Goal: Information Seeking & Learning: Learn about a topic

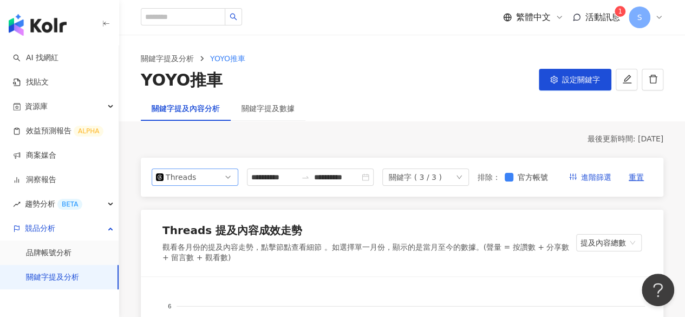
click at [207, 185] on span "Threads" at bounding box center [195, 177] width 78 height 16
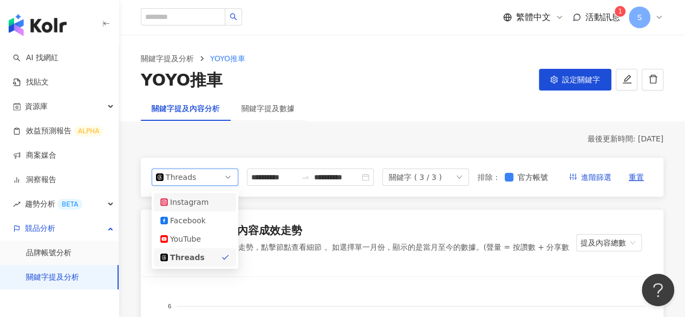
click at [197, 208] on div "Instagram" at bounding box center [187, 202] width 35 height 12
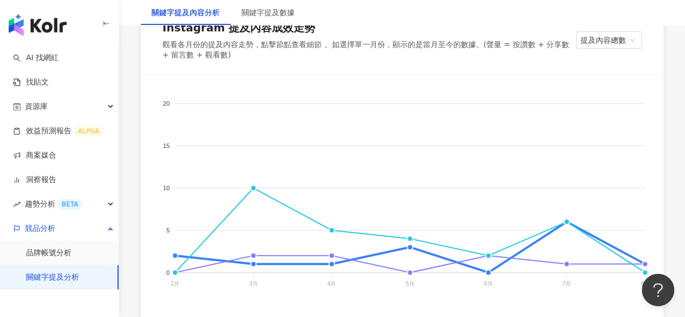
scroll to position [271, 0]
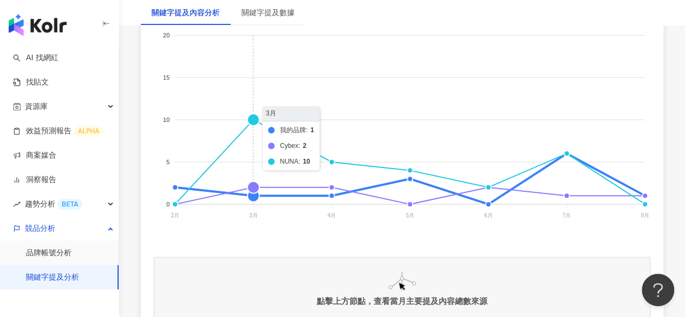
click at [252, 123] on foreignobject "我的品牌 Cybex NUNA" at bounding box center [402, 127] width 497 height 217
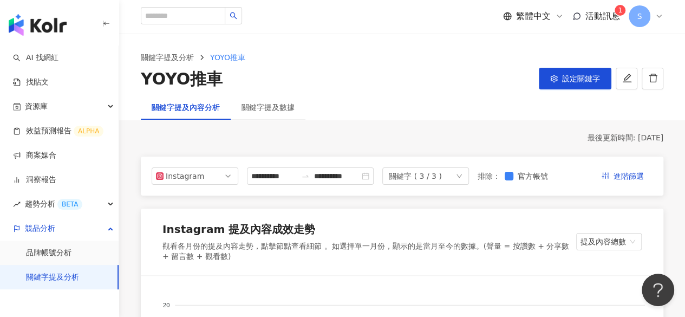
scroll to position [0, 0]
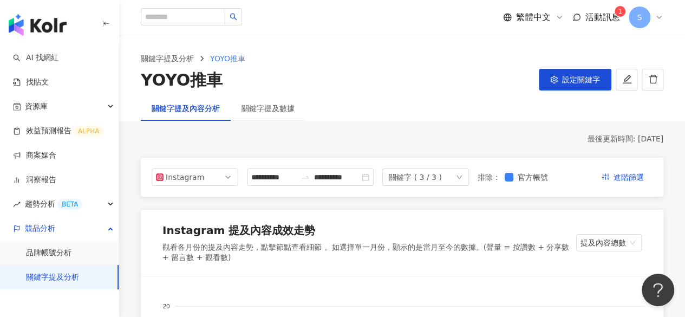
click at [271, 115] on div "關鍵字提及數據" at bounding box center [268, 108] width 75 height 25
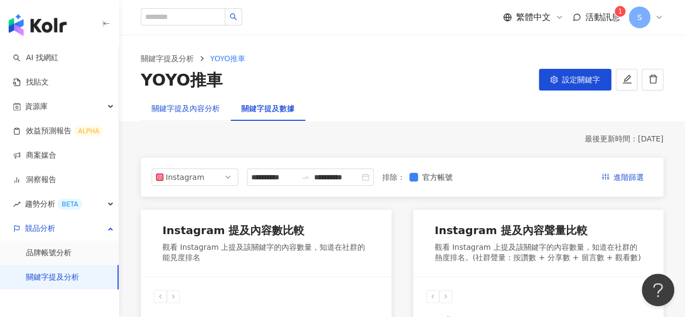
click at [183, 108] on div "關鍵字提及內容分析" at bounding box center [186, 108] width 68 height 12
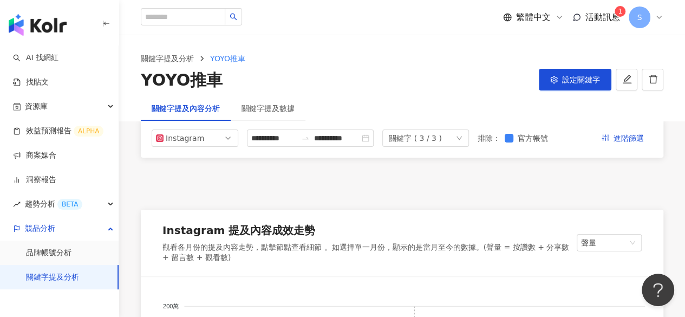
scroll to position [271, 0]
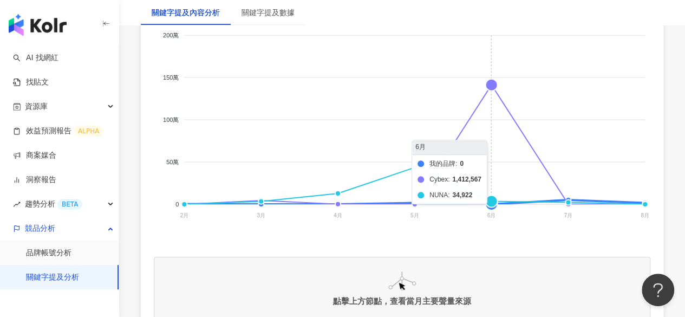
click at [491, 88] on foreignobject "我的品牌 Cybex NUNA" at bounding box center [402, 127] width 497 height 217
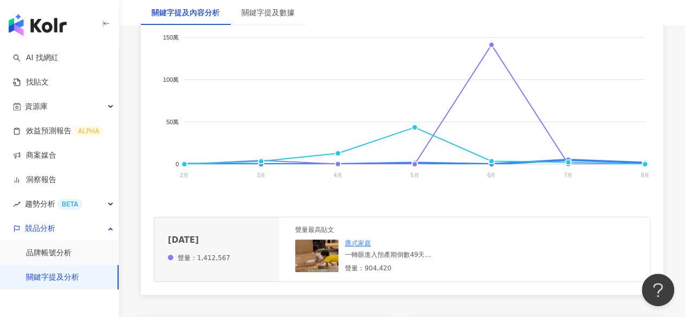
scroll to position [325, 0]
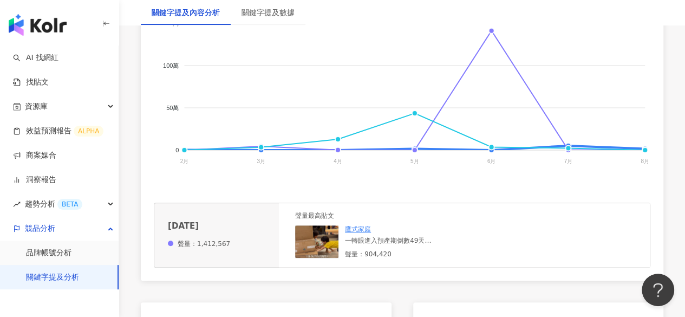
click at [661, 179] on div "我的品牌 Cybex NUNA 200萬 200萬 150萬 150萬 100萬 100萬 50萬 50萬 0 0 2月 2月 3月 3月 4月 4月 5月 …" at bounding box center [402, 116] width 523 height 329
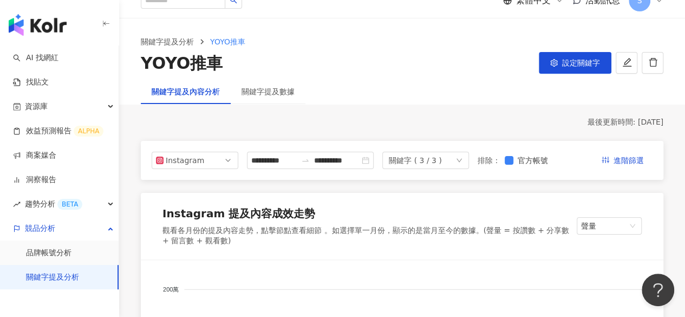
scroll to position [0, 0]
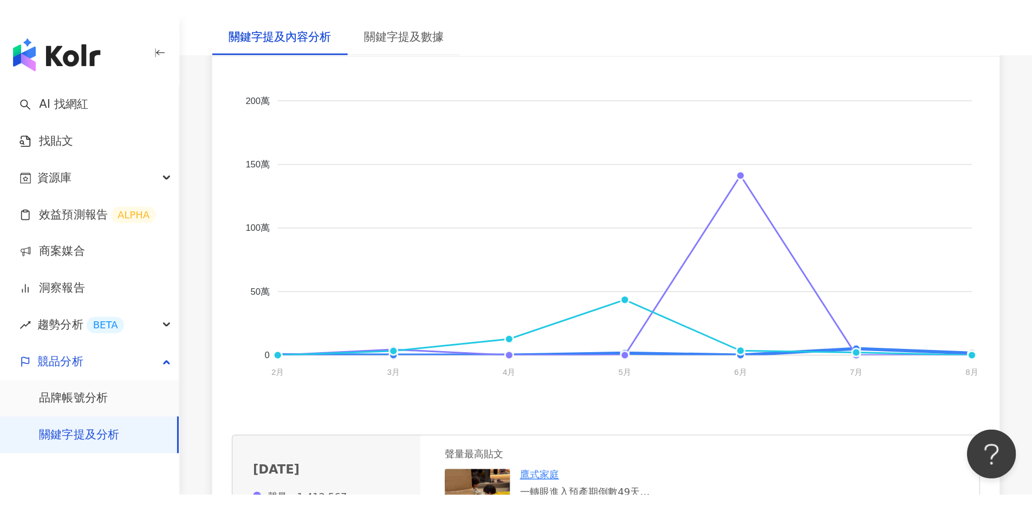
scroll to position [271, 0]
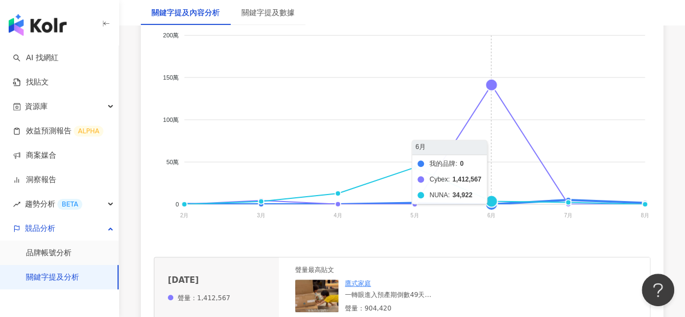
click at [490, 209] on foreignobject "我的品牌 Cybex NUNA" at bounding box center [402, 127] width 497 height 217
click at [492, 93] on foreignobject "我的品牌 Cybex NUNA" at bounding box center [402, 127] width 497 height 217
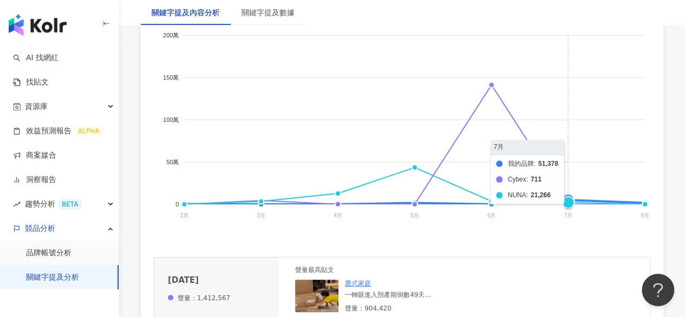
click at [567, 205] on foreignobject "我的品牌 Cybex NUNA" at bounding box center [402, 127] width 497 height 217
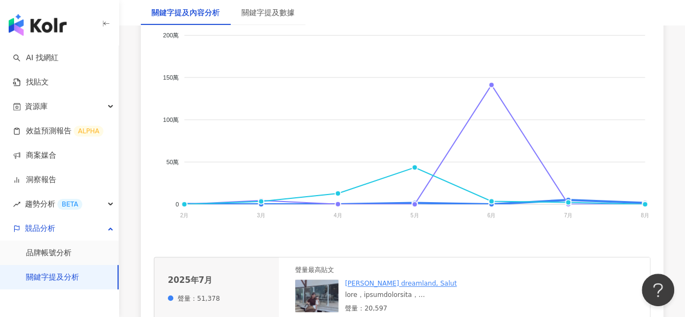
click at [662, 242] on div "我的品牌 Cybex NUNA 200萬 200萬 150萬 150萬 100萬 100萬 50萬 50萬 0 0 2月 2月 3月 3月 4月 4月 5月 …" at bounding box center [402, 170] width 523 height 329
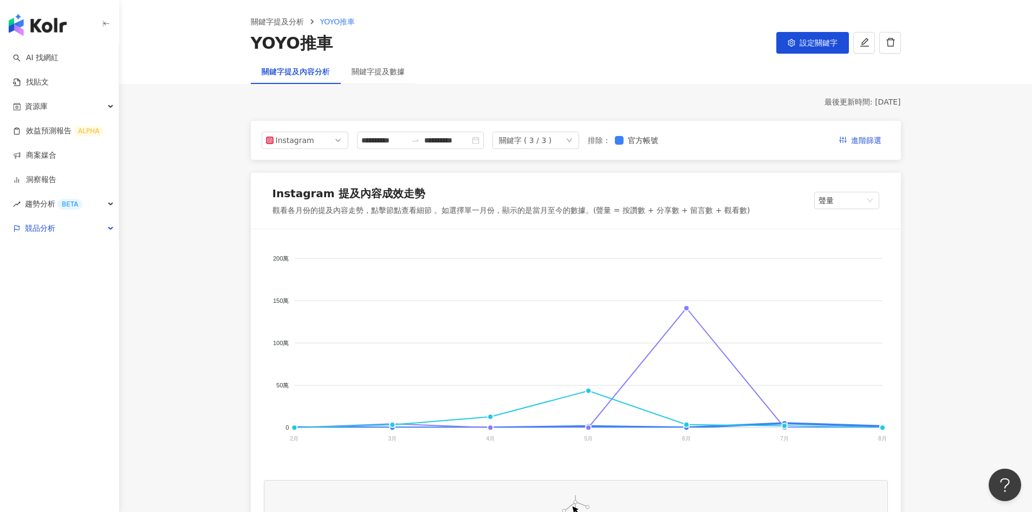
scroll to position [54, 0]
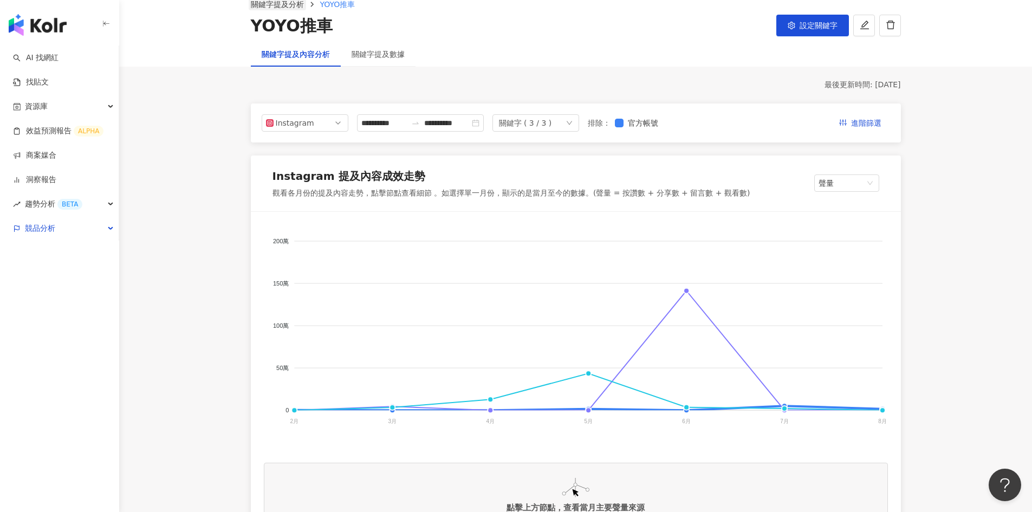
click at [283, 4] on link "關鍵字提及分析" at bounding box center [277, 4] width 57 height 12
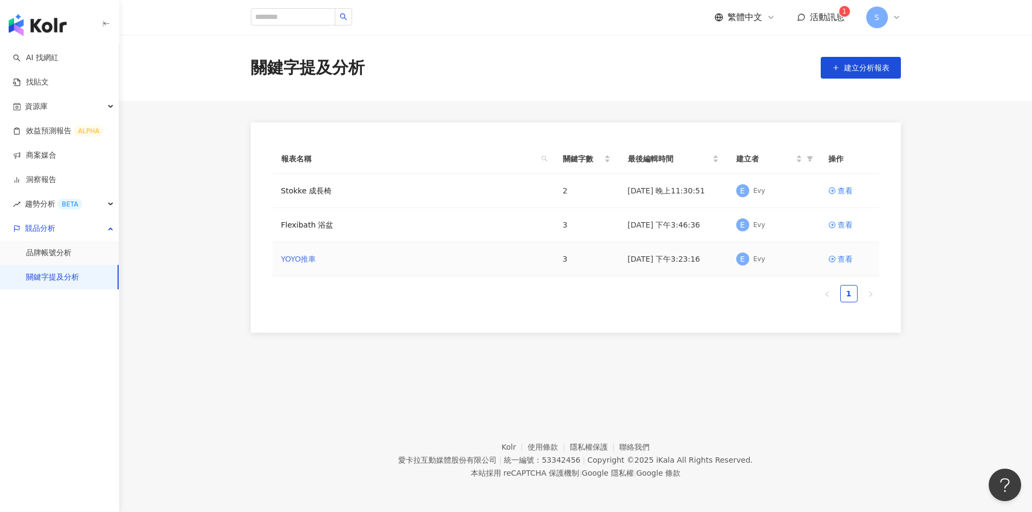
click at [306, 259] on link "YOYO推車" at bounding box center [298, 259] width 35 height 12
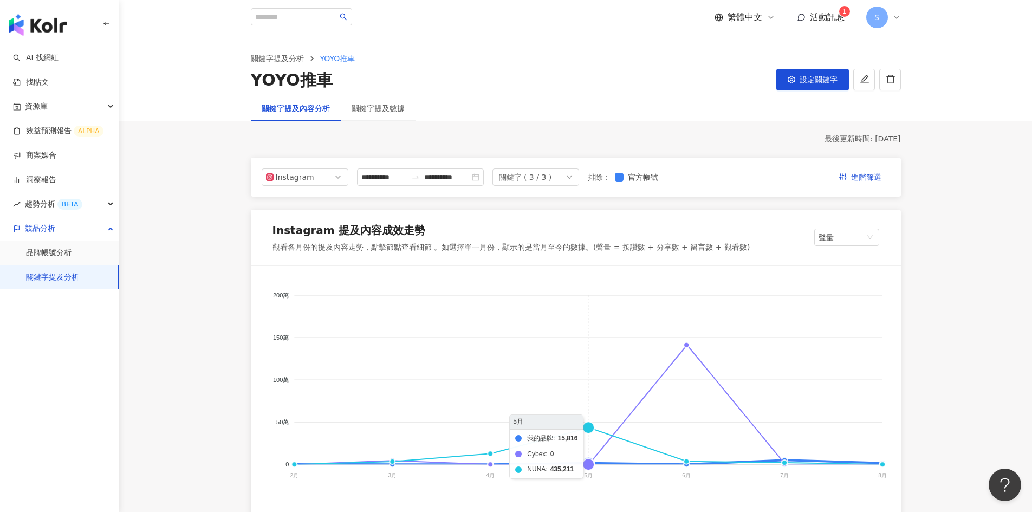
scroll to position [108, 0]
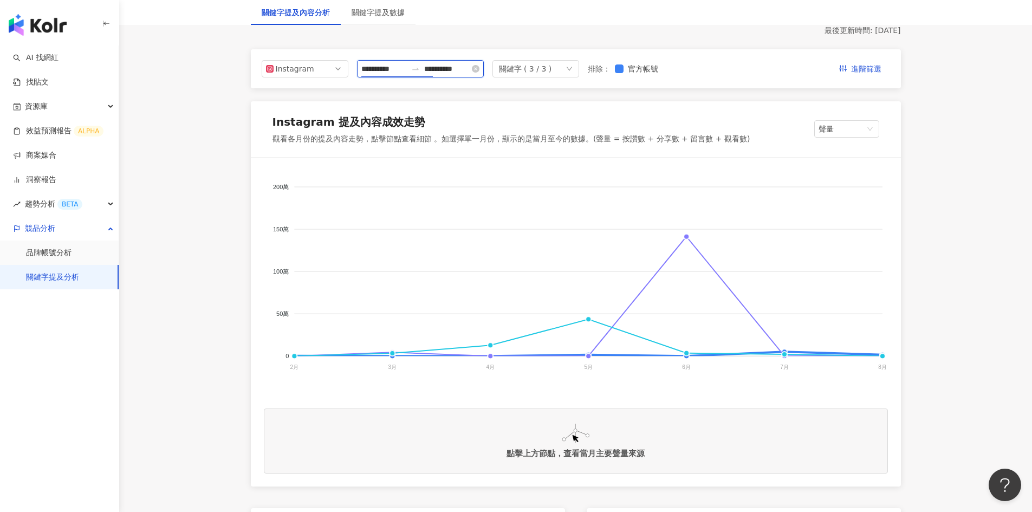
click at [407, 69] on input "**********" at bounding box center [384, 69] width 46 height 12
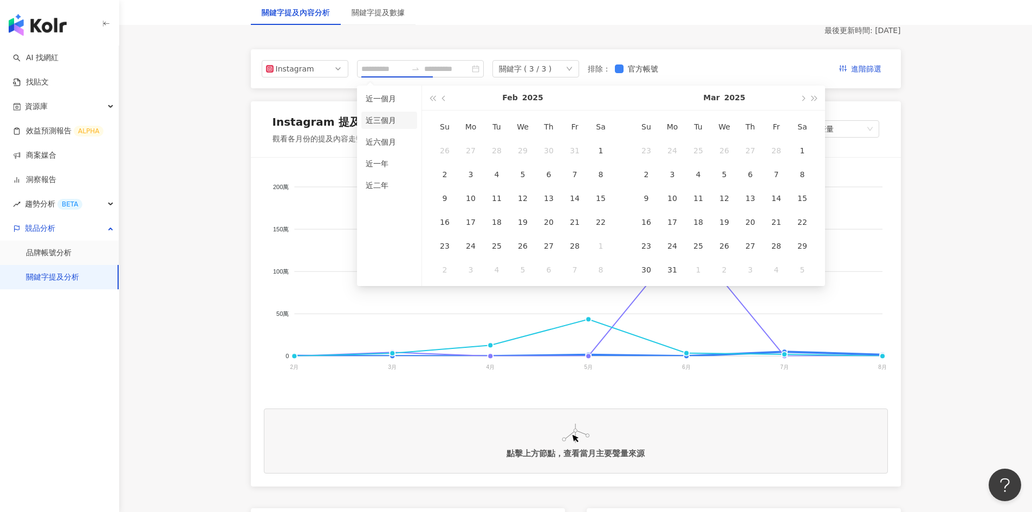
click at [379, 121] on li "近三個月" at bounding box center [389, 120] width 56 height 17
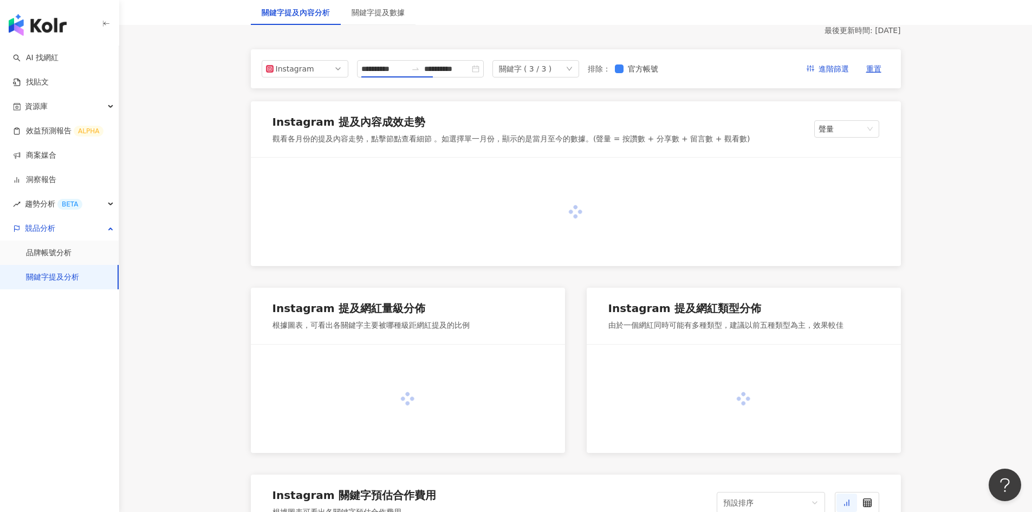
type input "**********"
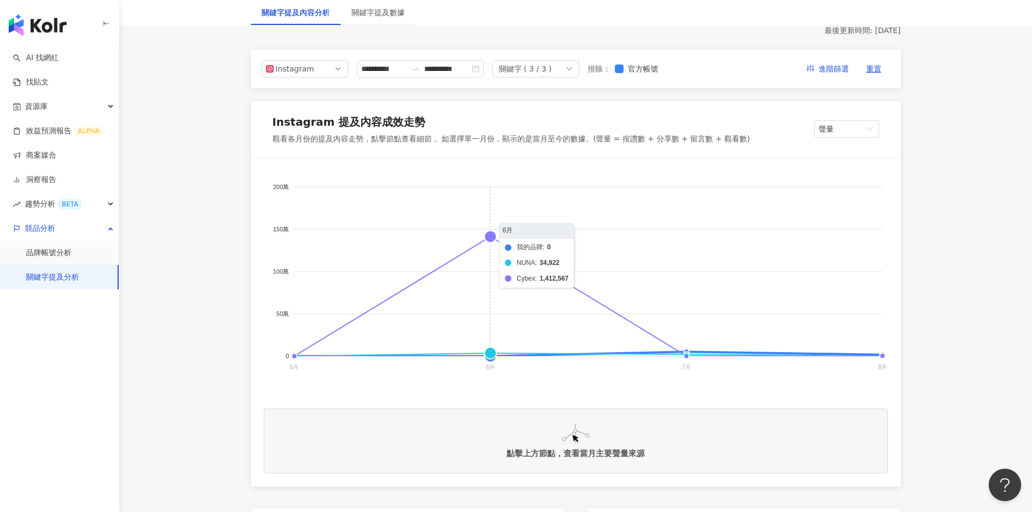
click at [492, 235] on foreignobject "我的品牌 NUNA Cybex" at bounding box center [576, 279] width 624 height 217
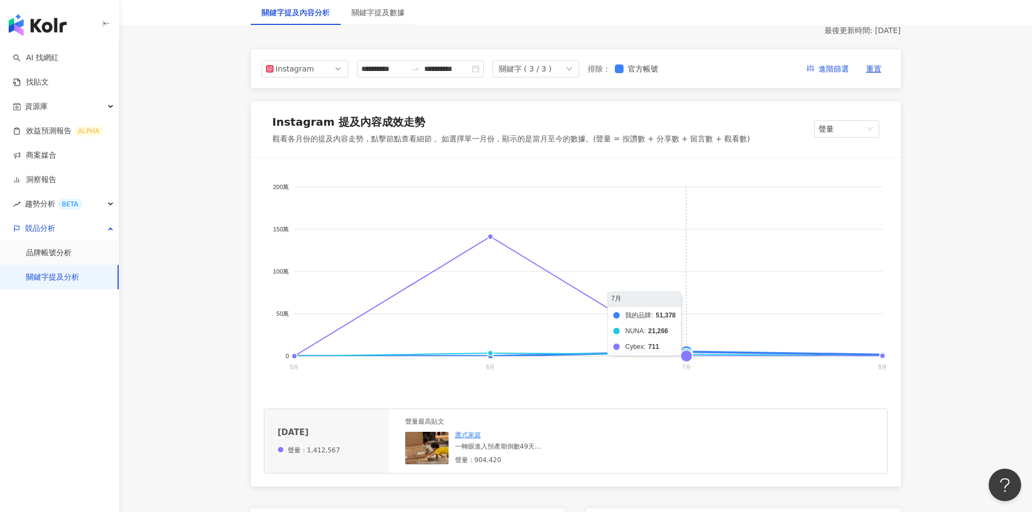
scroll to position [217, 0]
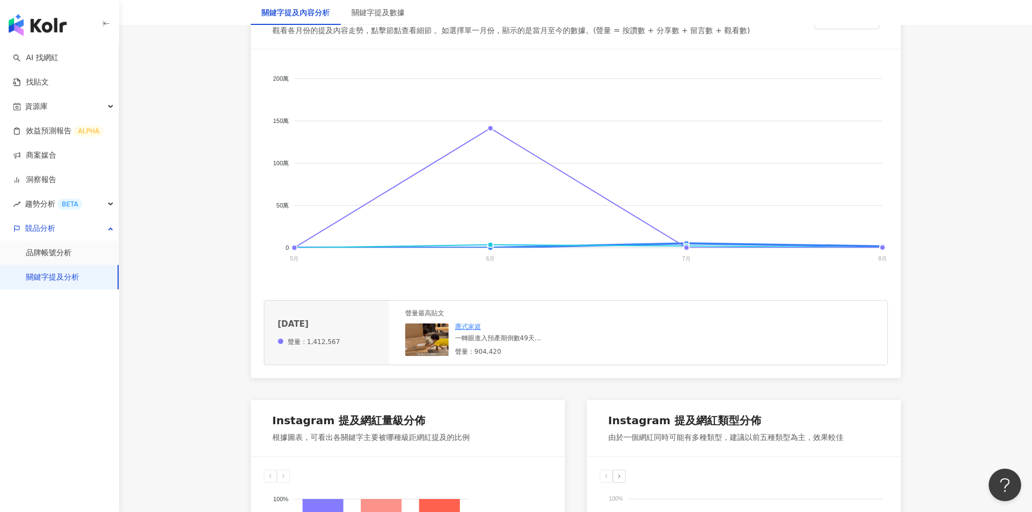
click at [474, 316] on div "鷹式家庭" at bounding box center [520, 326] width 130 height 9
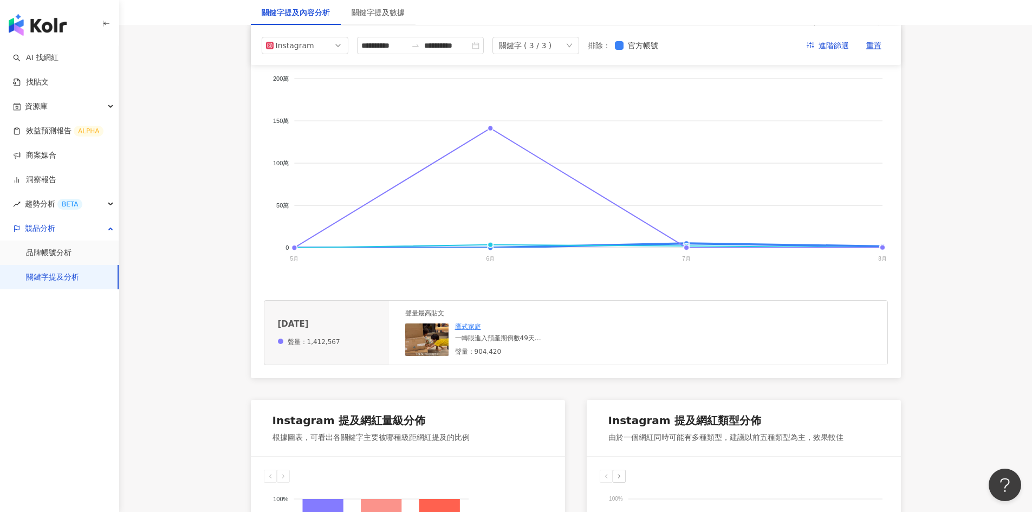
scroll to position [163, 0]
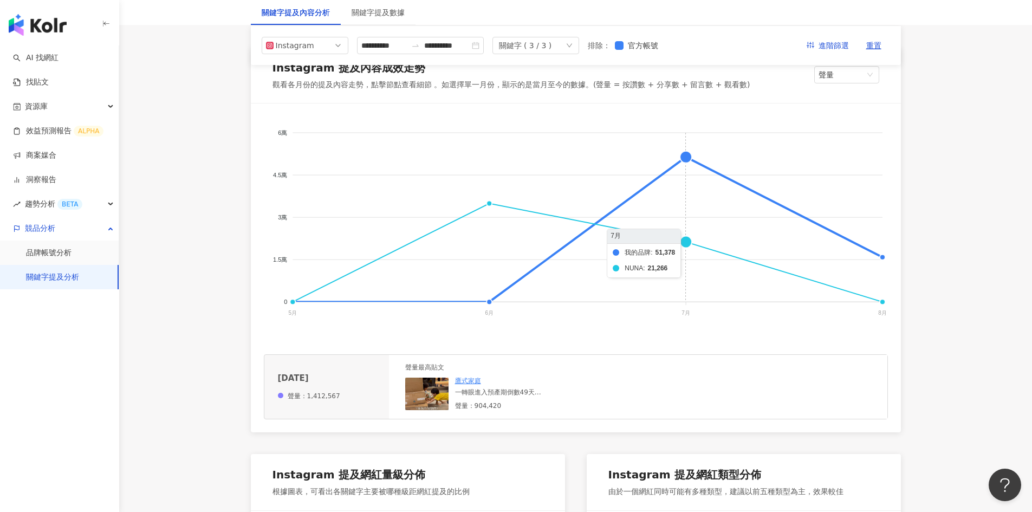
click at [685, 156] on foreignobject "我的品牌 NUNA Cybex" at bounding box center [576, 224] width 624 height 217
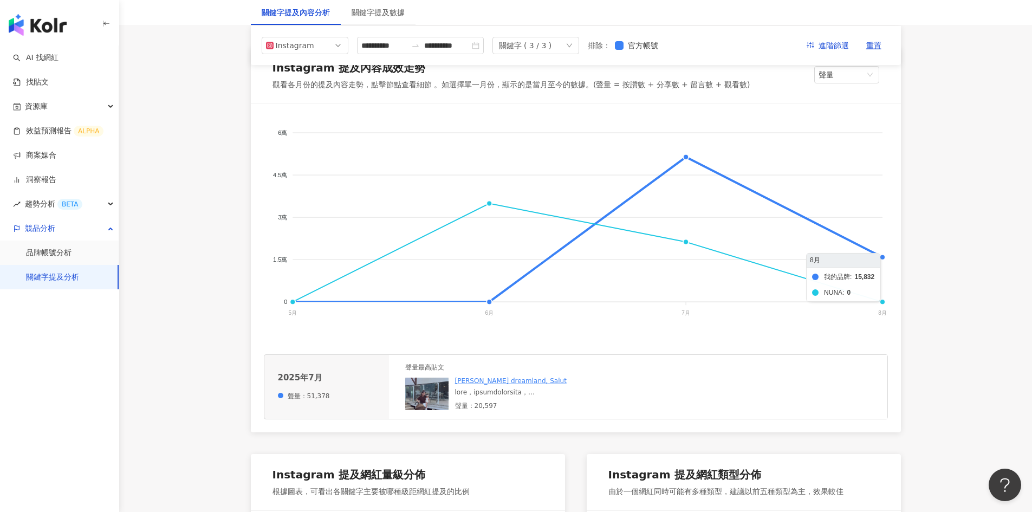
click at [685, 255] on foreignobject "我的品牌 NUNA Cybex" at bounding box center [576, 224] width 624 height 217
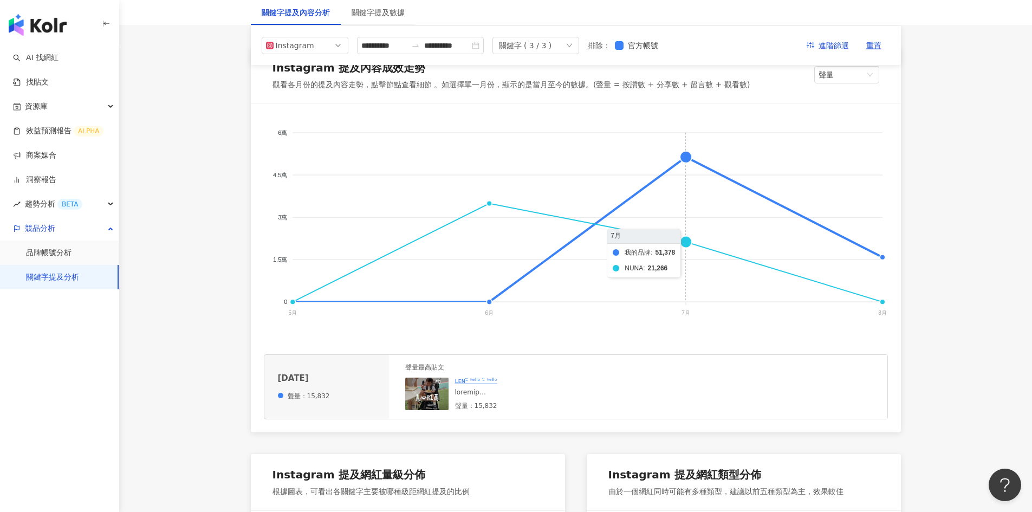
click at [685, 161] on foreignobject "我的品牌 NUNA Cybex" at bounding box center [576, 224] width 624 height 217
click at [685, 238] on foreignobject "我的品牌 NUNA Cybex" at bounding box center [576, 224] width 624 height 217
click at [459, 316] on link "YAYU" at bounding box center [463, 381] width 16 height 8
click at [491, 316] on div "YAYU 聲量：20,302" at bounding box center [536, 393] width 163 height 34
click at [485, 316] on div at bounding box center [536, 392] width 163 height 9
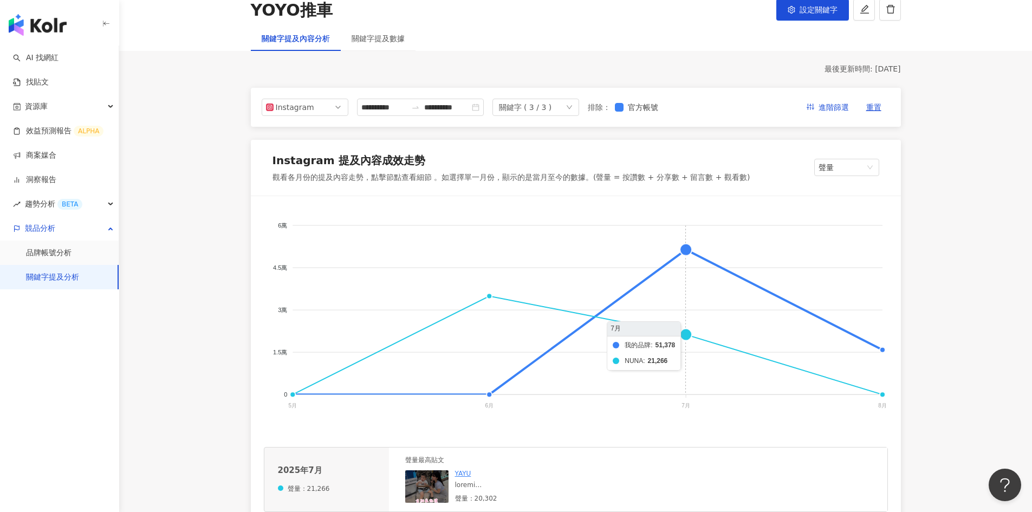
scroll to position [54, 0]
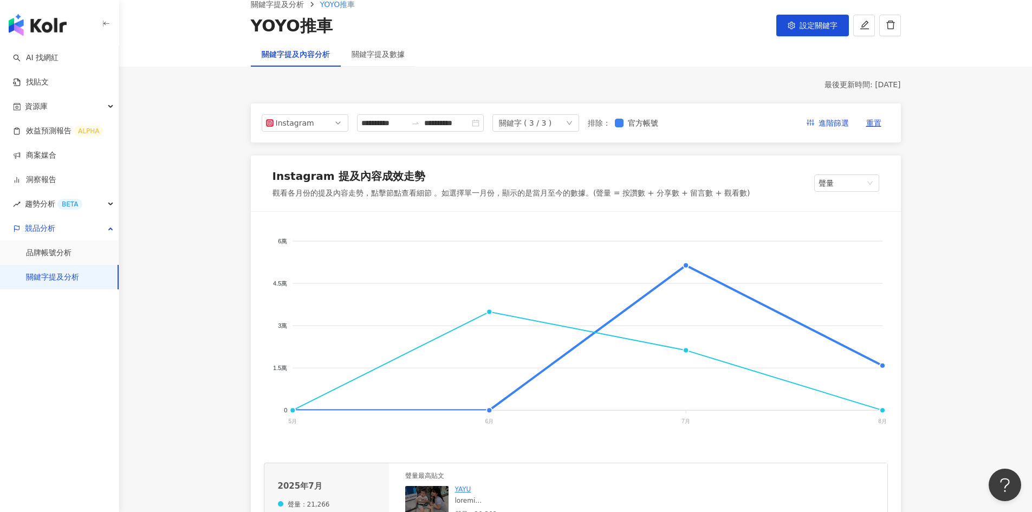
click at [491, 316] on foreignobject "我的品牌 NUNA Cybex" at bounding box center [576, 333] width 624 height 217
click at [489, 316] on line at bounding box center [489, 411] width 0 height 3
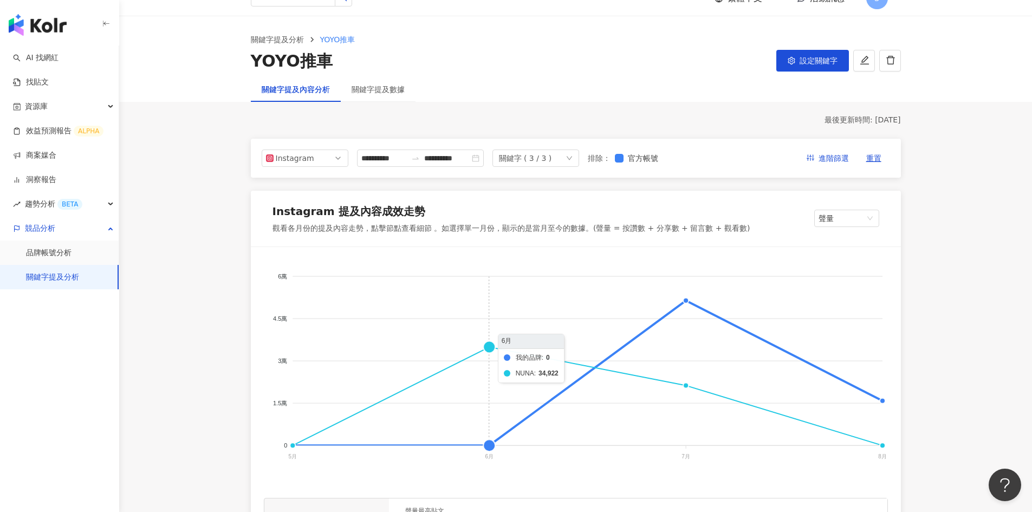
scroll to position [0, 0]
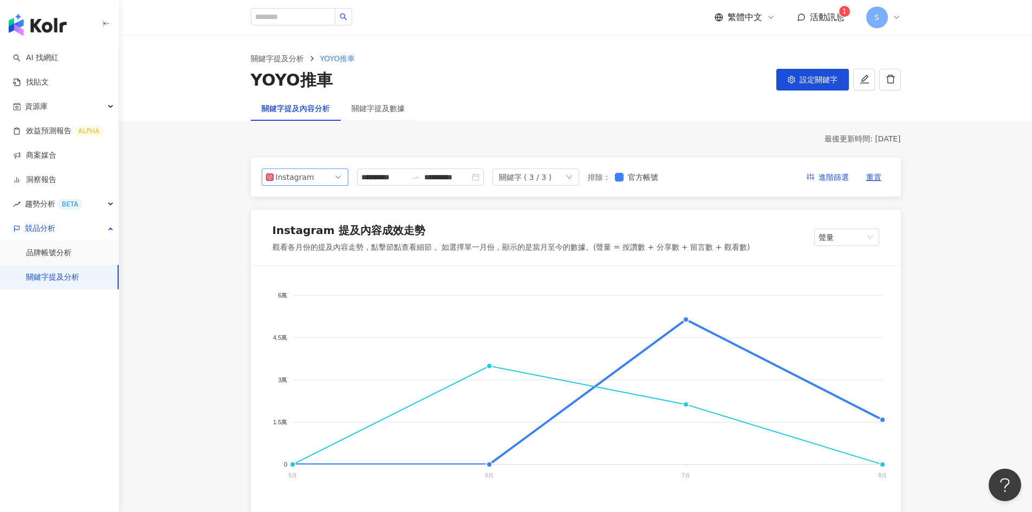
click at [311, 179] on span "Instagram" at bounding box center [305, 177] width 78 height 16
click at [304, 257] on div "Threads" at bounding box center [297, 257] width 35 height 12
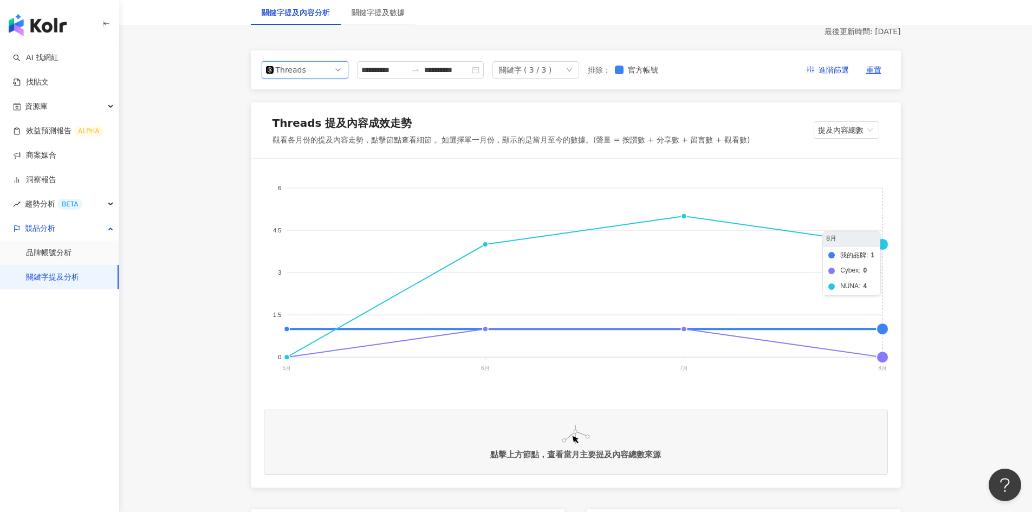
scroll to position [108, 0]
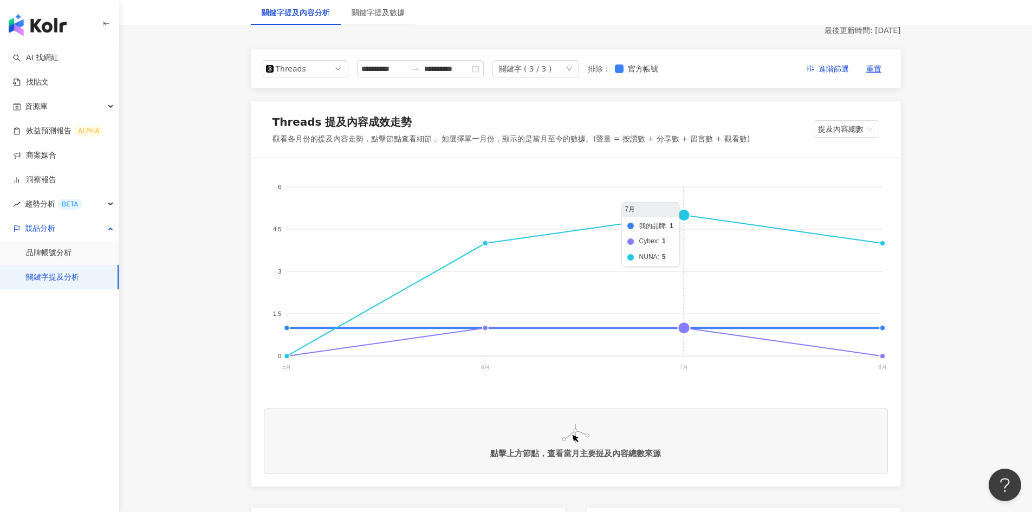
click at [680, 217] on foreignobject "我的品牌 Cybex NUNA" at bounding box center [576, 279] width 624 height 217
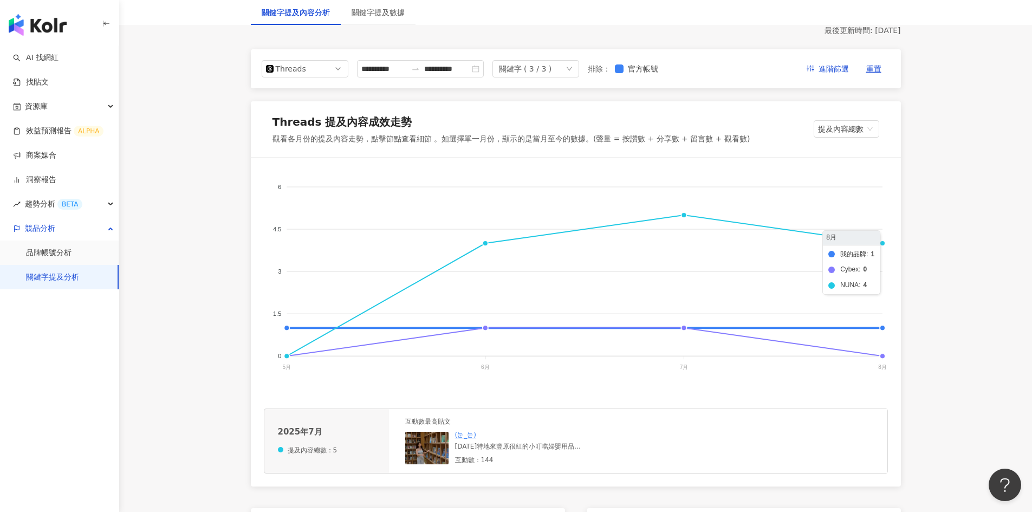
click at [685, 242] on foreignobject "我的品牌 Cybex NUNA" at bounding box center [576, 279] width 624 height 217
click at [490, 316] on div "有沒有脆友想收二手的 Nuna ixxa推車 雙向推車 超級輕量 新舊狀況如圖 平常都有用保護墊 最好是台中面交 當時約買快1w8 二手8500" at bounding box center [511, 446] width 113 height 9
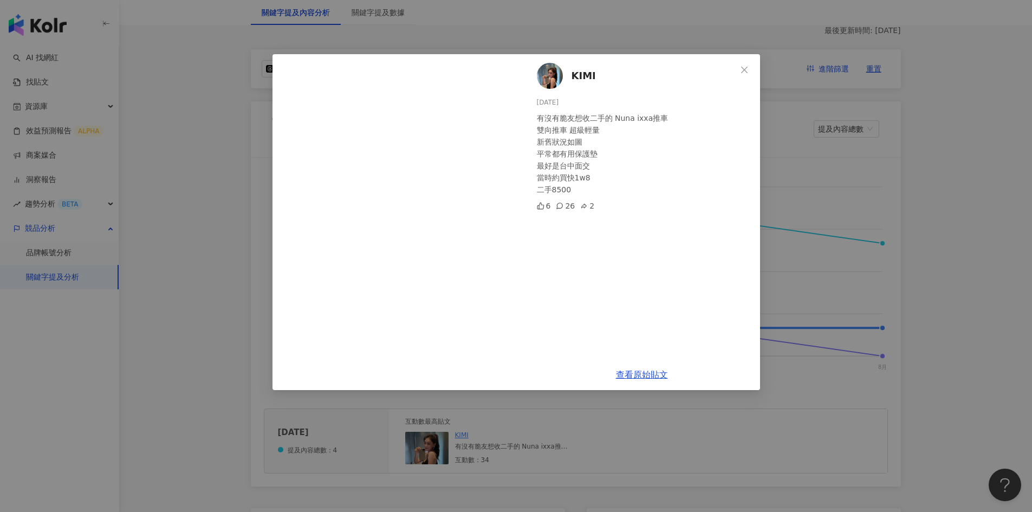
click at [685, 316] on div "KIMI 2025/8/16 有沒有脆友想收二手的 Nuna ixxa推車 雙向推車 超級輕量 新舊狀況如圖 平常都有用保護墊 最好是台中面交 當時約買快1w…" at bounding box center [516, 256] width 1032 height 512
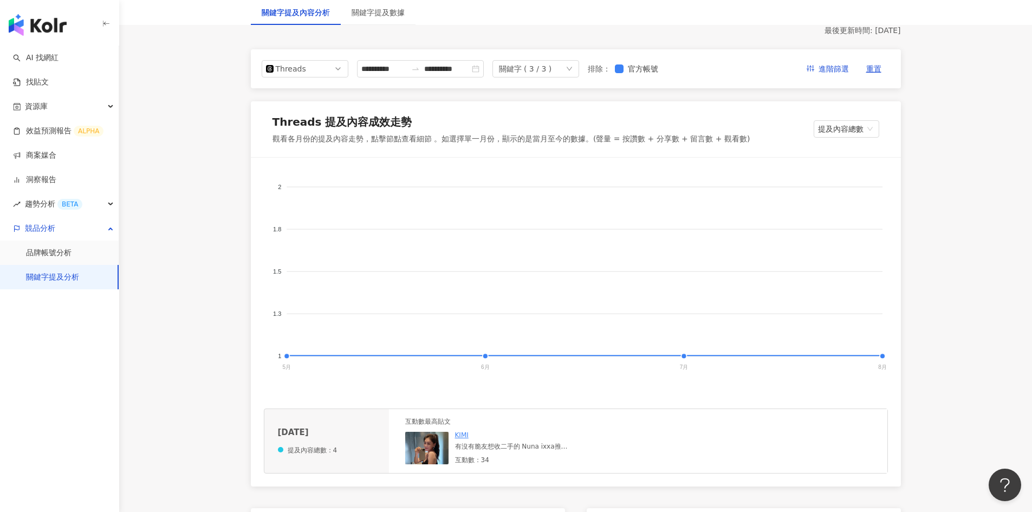
click at [685, 316] on line at bounding box center [882, 357] width 0 height 3
click at [685, 316] on foreignobject "我的品牌 Cybex NUNA" at bounding box center [576, 279] width 624 height 217
click at [293, 316] on span "我的品牌" at bounding box center [275, 463] width 34 height 8
click at [581, 316] on div "Cybex" at bounding box center [576, 516] width 619 height 92
click at [293, 316] on span "我的品牌" at bounding box center [275, 463] width 34 height 8
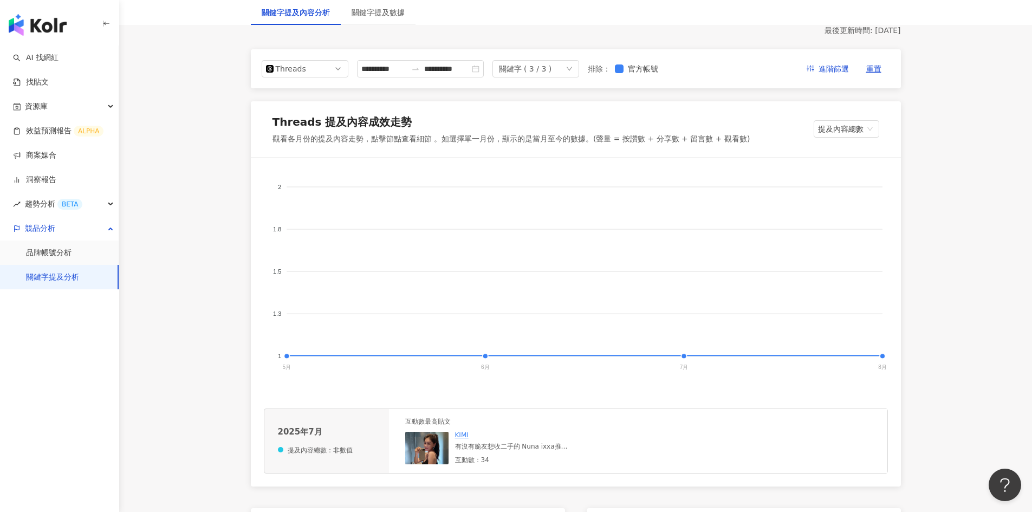
click at [681, 316] on foreignobject "我的品牌 Cybex NUNA" at bounding box center [576, 279] width 624 height 217
click at [484, 316] on foreignobject "我的品牌 Cybex NUNA" at bounding box center [576, 279] width 624 height 217
click at [486, 316] on foreignobject "我的品牌 Cybex NUNA" at bounding box center [576, 279] width 624 height 217
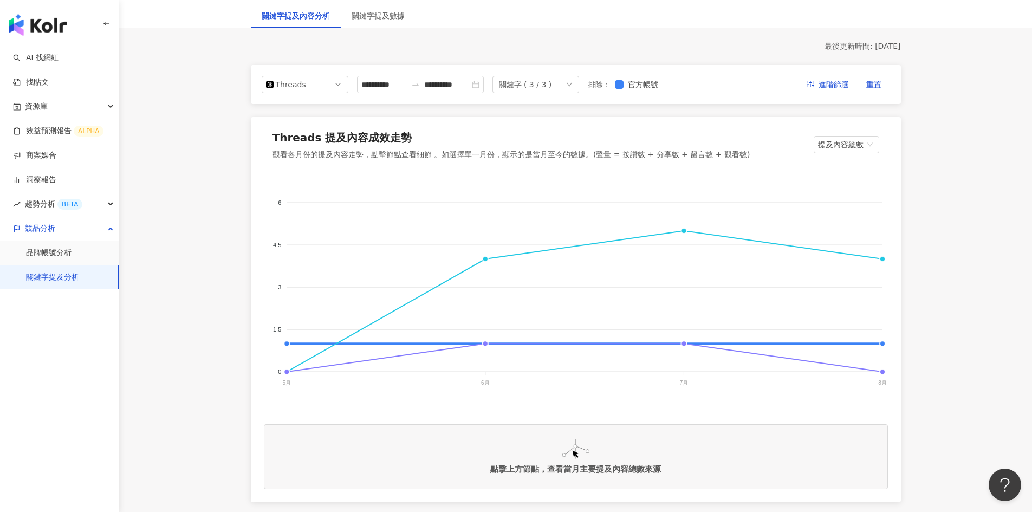
scroll to position [108, 0]
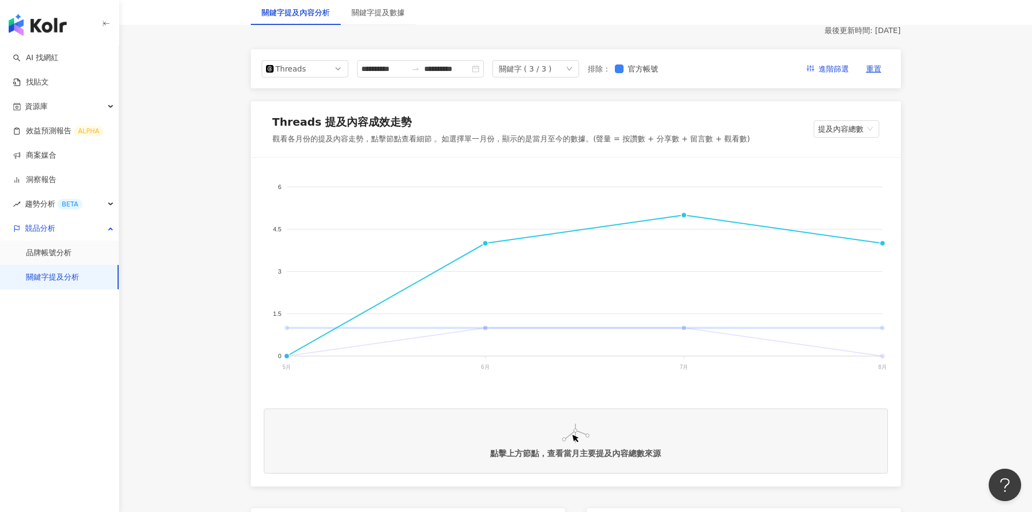
click at [585, 375] on div "我的品牌 NUNA Cybex" at bounding box center [576, 427] width 624 height 108
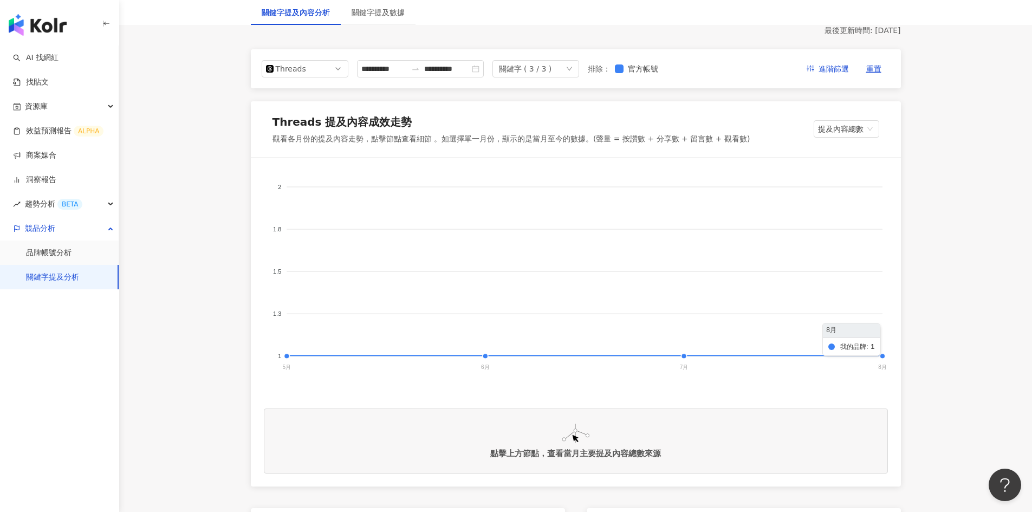
click at [883, 355] on foreignobject "我的品牌 NUNA Cybex" at bounding box center [576, 279] width 624 height 217
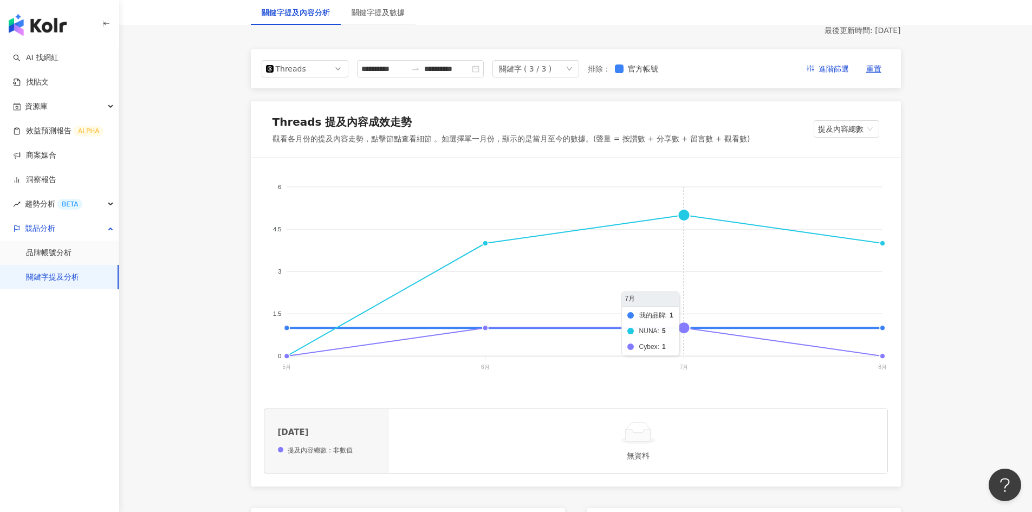
click at [684, 214] on foreignobject "我的品牌 NUNA Cybex" at bounding box center [576, 279] width 624 height 217
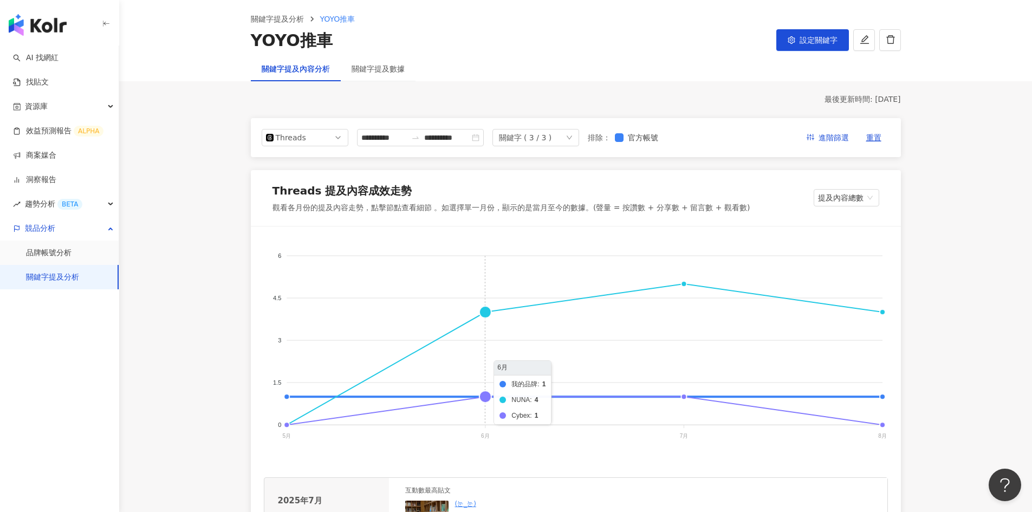
scroll to position [0, 0]
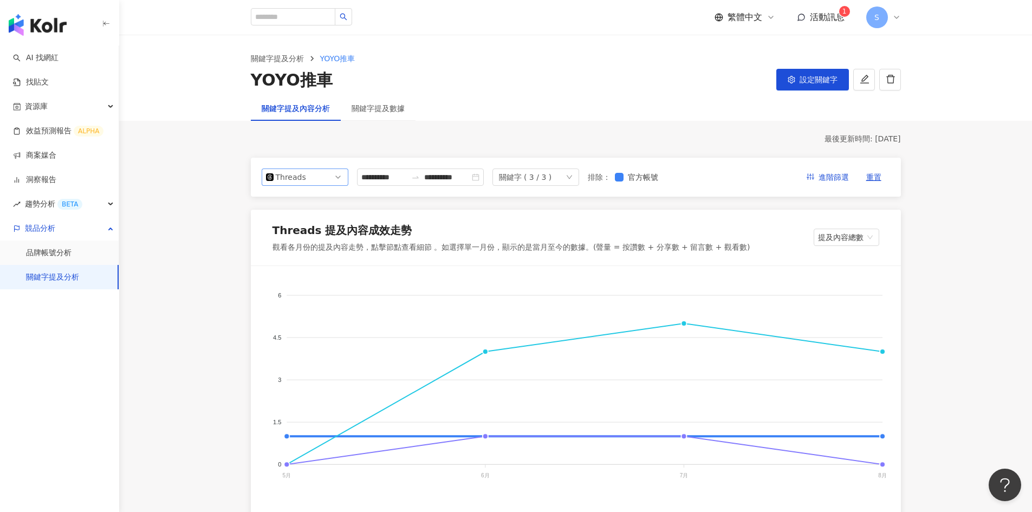
click at [323, 182] on span "Threads" at bounding box center [305, 177] width 78 height 16
click at [318, 207] on div "Instagram" at bounding box center [304, 202] width 69 height 12
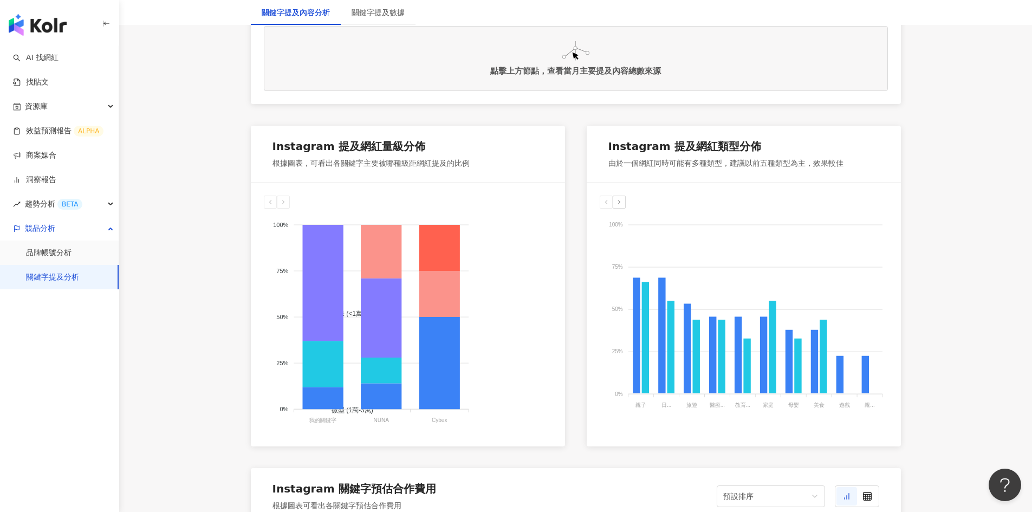
scroll to position [542, 0]
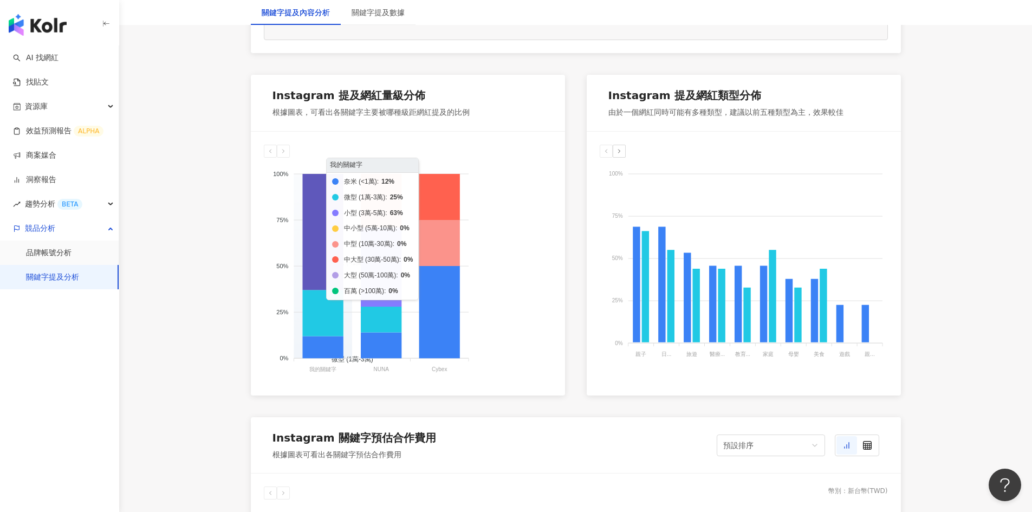
click at [322, 257] on icon at bounding box center [322, 232] width 41 height 116
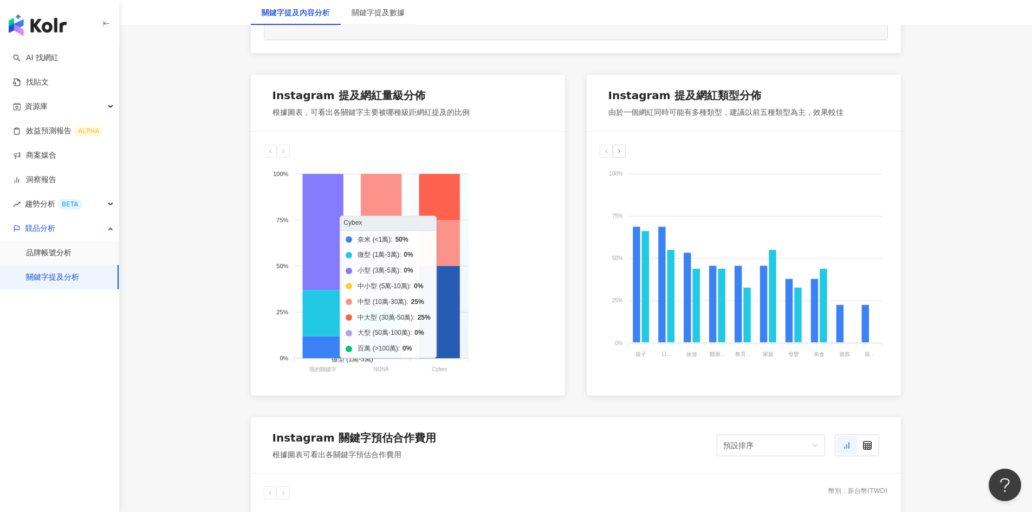
click at [443, 321] on icon at bounding box center [439, 312] width 41 height 92
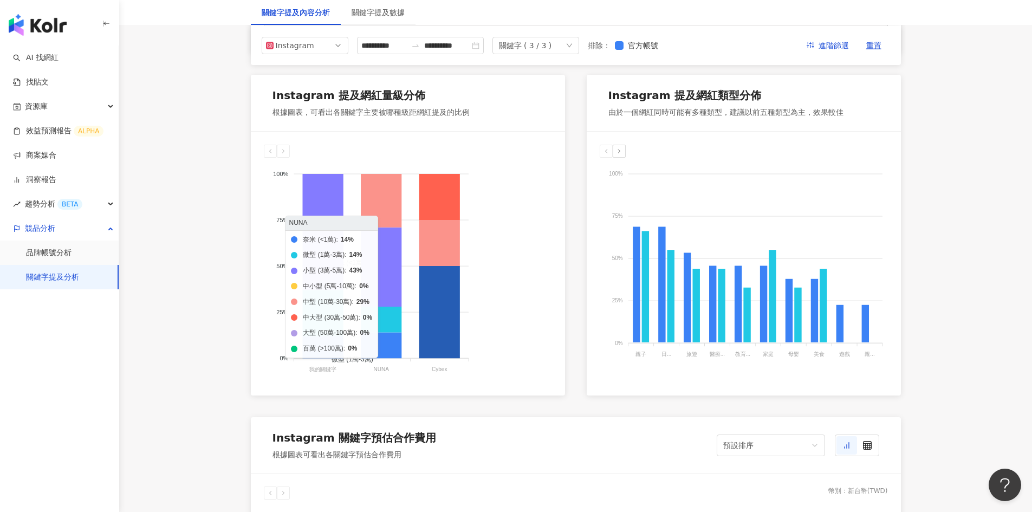
click at [525, 378] on div "奈米 (<1萬) 微型 (1萬-3萬) 小型 (3萬-5萬) 中小型 (5萬-10萬) 中型 (10萬-30萬) 中大型 (30萬-50萬) 大型 (50萬-…" at bounding box center [408, 270] width 288 height 225
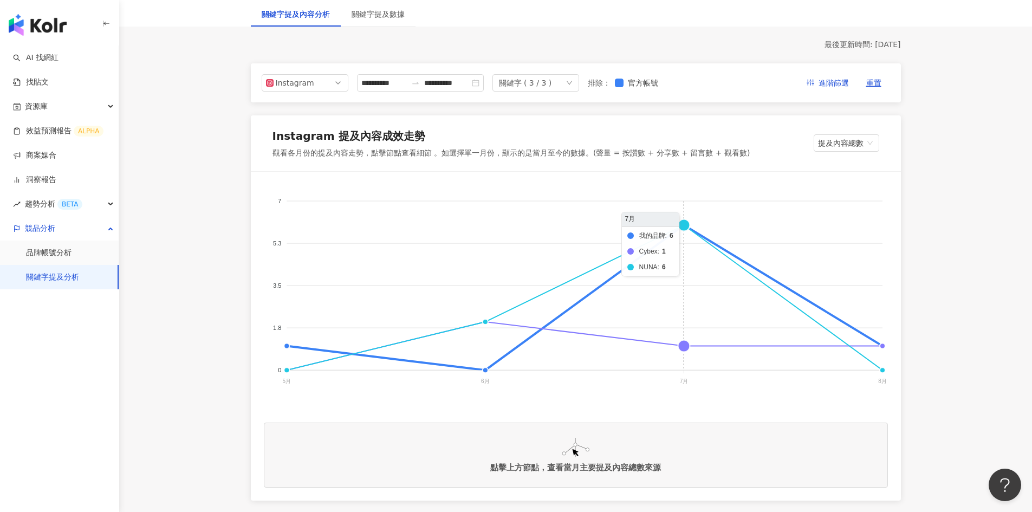
scroll to position [0, 0]
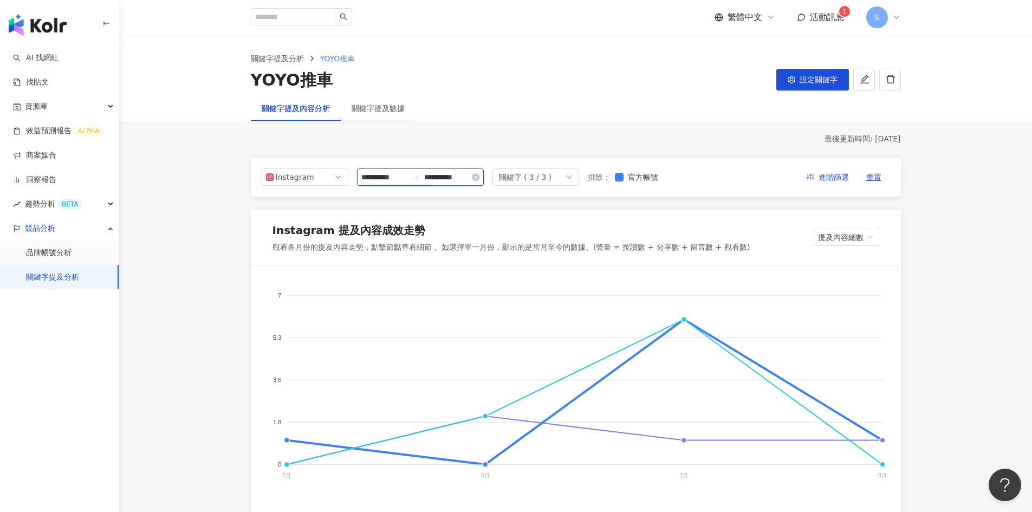
click at [407, 179] on input "**********" at bounding box center [384, 177] width 46 height 12
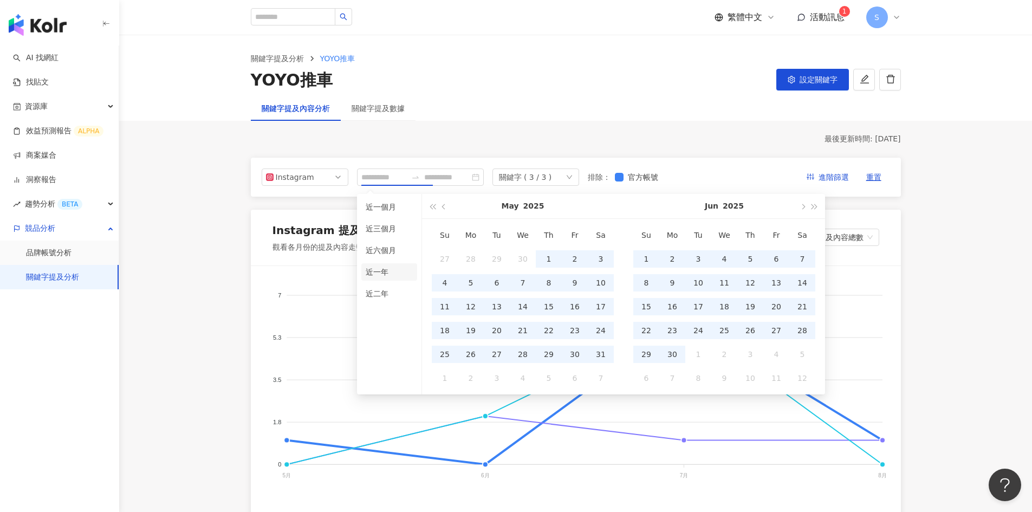
click at [380, 276] on li "近一年" at bounding box center [389, 271] width 56 height 17
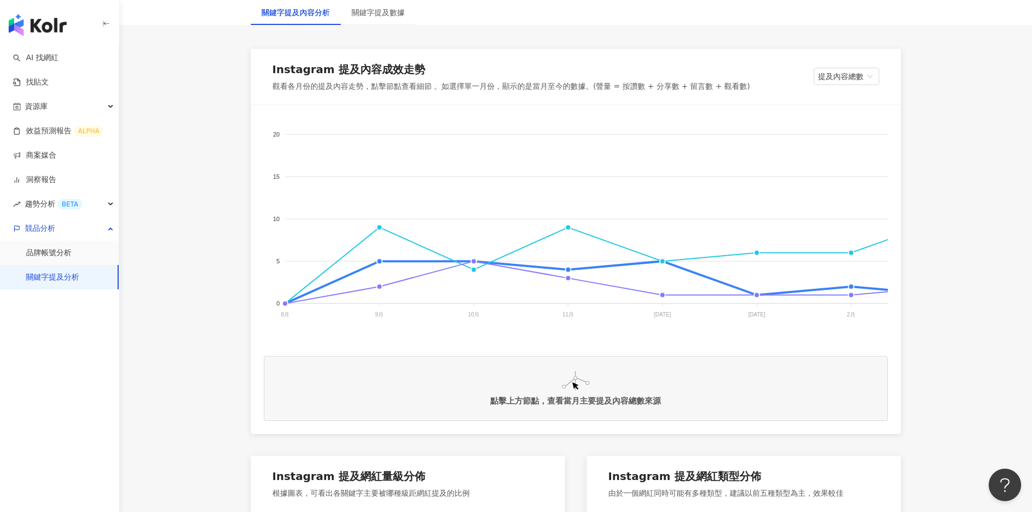
scroll to position [163, 0]
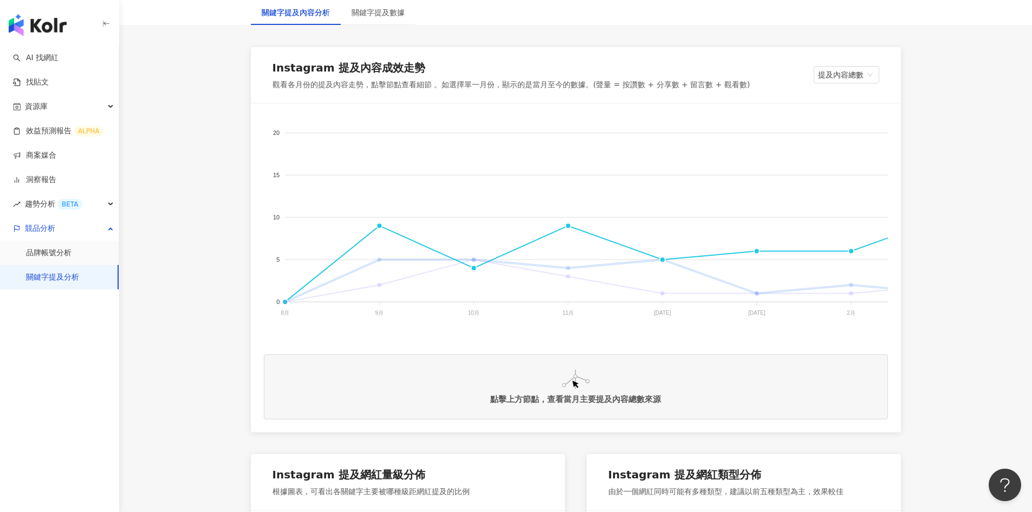
click at [285, 499] on span "NUNA" at bounding box center [271, 503] width 27 height 8
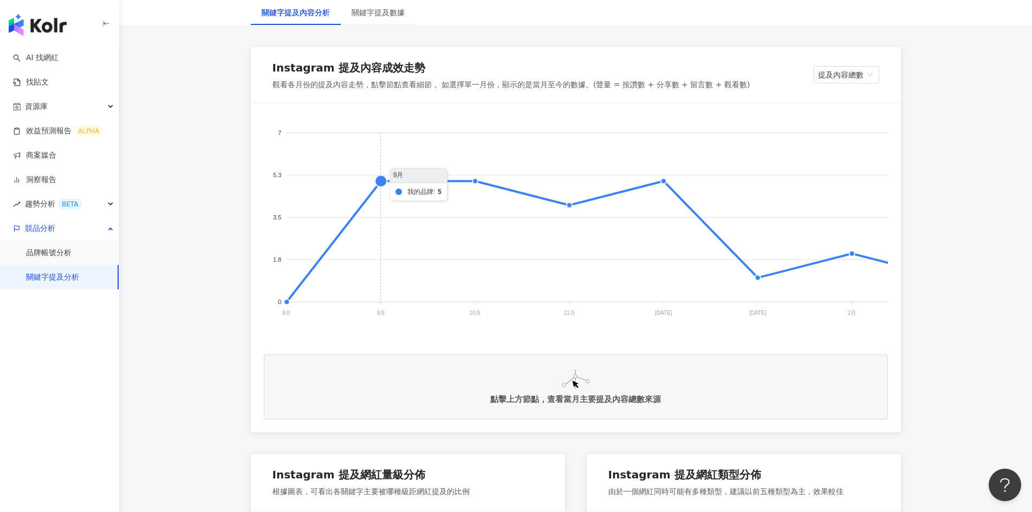
click at [379, 184] on foreignobject "我的品牌 NUNA Cybex" at bounding box center [843, 224] width 1159 height 217
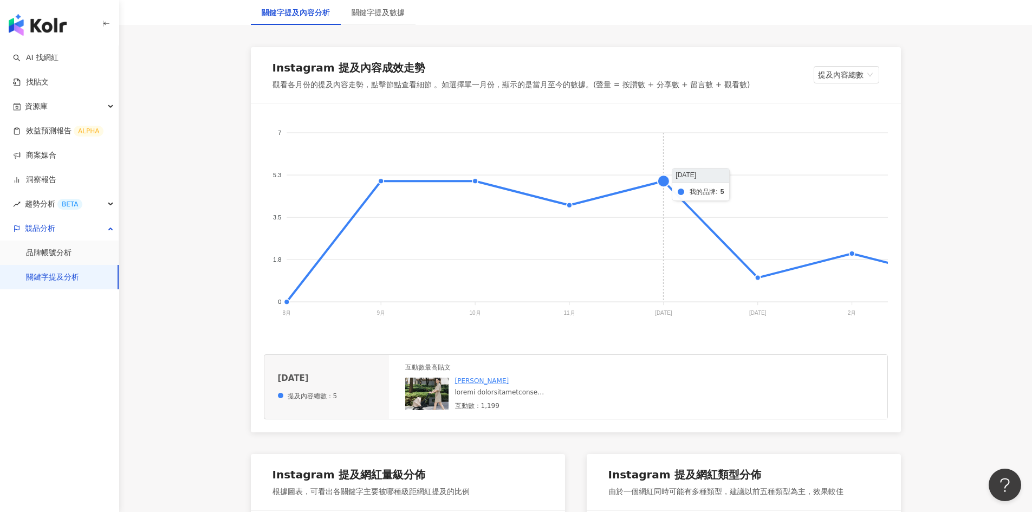
click at [662, 181] on foreignobject "我的品牌 NUNA Cybex" at bounding box center [843, 224] width 1159 height 217
click at [567, 201] on foreignobject "我的品牌 NUNA Cybex" at bounding box center [843, 224] width 1159 height 217
click at [481, 179] on foreignobject "我的品牌 NUNA Cybex" at bounding box center [843, 224] width 1159 height 217
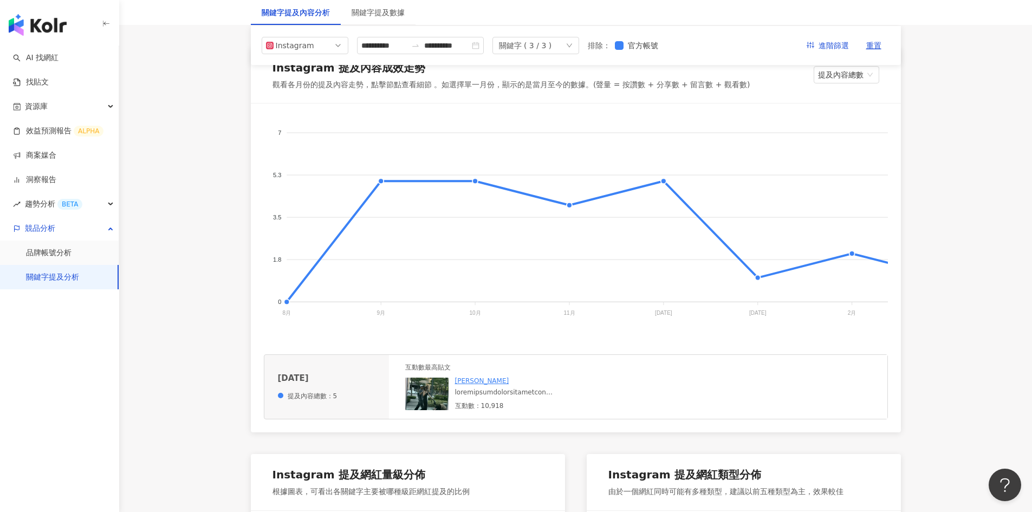
scroll to position [54, 0]
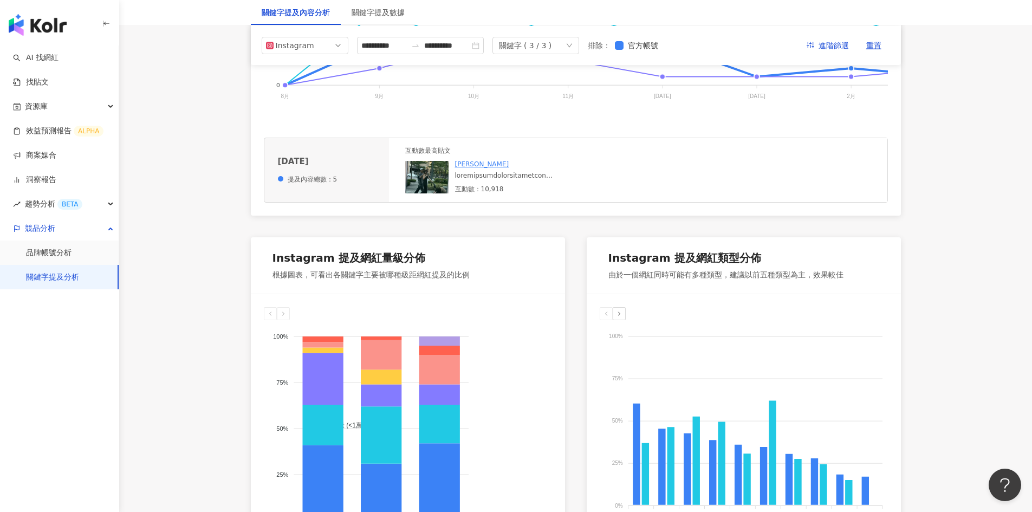
scroll to position [217, 0]
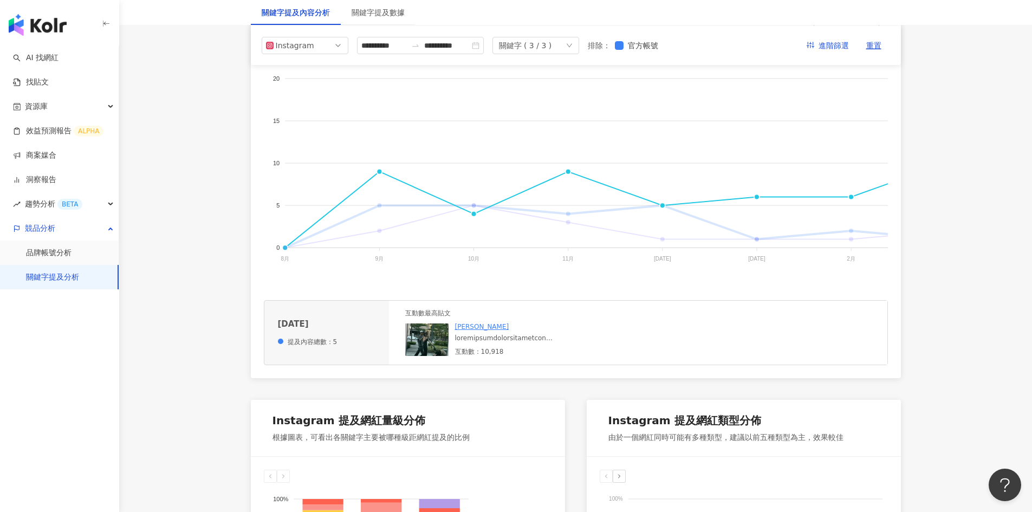
click at [285, 445] on span "NUNA" at bounding box center [271, 449] width 27 height 8
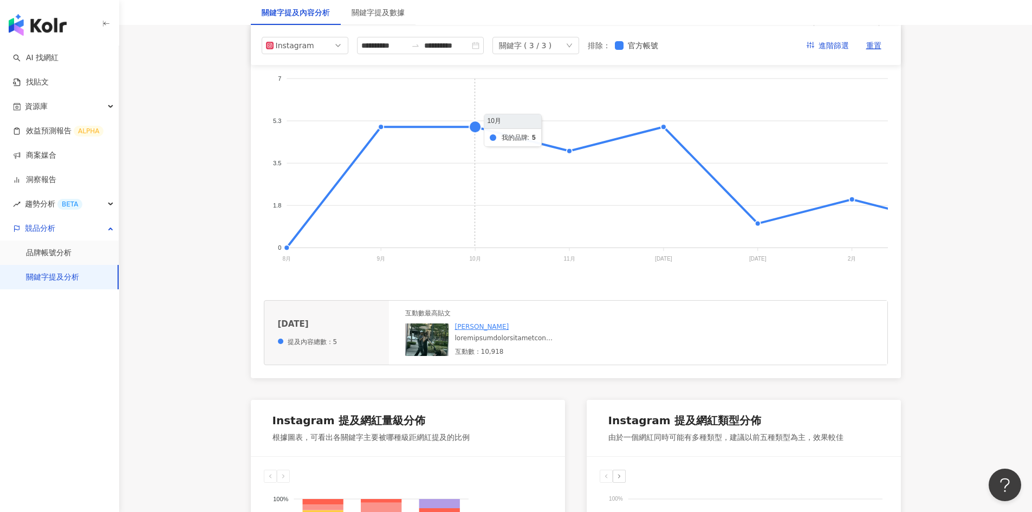
click at [470, 127] on foreignobject "我的品牌 NUNA Cybex" at bounding box center [843, 170] width 1159 height 217
click at [382, 128] on foreignobject "我的品牌 NUNA Cybex" at bounding box center [843, 170] width 1159 height 217
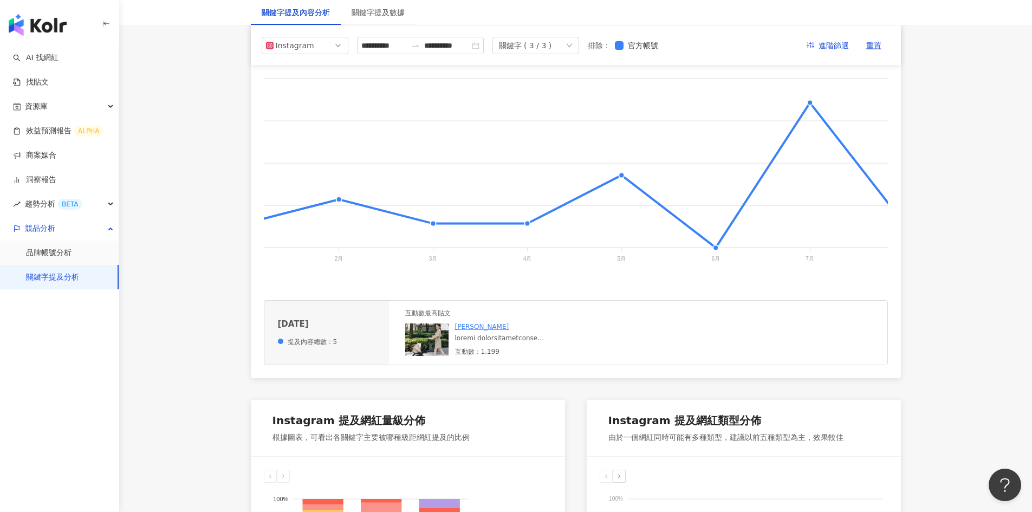
scroll to position [0, 535]
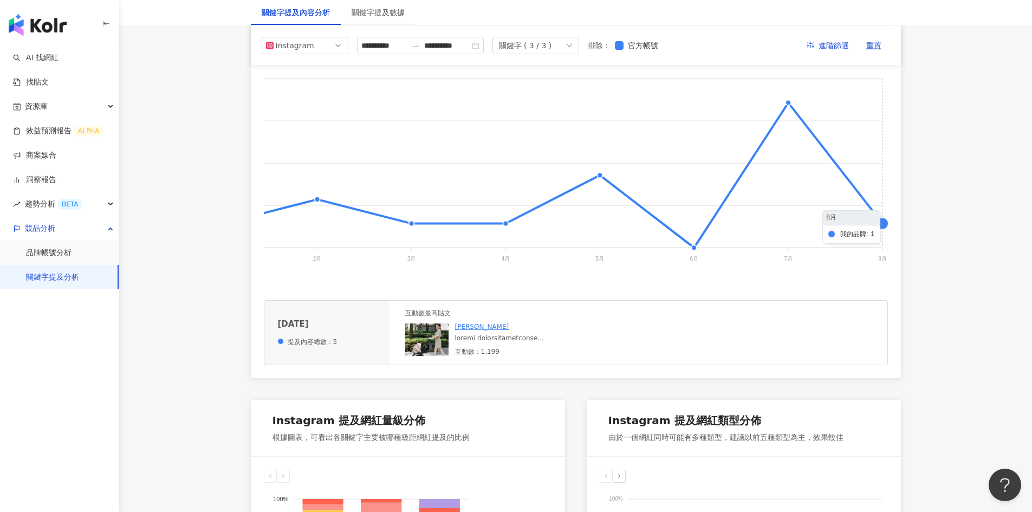
click at [881, 225] on foreignobject "我的品牌 NUNA Cybex" at bounding box center [308, 170] width 1159 height 217
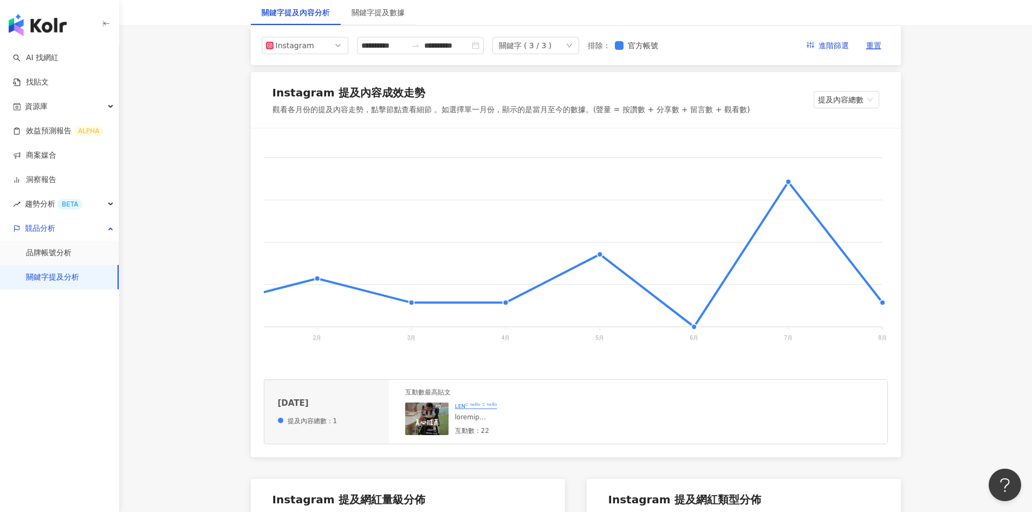
scroll to position [54, 0]
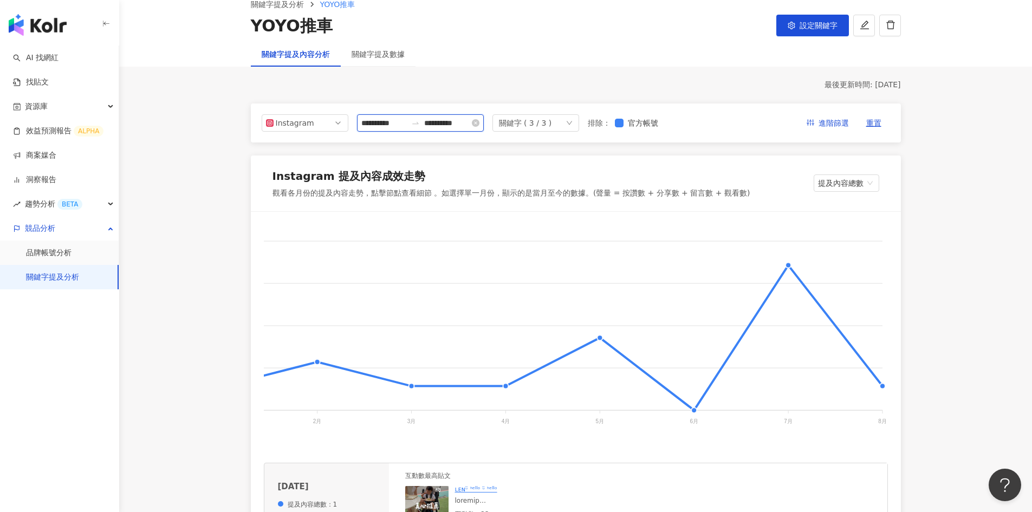
click at [395, 124] on input "**********" at bounding box center [384, 123] width 46 height 12
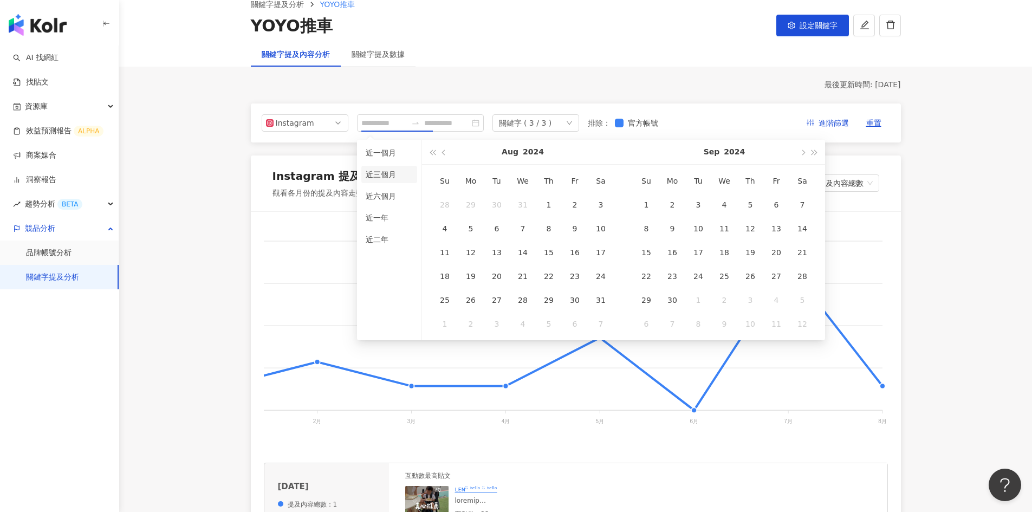
click at [380, 178] on li "近三個月" at bounding box center [389, 174] width 56 height 17
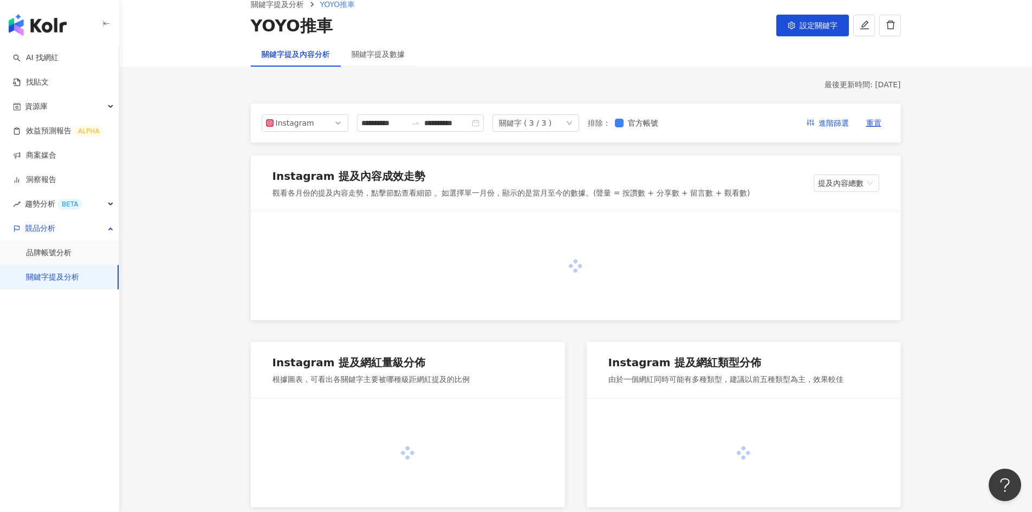
type input "**********"
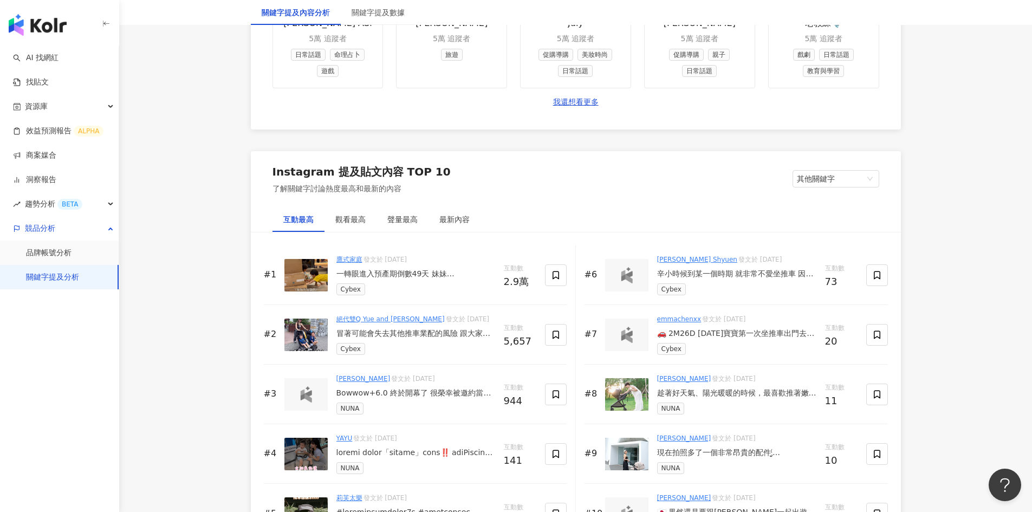
scroll to position [1575, 0]
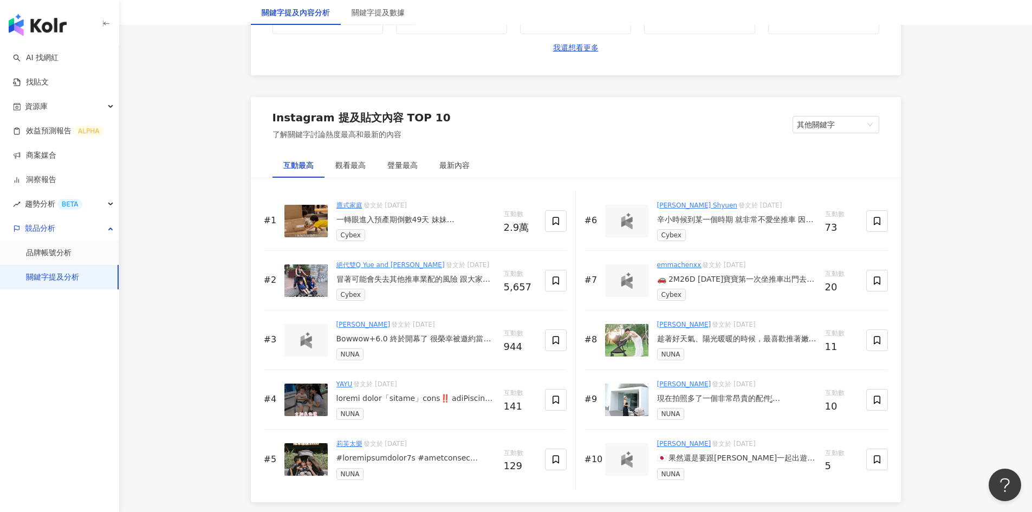
click at [438, 219] on div "一轉眼進入預產期倒數49天 妹妹[PERSON_NAME]即將要來了 所以也開始要把該預備的東西都用好 看著爸爸興奮的組裝舟夏的推車、餐椅時 他有想過照顧新生…" at bounding box center [415, 220] width 159 height 11
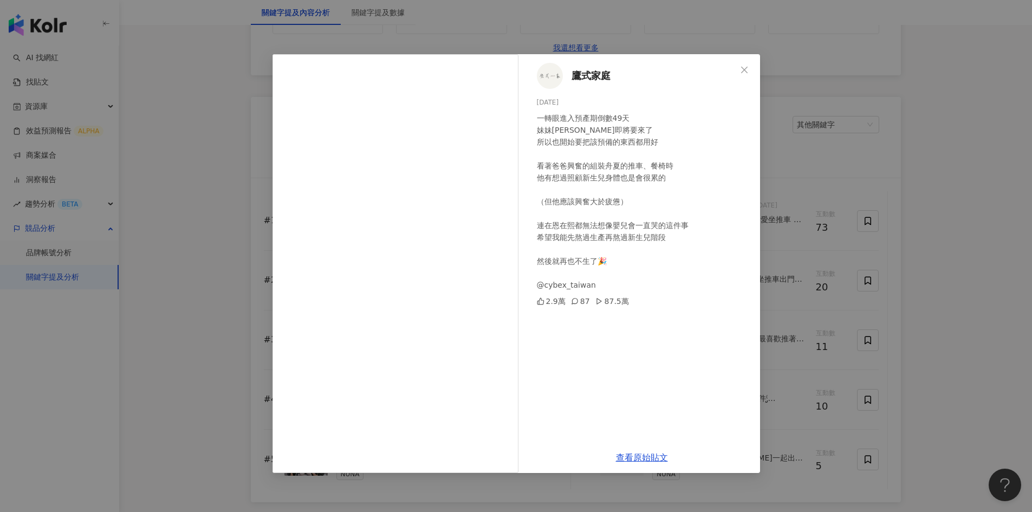
click at [957, 252] on div "鷹式家庭 [DATE] 一轉眼進入預產期倒數49天 妹妹[PERSON_NAME]即將要來了 所以也開始要把該預備的東西都用好 看著爸爸興奮的組裝舟夏的推車、…" at bounding box center [516, 256] width 1032 height 512
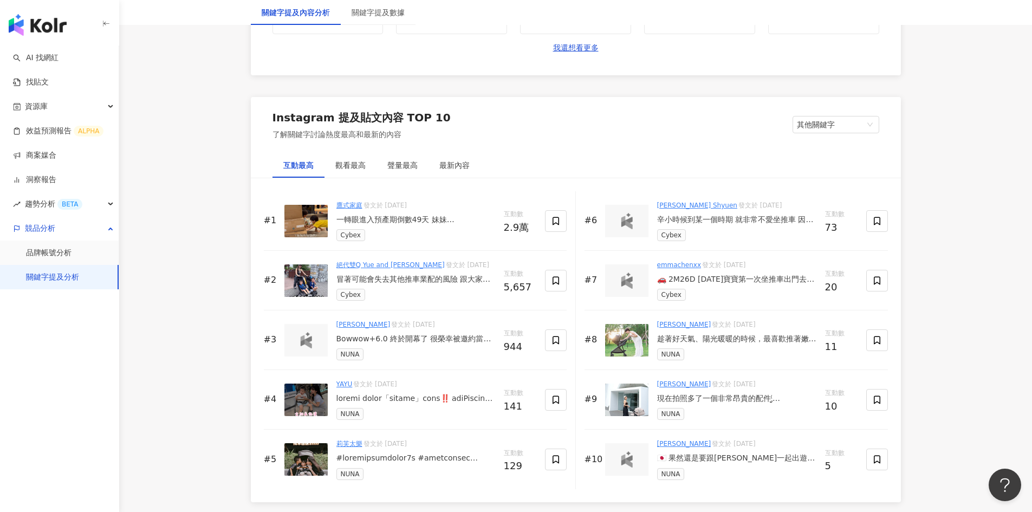
click at [433, 276] on div "冒著可能會失去其他推車業配的風險 跟大家真心推薦這台推車 和更便宜的購買方式 因為我應該也不會再生第三胎了🥹 兩種方式購買Cybex Libelle 現省$2…" at bounding box center [415, 279] width 159 height 11
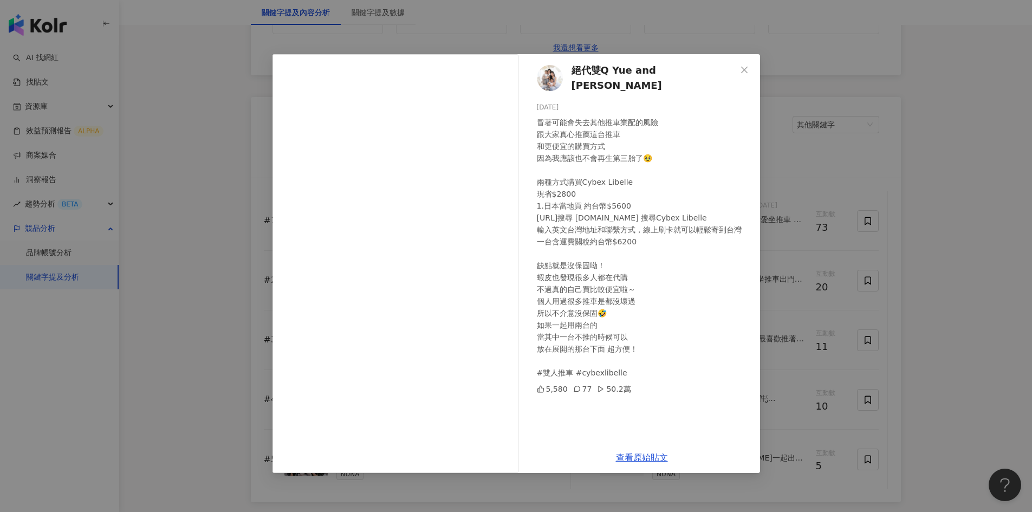
click at [929, 265] on div "絕代雙Q Yue and [PERSON_NAME] [DATE] 冒著可能會失去其他推車業配的風險 跟大家真心推薦這台推車 和更便宜的購買方式 因為我應該也…" at bounding box center [516, 256] width 1032 height 512
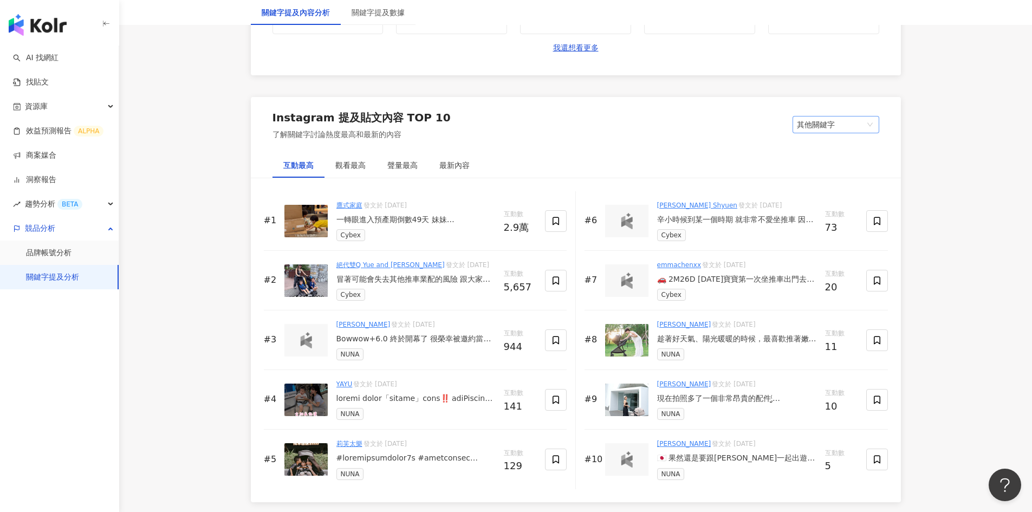
click at [848, 120] on span "其他關鍵字" at bounding box center [836, 124] width 78 height 16
click at [837, 165] on div "我的關鍵字" at bounding box center [835, 165] width 69 height 12
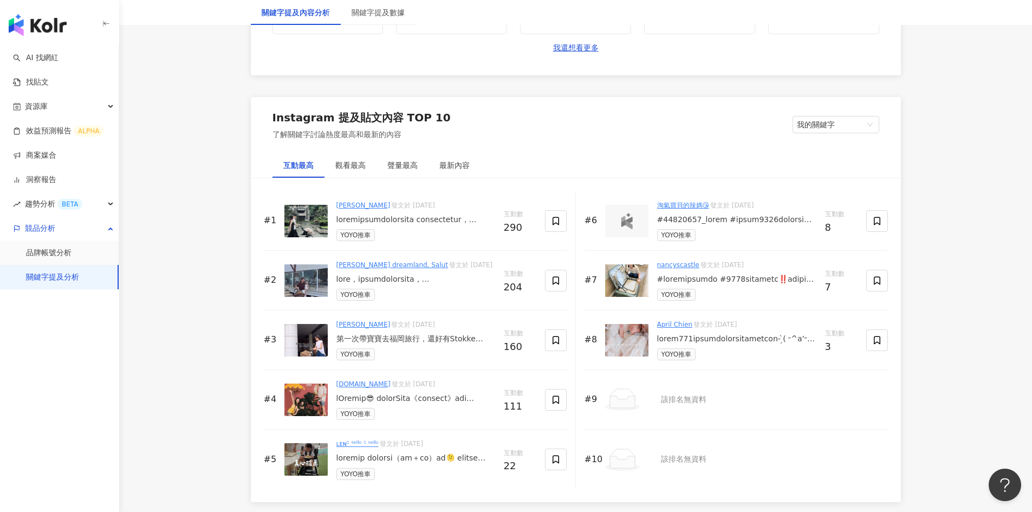
click at [412, 217] on div at bounding box center [415, 220] width 159 height 11
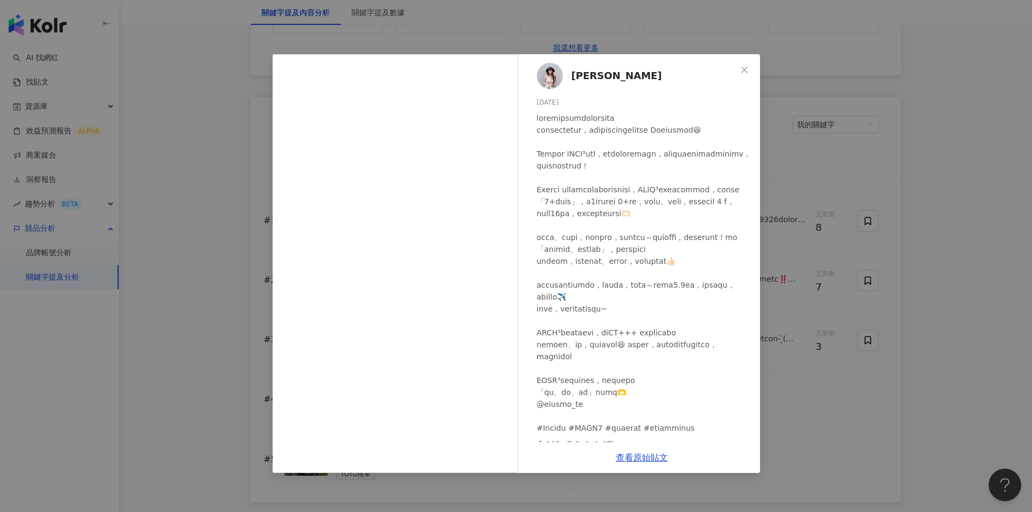
click at [970, 272] on div "Miмi Tsai [DATE] 285 5 1.6萬 查看原始貼文" at bounding box center [516, 256] width 1032 height 512
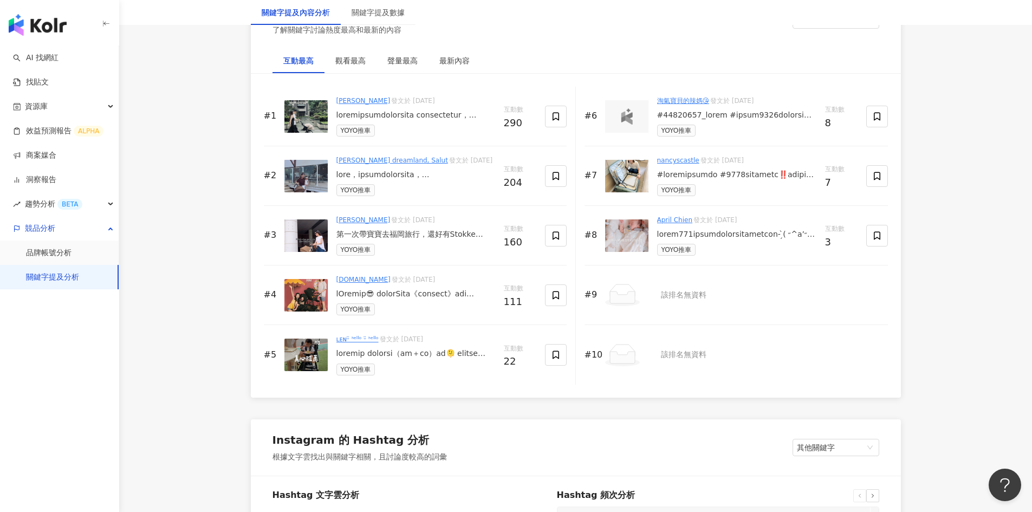
scroll to position [1683, 0]
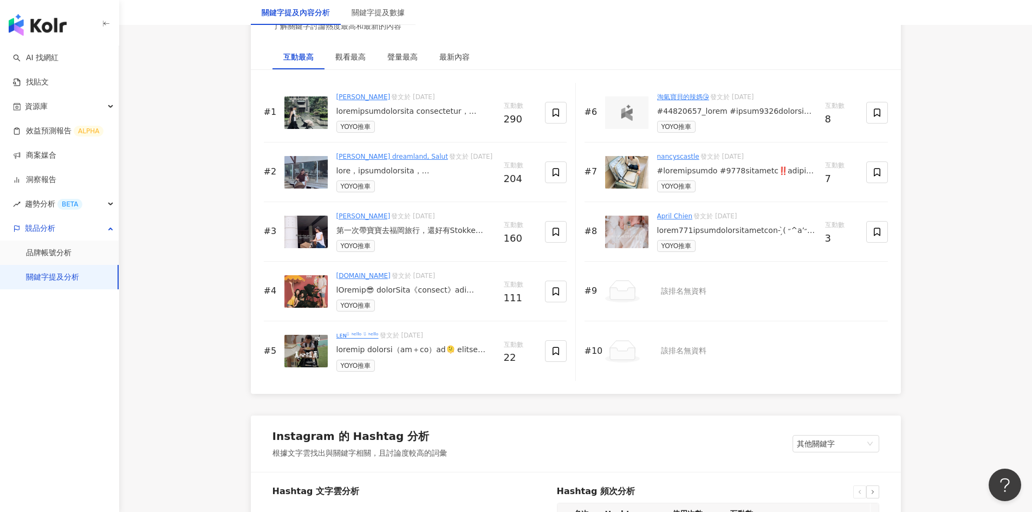
click at [759, 231] on div at bounding box center [736, 230] width 159 height 11
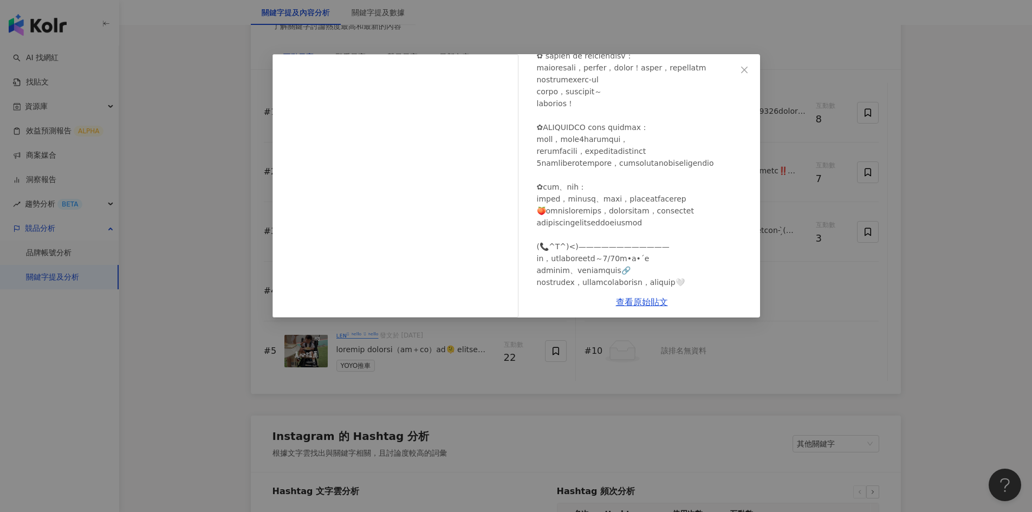
scroll to position [542, 0]
click at [957, 303] on div "April Chien [DATE] 隱藏 3 查看原始貼文" at bounding box center [516, 256] width 1032 height 512
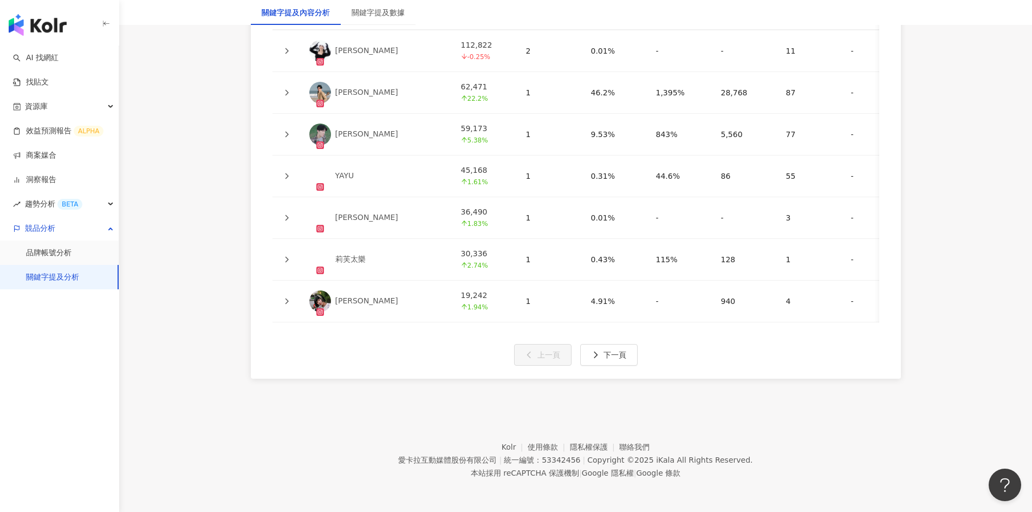
scroll to position [2656, 0]
click at [373, 14] on div "關鍵字提及數據" at bounding box center [378, 13] width 53 height 12
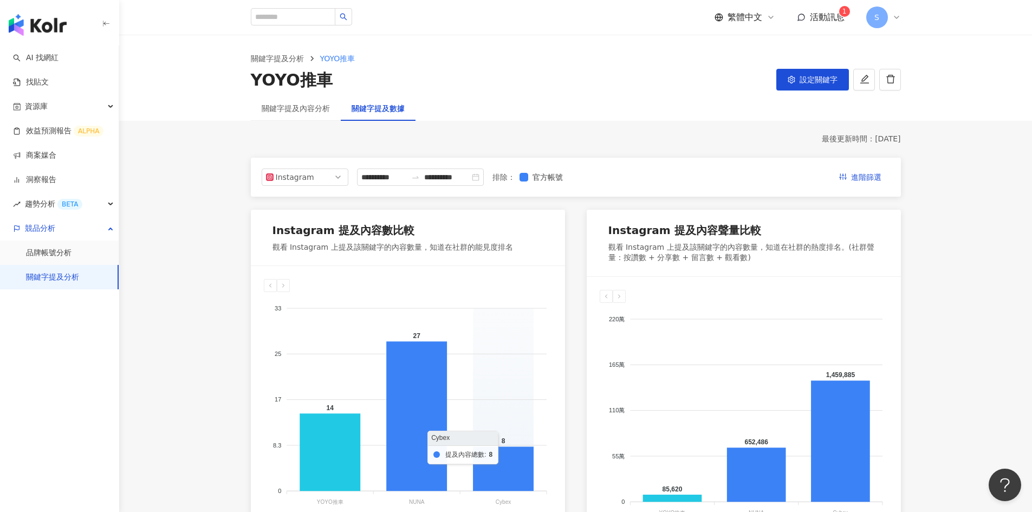
click at [285, 116] on div "關鍵字提及內容分析" at bounding box center [296, 108] width 90 height 25
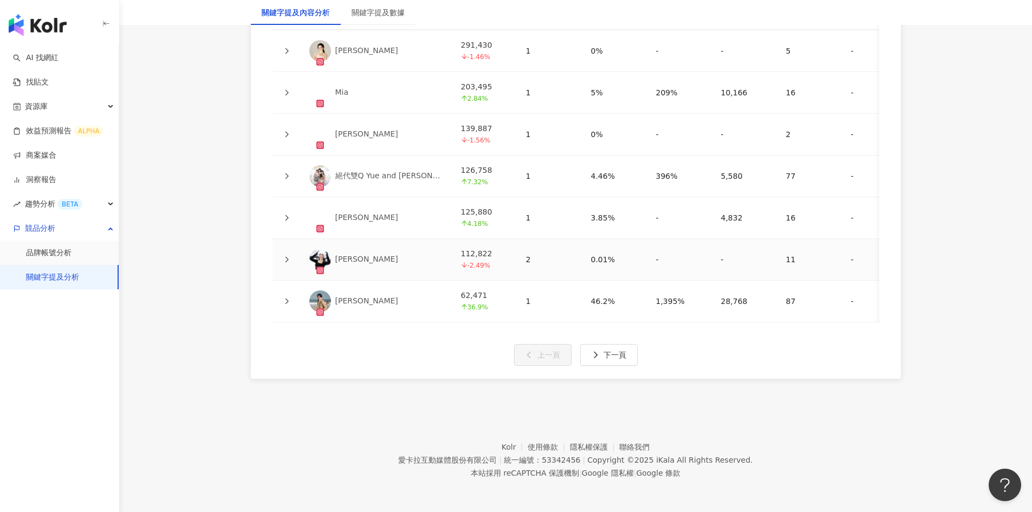
scroll to position [2656, 0]
click at [621, 354] on span "下一頁" at bounding box center [614, 354] width 23 height 9
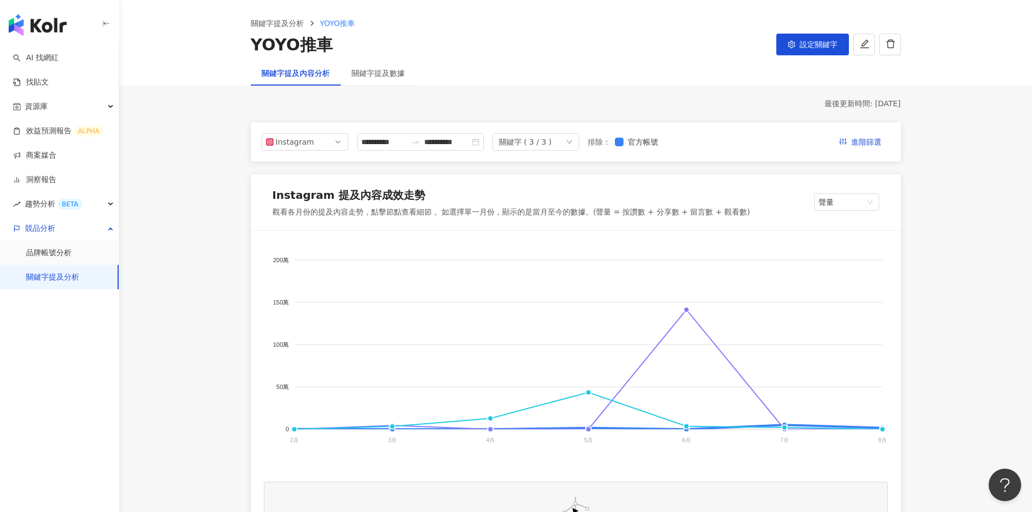
scroll to position [0, 0]
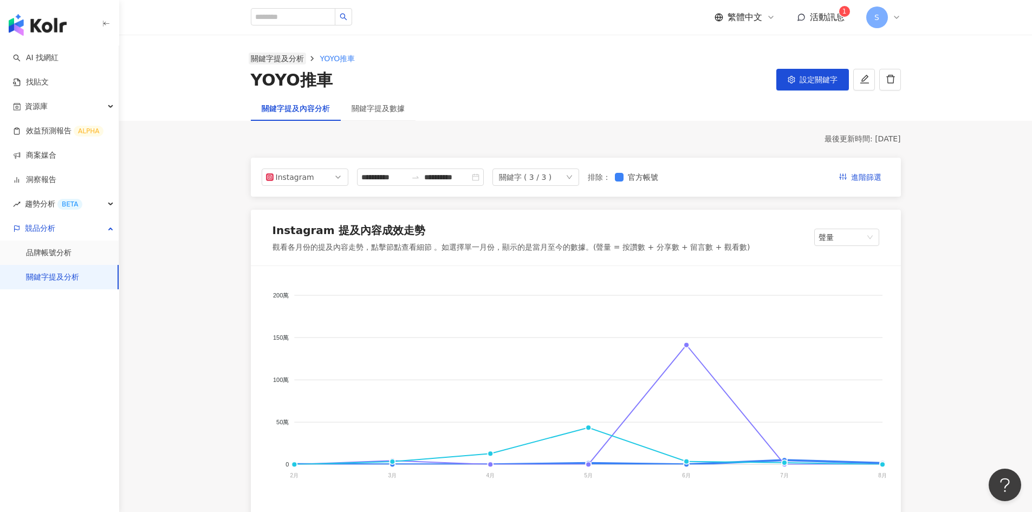
click at [290, 56] on link "關鍵字提及分析" at bounding box center [277, 59] width 57 height 12
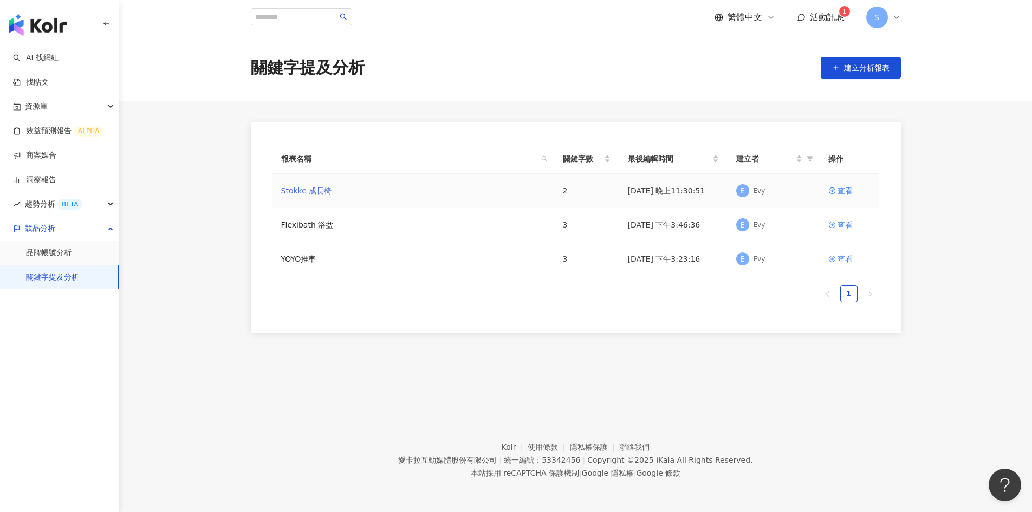
click at [309, 192] on link "Stokke 成長椅" at bounding box center [306, 191] width 51 height 12
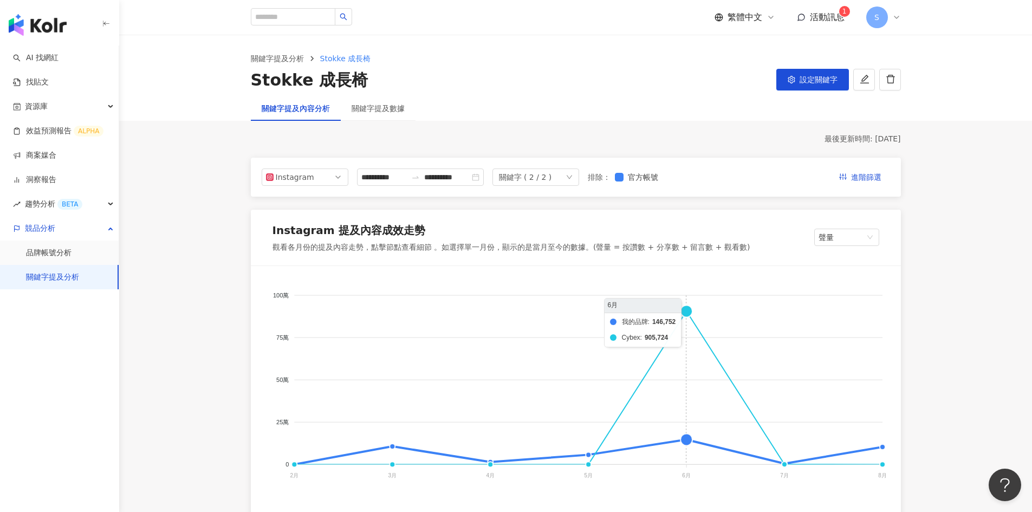
scroll to position [108, 0]
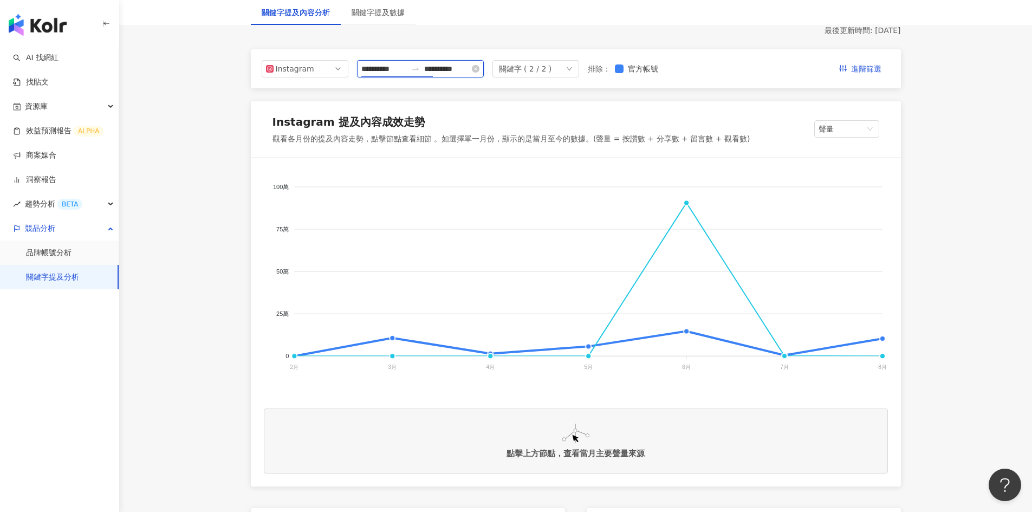
click at [385, 73] on input "**********" at bounding box center [384, 69] width 46 height 12
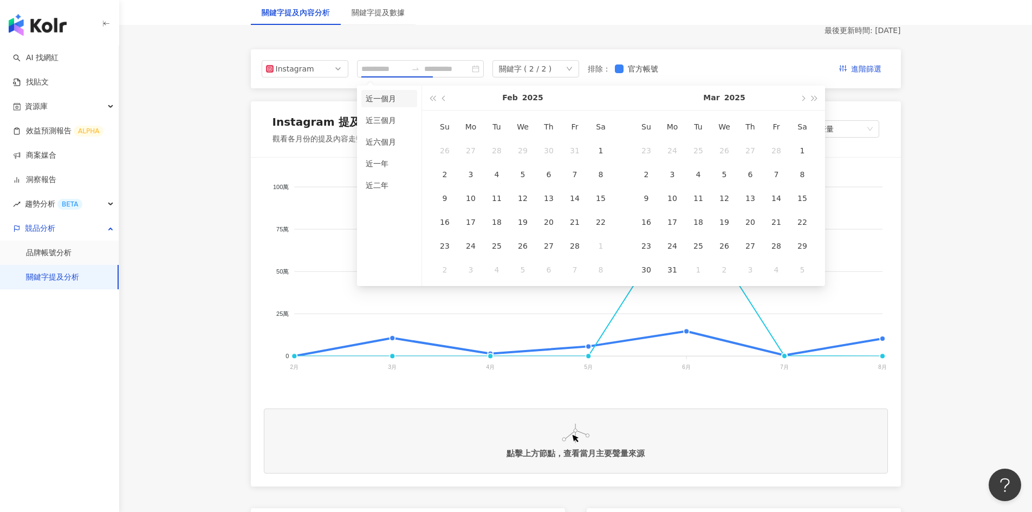
click at [383, 107] on li "近一個月" at bounding box center [389, 98] width 56 height 17
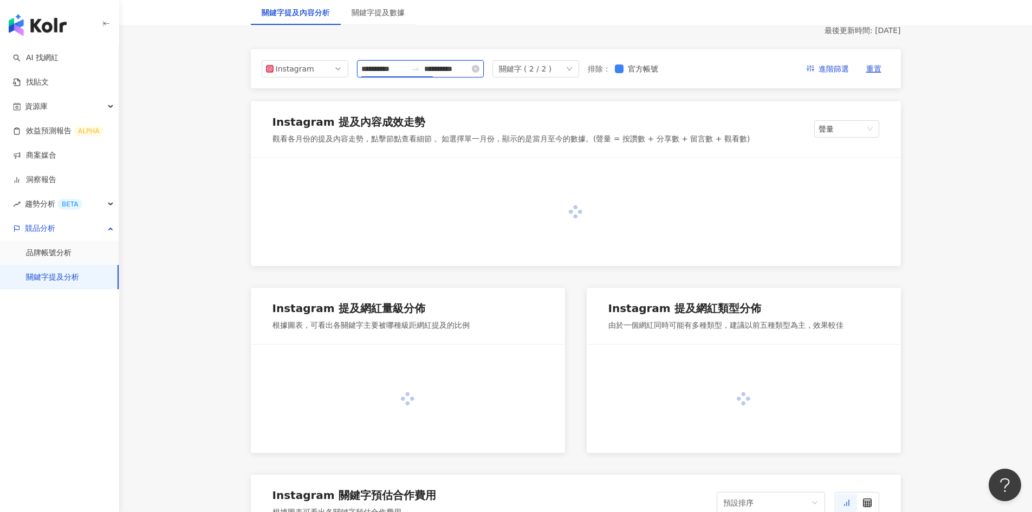
click at [387, 64] on input "**********" at bounding box center [384, 69] width 46 height 12
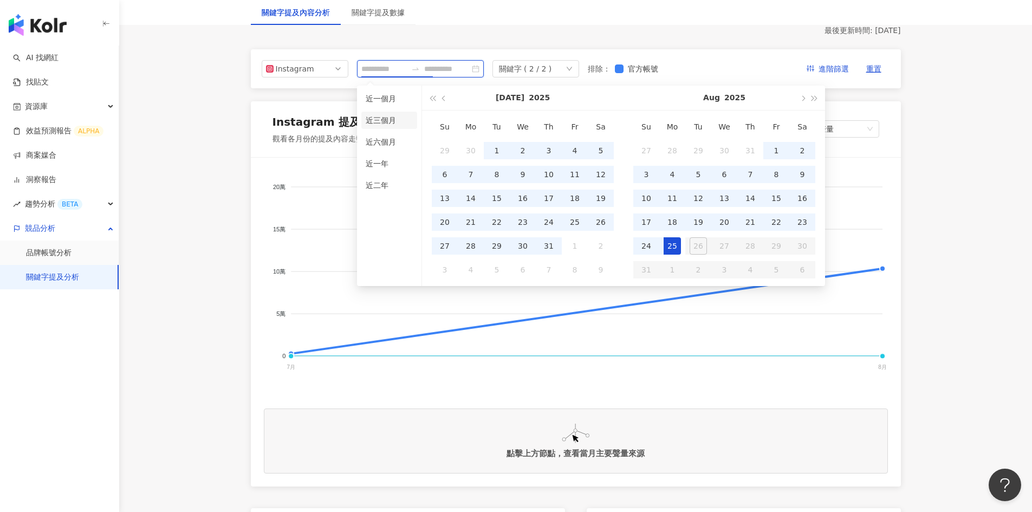
type input "**********"
click at [389, 119] on li "近三個月" at bounding box center [389, 120] width 56 height 17
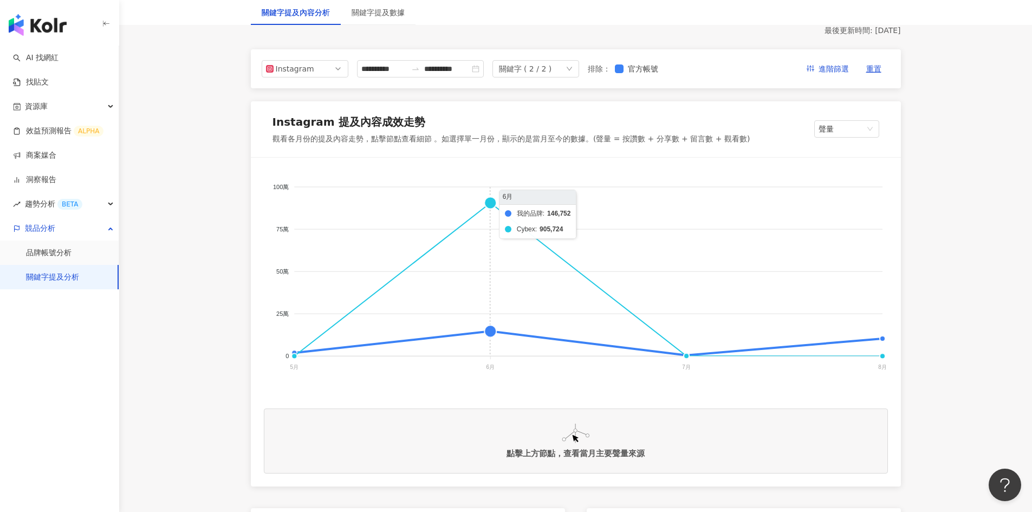
click at [493, 200] on foreignobject "我的品牌 Cybex" at bounding box center [576, 279] width 624 height 217
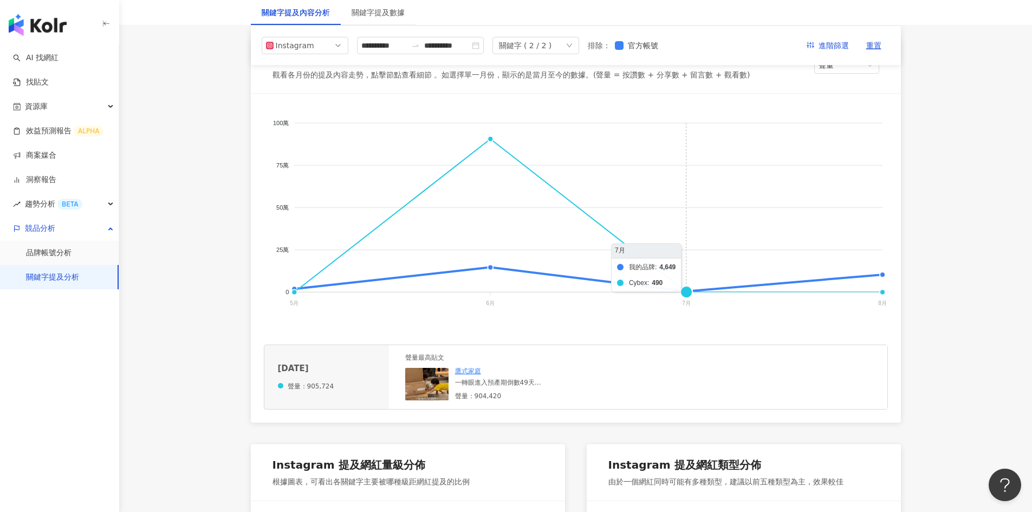
scroll to position [271, 0]
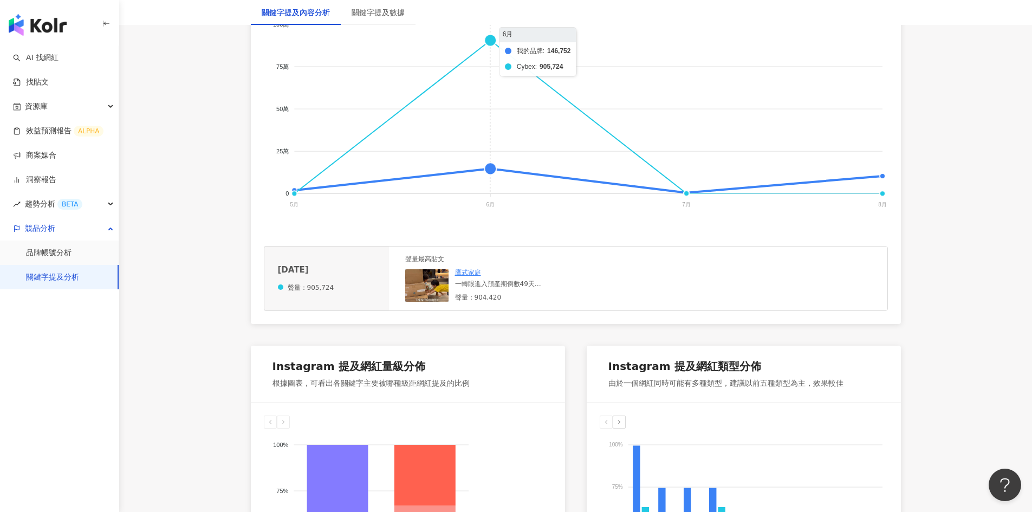
click at [492, 173] on foreignobject "我的品牌 Cybex" at bounding box center [576, 116] width 624 height 217
click at [498, 279] on div "Softdays｜育兒・居家・日常 寶寶吃飯神器｜Stokke Tripp Trapp 托盤蓋 你家也是這張寶寶神椅嗎？ 寶寶進入副食品時期了嗎？ 這個托盤蓋…" at bounding box center [536, 278] width 163 height 21
click at [498, 273] on link "Softdays｜育兒・居家・日常" at bounding box center [498, 273] width 87 height 8
click at [511, 289] on div "寶寶吃飯神器｜Stokke Tripp Trapp 托盤蓋 你家也是這張寶寶神椅嗎？ 寶寶進入副食品時期了嗎？ 這個托盤蓋，真的讓爸媽省下超多清潔力氣 👏 👶…" at bounding box center [536, 284] width 163 height 9
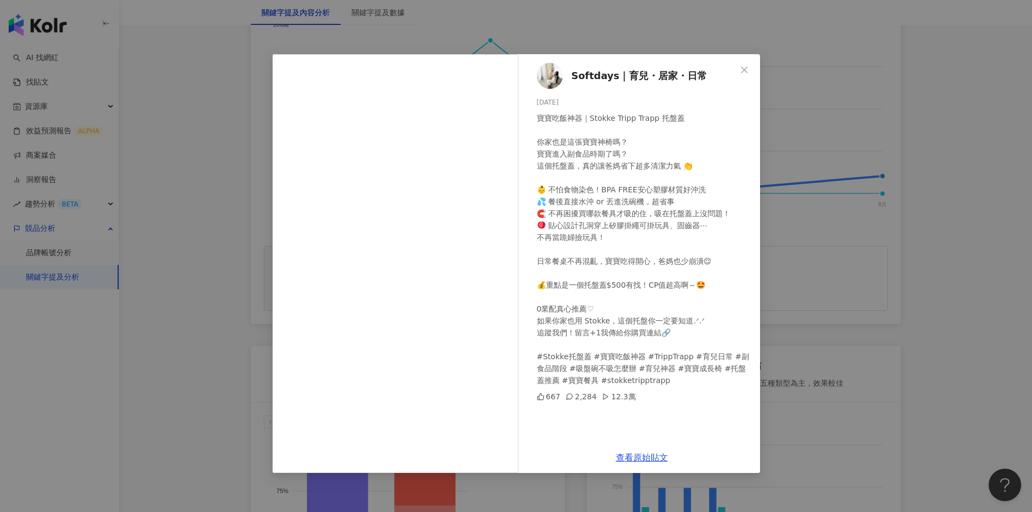
click at [833, 192] on div "Softdays｜育兒・居家・日常 [DATE] 寶寶吃飯神器｜Stokke Tripp Trapp 托盤蓋 你家也是這張寶寶神椅嗎？ 寶寶進入副食品時期了嗎…" at bounding box center [516, 256] width 1032 height 512
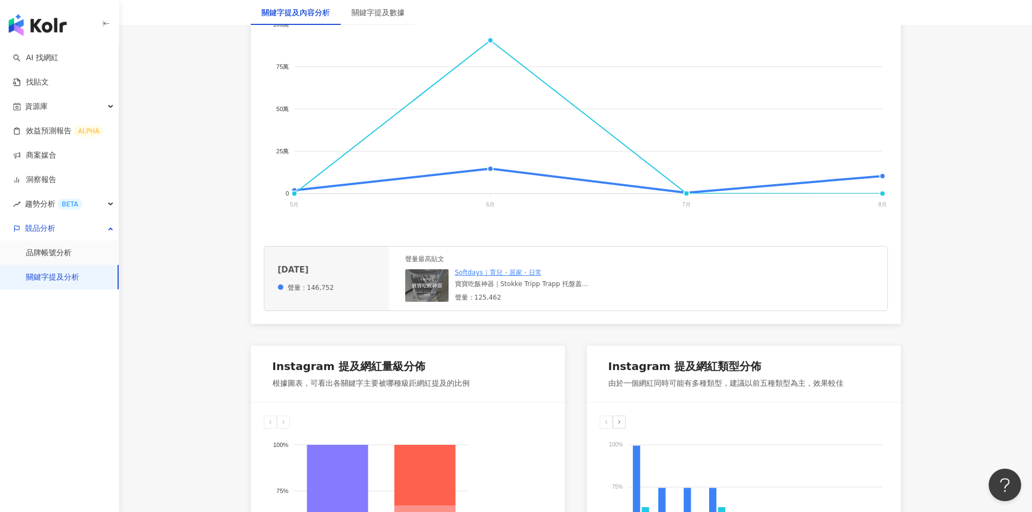
click at [687, 194] on foreignobject "我的品牌 Cybex" at bounding box center [576, 116] width 624 height 217
click at [685, 193] on line at bounding box center [588, 193] width 588 height 0
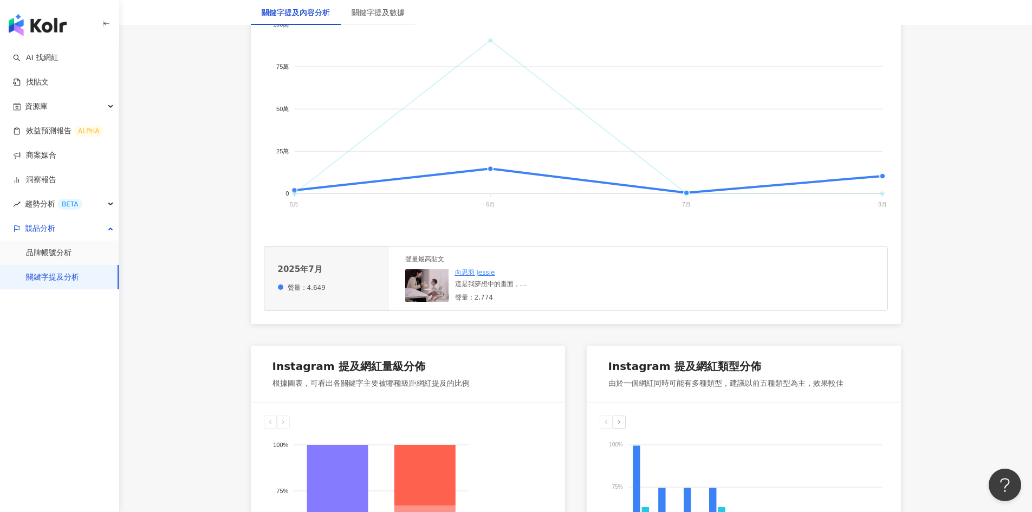
click at [293, 297] on span "我的品牌" at bounding box center [275, 301] width 34 height 8
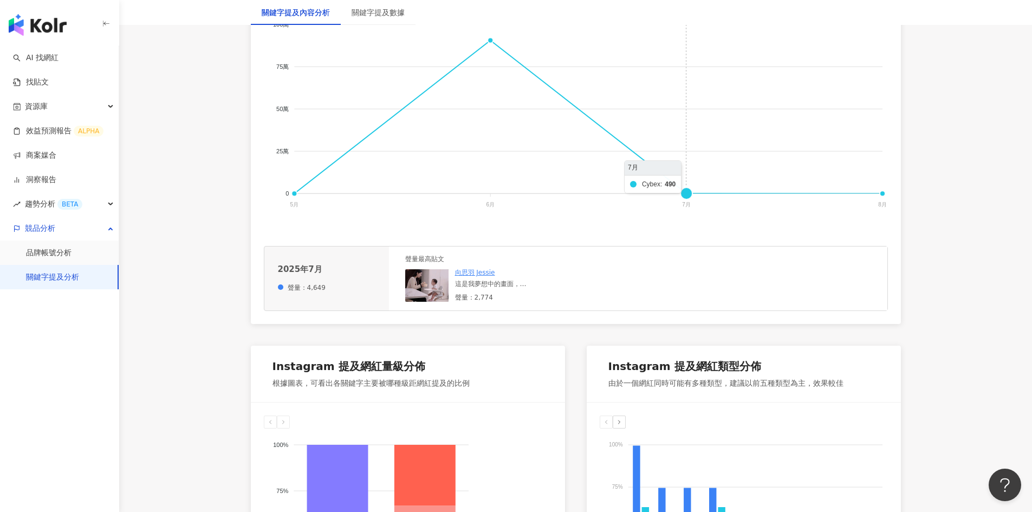
click at [685, 193] on foreignobject "我的品牌 Cybex" at bounding box center [576, 116] width 624 height 217
click at [489, 276] on link "[DOMAIN_NAME]🎀沛沛小公主👸🏼" at bounding box center [506, 273] width 103 height 8
click at [425, 288] on img at bounding box center [426, 285] width 43 height 33
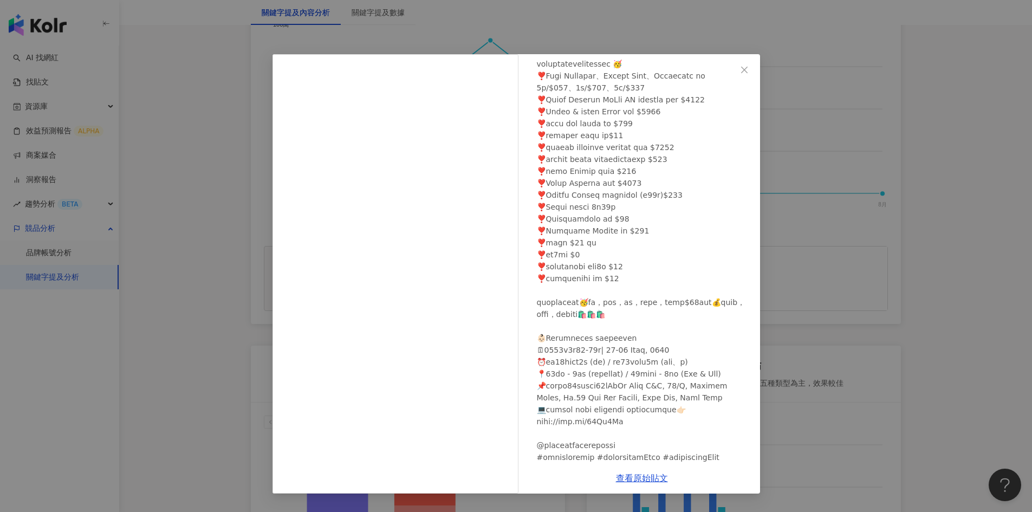
scroll to position [163, 0]
click at [878, 168] on div "[DOMAIN_NAME]🎀沛沛小公主👸🏼 [DATE] 445 45 查看原始貼文" at bounding box center [516, 256] width 1032 height 512
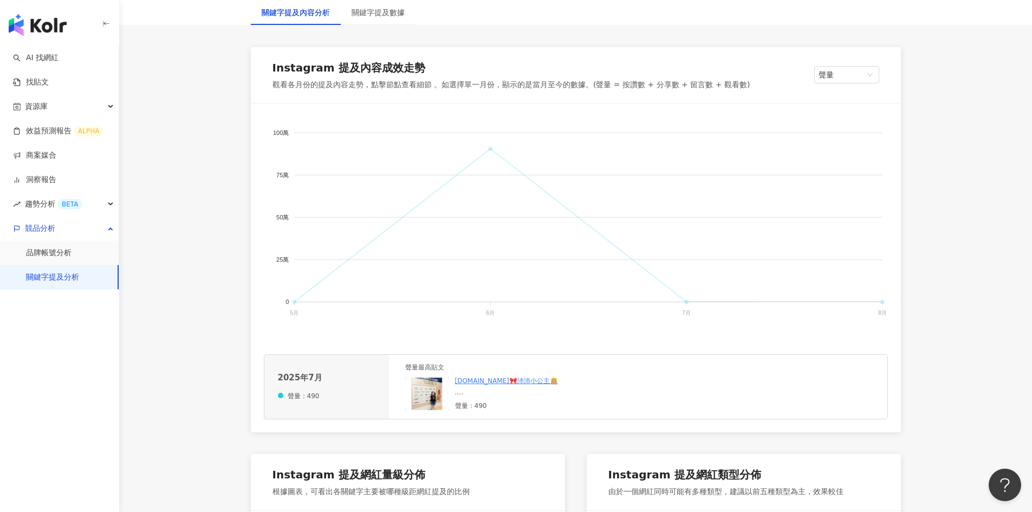
click at [293, 405] on span "我的品牌" at bounding box center [275, 409] width 34 height 8
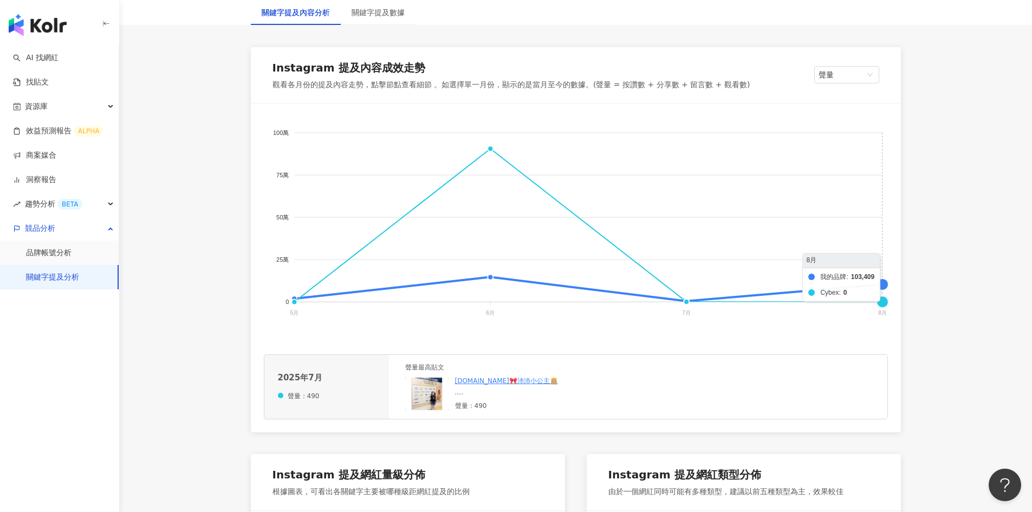
click at [882, 284] on foreignobject "我的品牌 Cybex" at bounding box center [576, 224] width 624 height 217
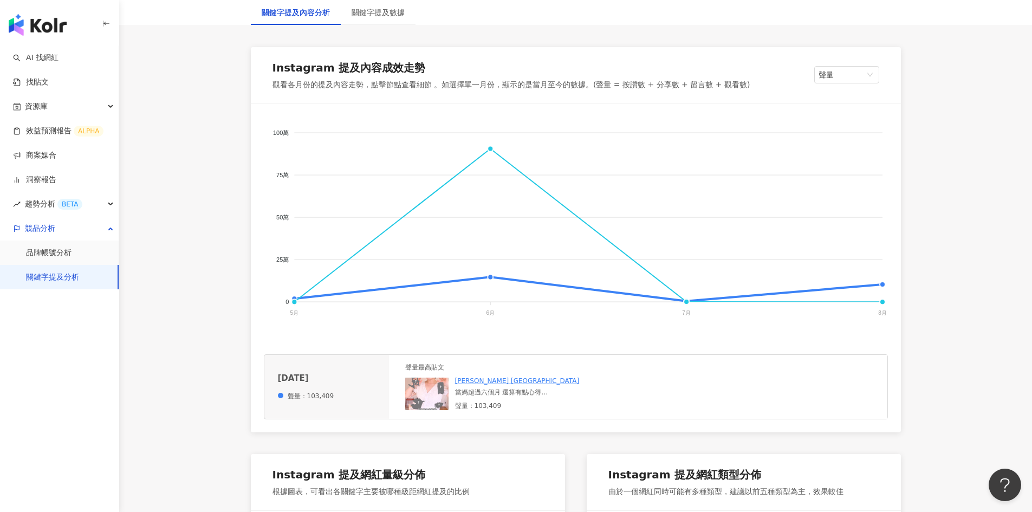
click at [523, 397] on div "當媽超過六個月 還算有點心得⁣ 買嬰用品最高原則～大件買的好 小件買的巧⁣ 🪑Stokke 成長椅加裝北美最強catchy! 推⁣ 🛁Stokke 折疊浴缸 …" at bounding box center [536, 392] width 163 height 9
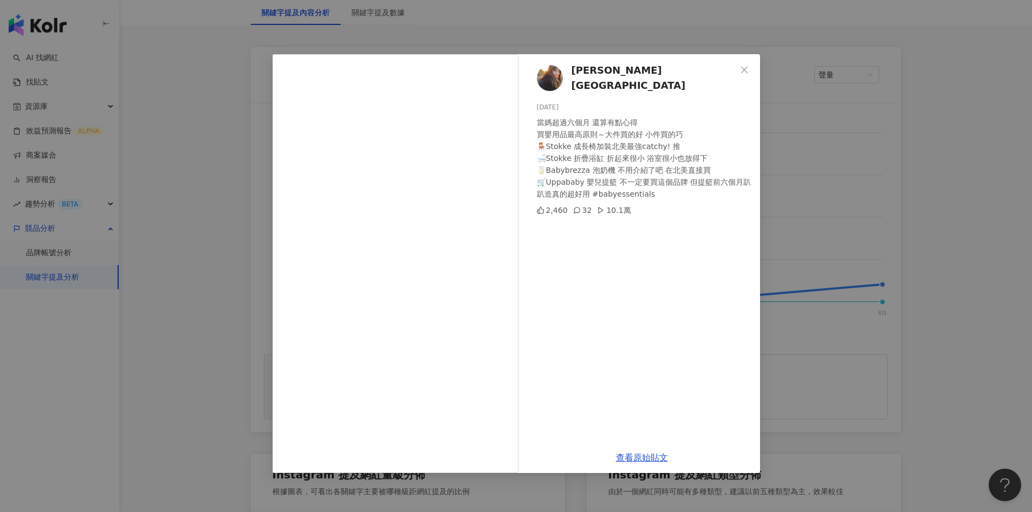
click at [950, 306] on div "[PERSON_NAME] Liao [DATE] 當媽超過六個月 還算有點心得⁣ 買嬰用品最高原則～大件買的好 小件買的巧⁣ 🪑Stokke 成長椅加裝北美…" at bounding box center [516, 256] width 1032 height 512
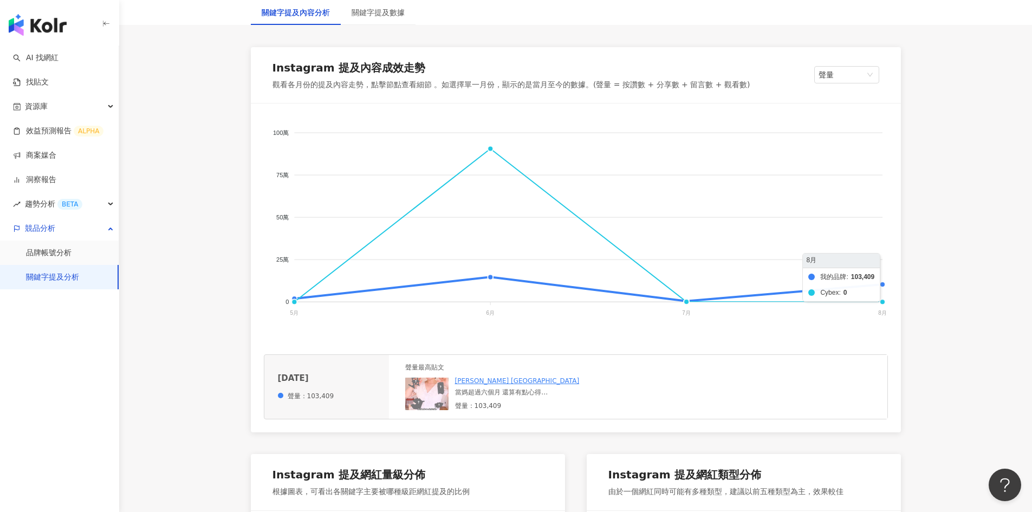
click at [886, 285] on foreignobject "我的品牌 Cybex" at bounding box center [576, 224] width 624 height 217
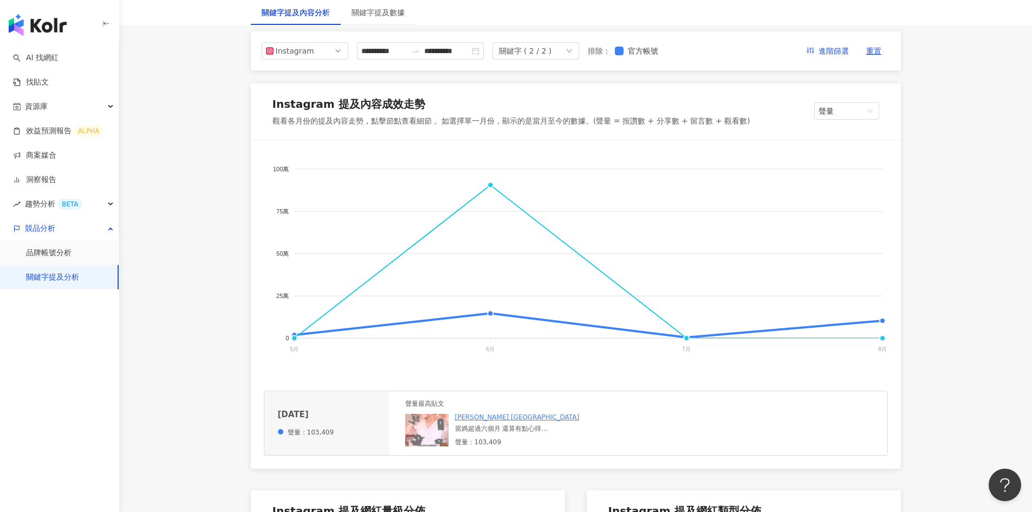
scroll to position [0, 0]
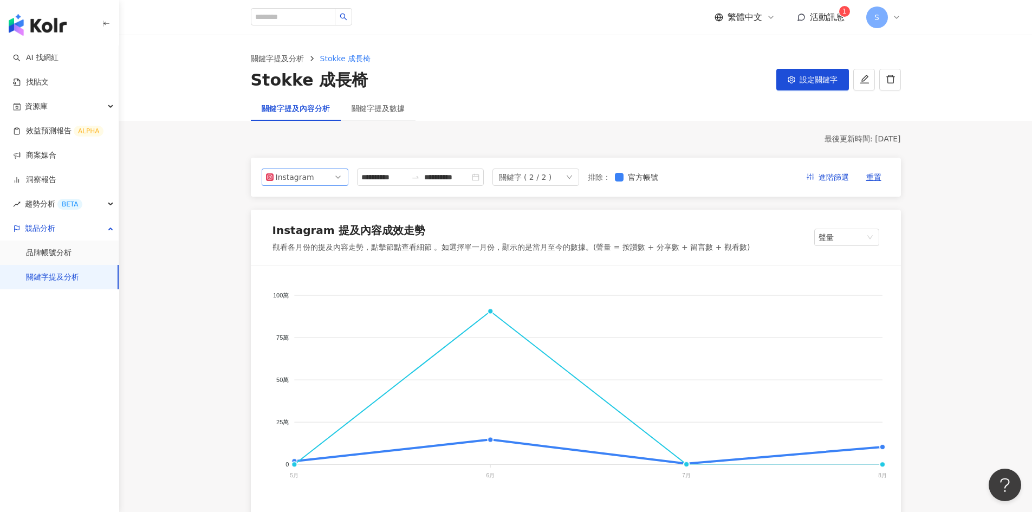
click at [309, 173] on div "Instagram" at bounding box center [293, 177] width 35 height 16
click at [295, 258] on div "Threads" at bounding box center [297, 257] width 35 height 12
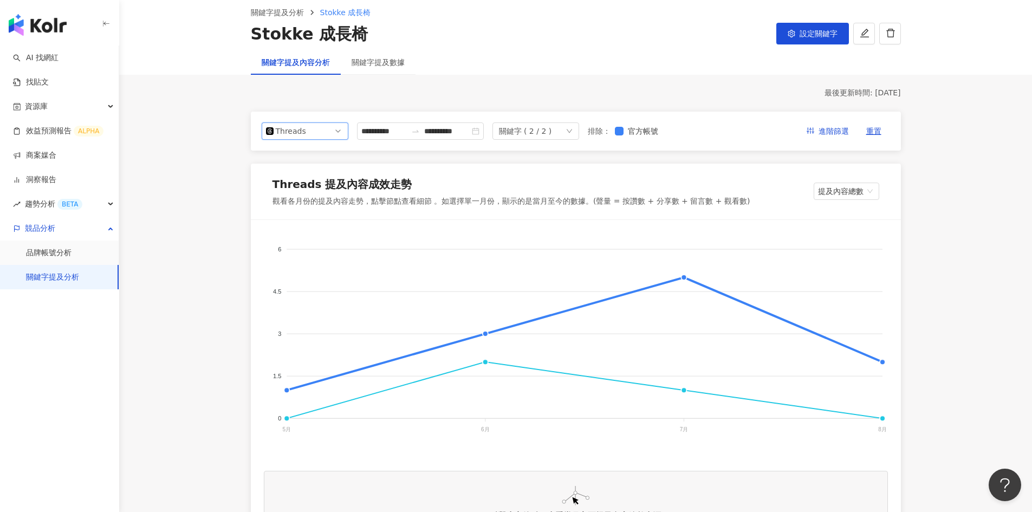
scroll to position [108, 0]
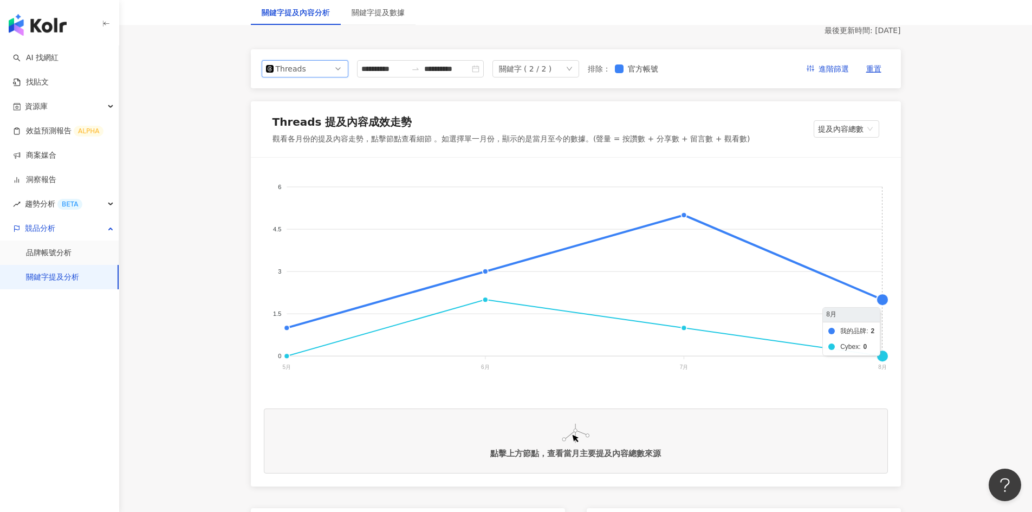
click at [880, 299] on foreignobject "我的品牌 Cybex" at bounding box center [576, 279] width 624 height 217
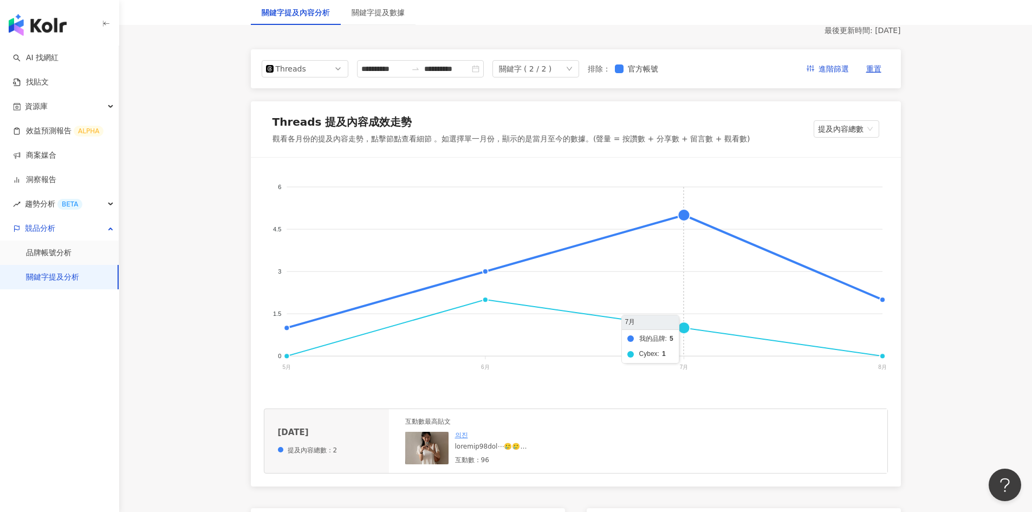
click at [684, 214] on foreignobject "我的品牌 Cybex" at bounding box center [576, 279] width 624 height 217
click at [511, 441] on div "想問脆上的媽[PERSON_NAME]有推薦的餐椅嗎 目前觀望[PERSON_NAME]跟[PERSON_NAME]還有[PERSON_NAME]喜力克 想問…" at bounding box center [536, 443] width 163 height 9
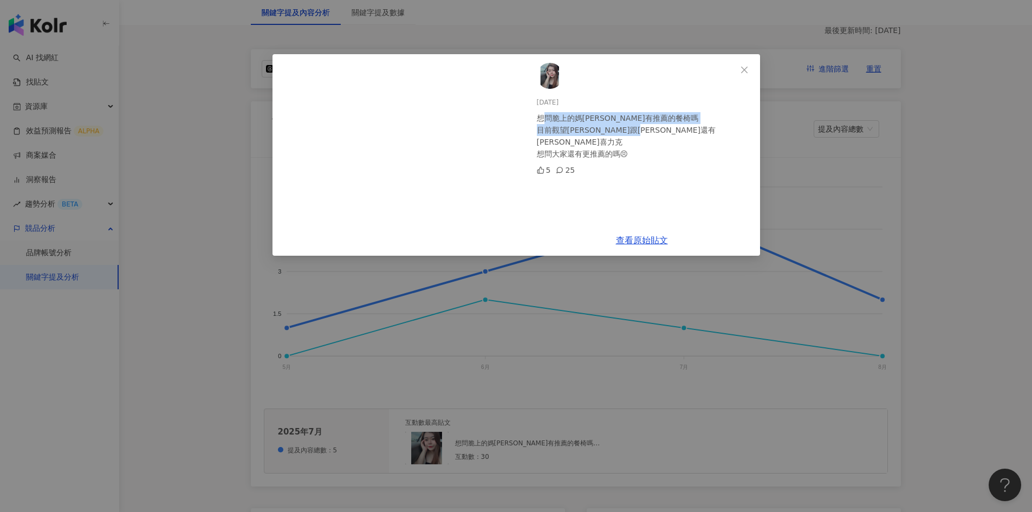
drag, startPoint x: 545, startPoint y: 120, endPoint x: 606, endPoint y: 137, distance: 63.6
click at [607, 137] on div "想問脆上的媽[PERSON_NAME]有推薦的餐椅嗎 目前觀望[PERSON_NAME]跟[PERSON_NAME]還有[PERSON_NAME]喜力克 想問…" at bounding box center [644, 136] width 215 height 48
click at [561, 166] on icon at bounding box center [560, 170] width 8 height 8
click at [742, 66] on icon "close" at bounding box center [744, 70] width 9 height 9
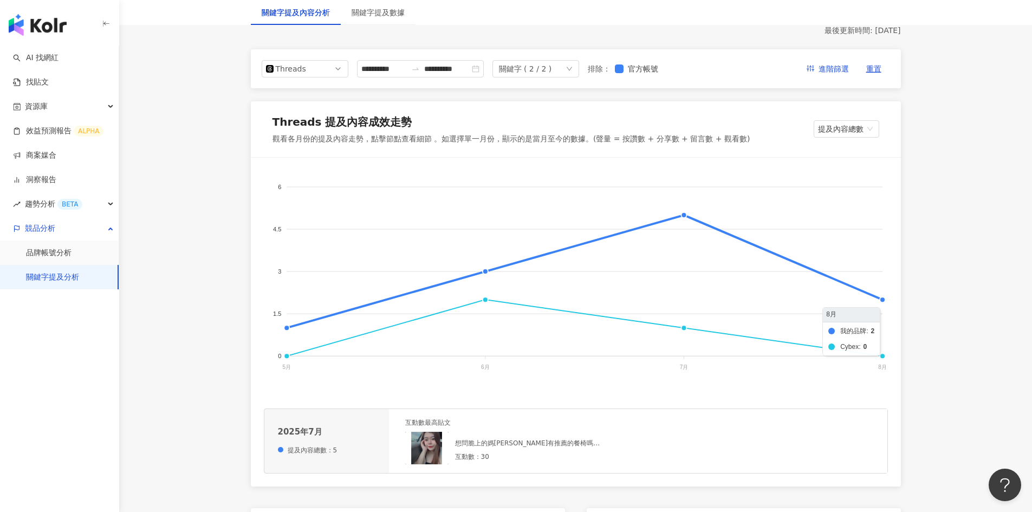
click at [885, 301] on foreignobject "我的品牌 Cybex" at bounding box center [576, 279] width 624 height 217
click at [460, 432] on link "의진" at bounding box center [461, 435] width 13 height 8
click at [479, 451] on div at bounding box center [536, 446] width 163 height 9
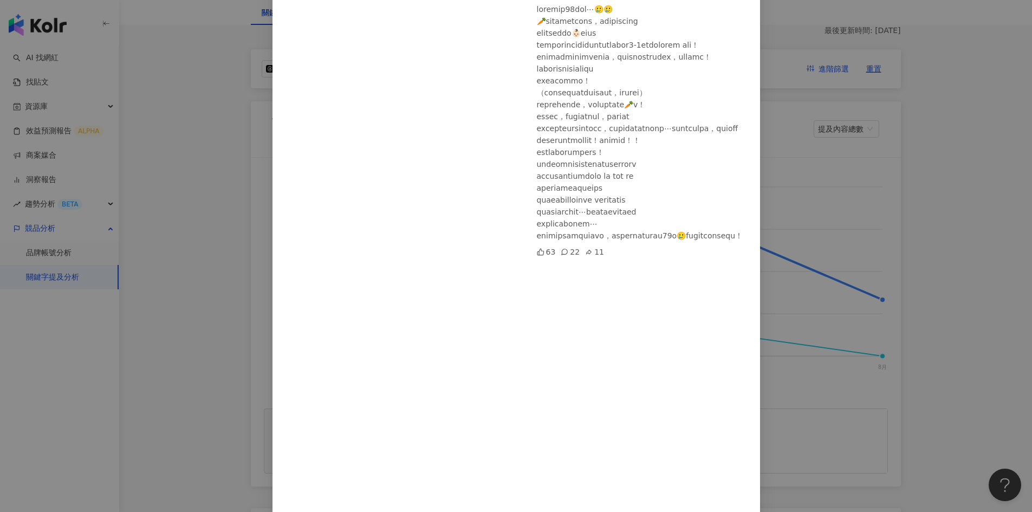
scroll to position [231, 0]
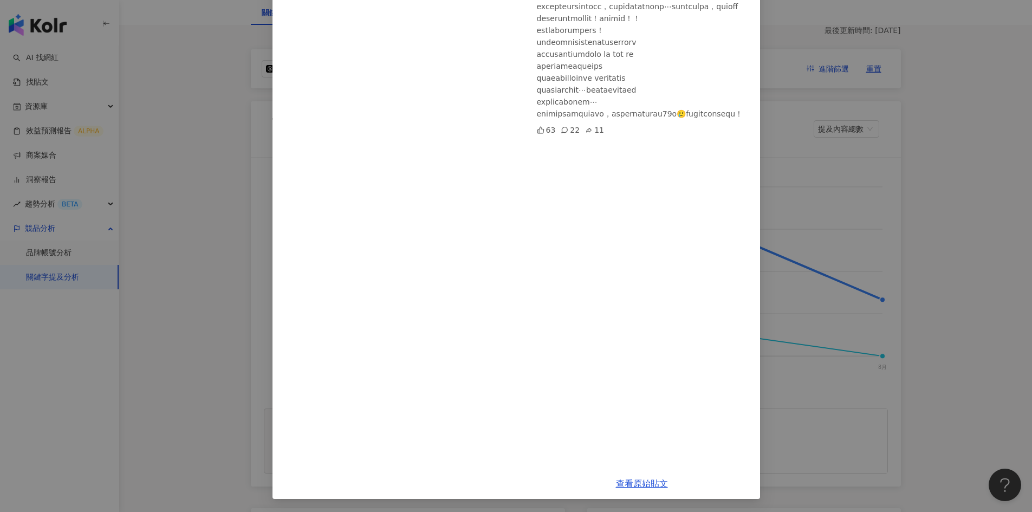
click at [891, 188] on div "의진 [DATE] 63 22 11 查看原始貼文" at bounding box center [516, 256] width 1032 height 512
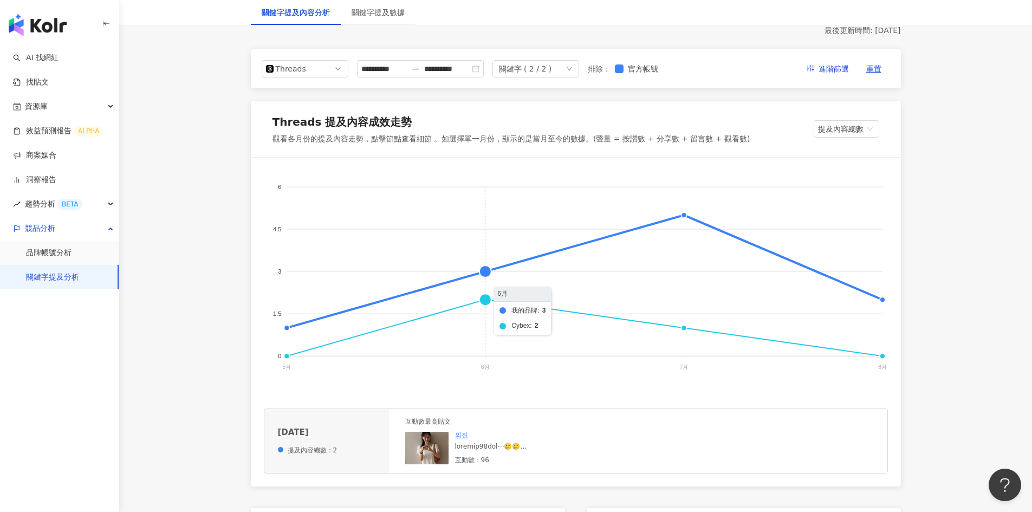
click at [488, 271] on foreignobject "我的品牌 Cybex" at bounding box center [576, 279] width 624 height 217
click at [493, 448] on div "分享目前使用到現在 最值得投資的兩樣育兒用品 都是Stokke的🤍 - tripp trapp餐椅 1/讓小孩可以坐得正 2/高顏值、任何居家空間擺著都好看 …" at bounding box center [517, 446] width 124 height 9
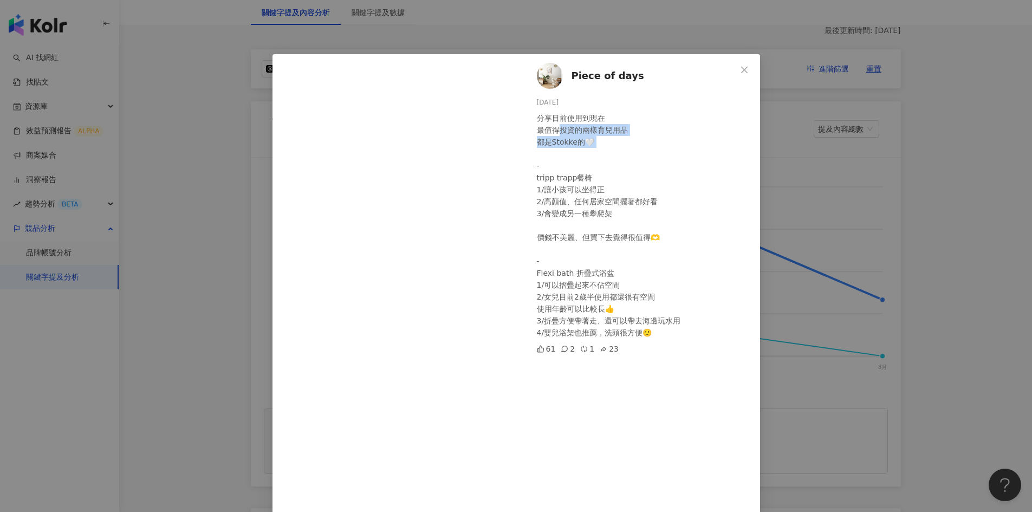
drag, startPoint x: 558, startPoint y: 127, endPoint x: 572, endPoint y: 151, distance: 27.2
click at [572, 151] on div "分享目前使用到現在 最值得投資的兩樣育兒用品 都是Stokke的🤍 - tripp trapp餐椅 1/讓小孩可以坐得正 2/高顏值、任何居家空間擺著都好看 …" at bounding box center [644, 225] width 215 height 226
click at [906, 274] on div "Piece of days [DATE] 分享目前使用到現在 最值得投資的兩樣育兒用品 都是Stokke的🤍 - tripp trapp餐椅 1/讓小孩可以坐…" at bounding box center [516, 256] width 1032 height 512
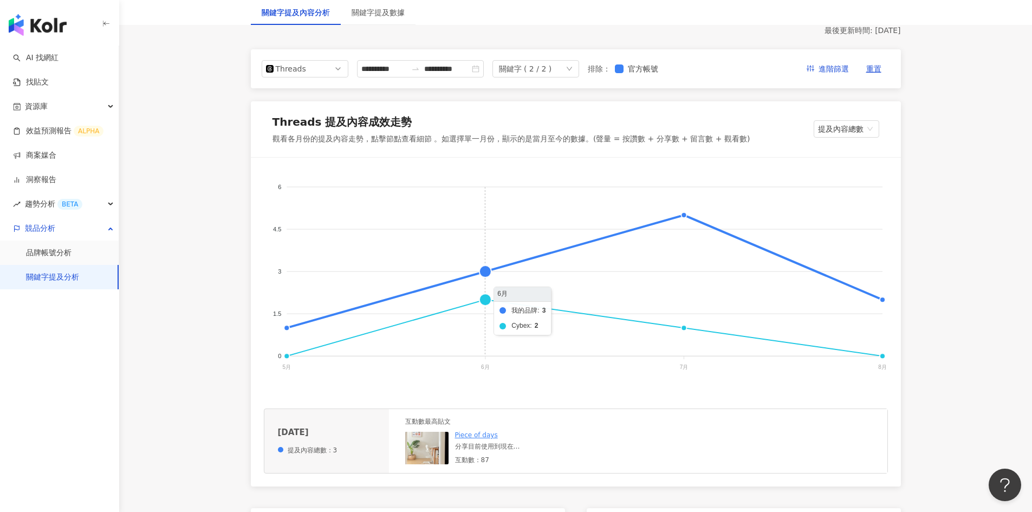
click at [485, 301] on foreignobject "我的品牌 Cybex" at bounding box center [576, 279] width 624 height 217
click at [460, 444] on div at bounding box center [525, 446] width 141 height 9
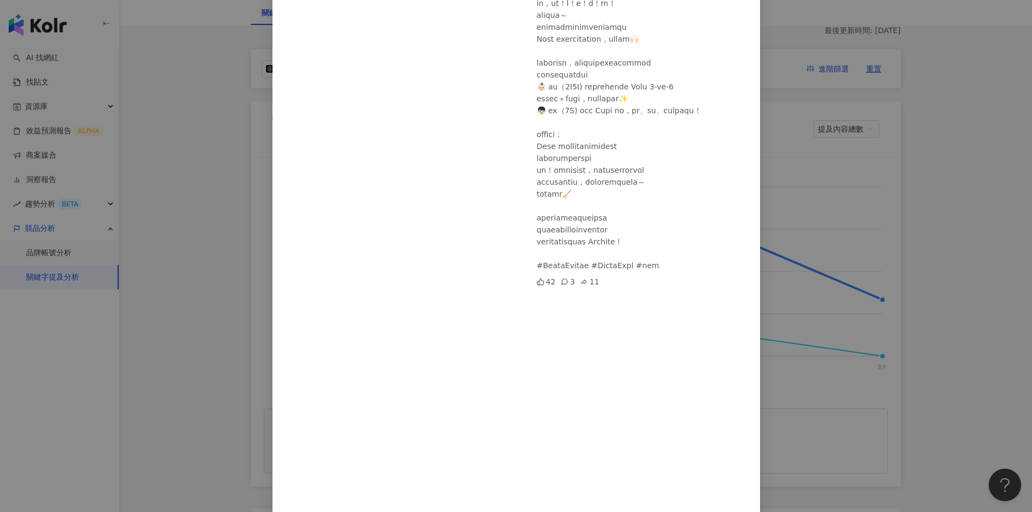
scroll to position [219, 0]
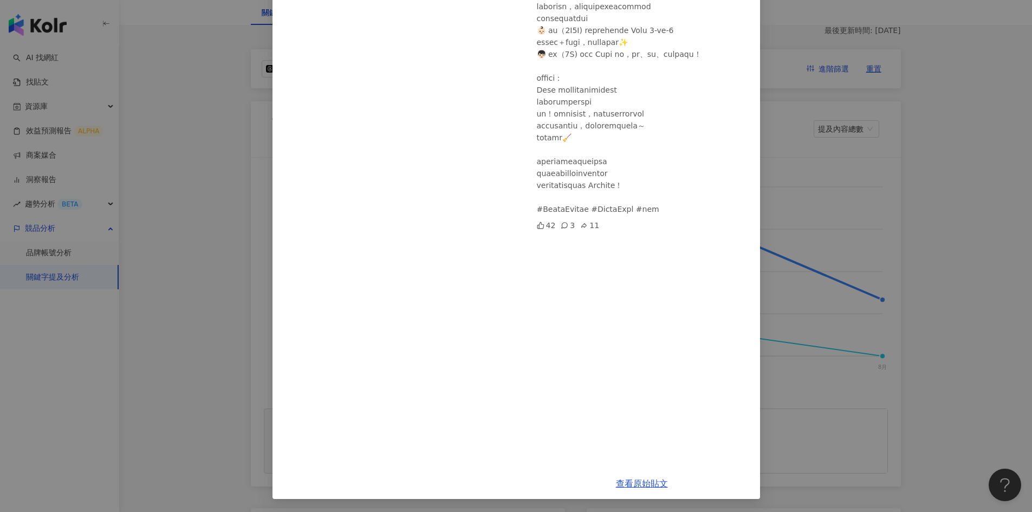
click at [995, 337] on div "[PERSON_NAME] [DATE] 42 3 11 查看原始貼文" at bounding box center [516, 256] width 1032 height 512
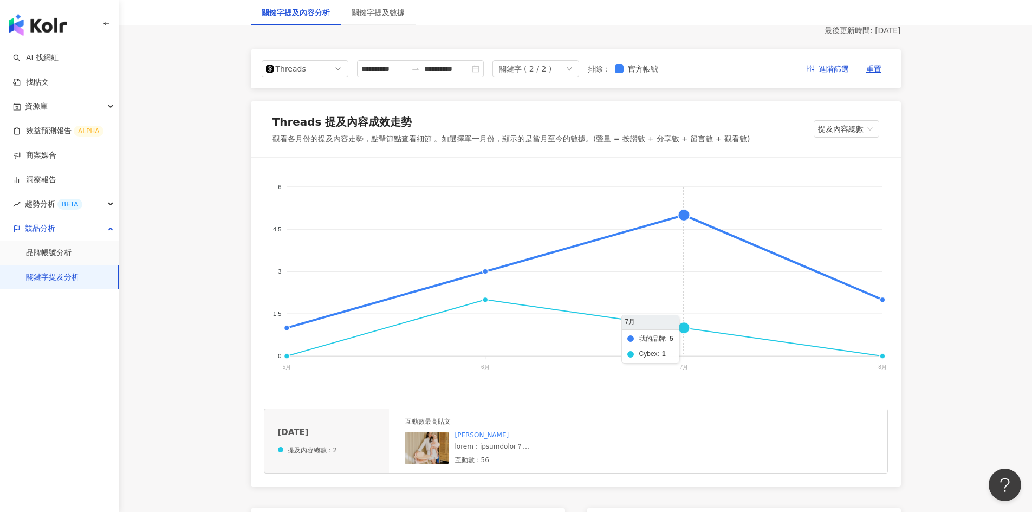
click at [684, 331] on foreignobject "我的品牌 Cybex" at bounding box center [576, 279] width 624 height 217
click at [475, 447] on div "成長椅抉擇 [PERSON_NAME] VS Stokke Nomi 哪一個比較推 好難選擇啊！！！ 喜歡[PERSON_NAME] 的長相，但貌似Stokk…" at bounding box center [536, 446] width 163 height 9
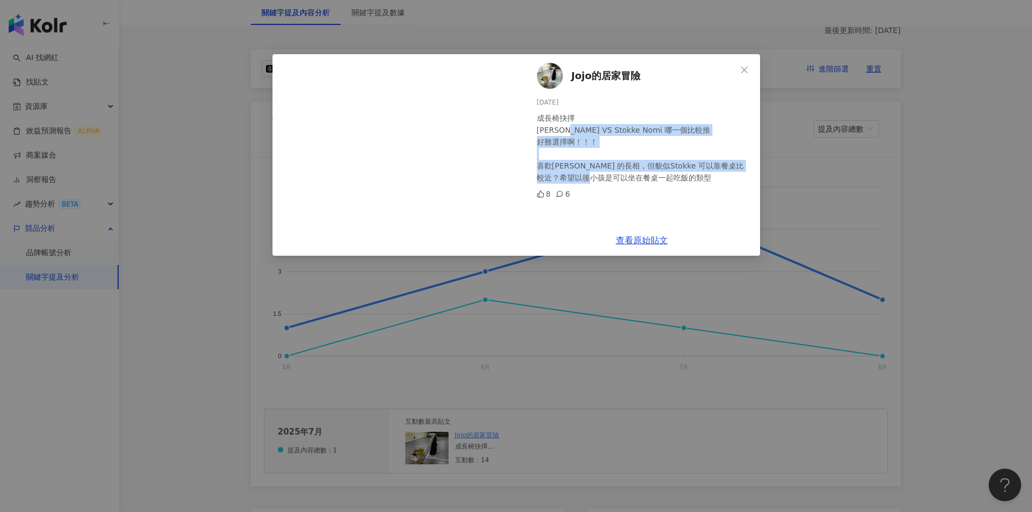
drag, startPoint x: 563, startPoint y: 129, endPoint x: 627, endPoint y: 176, distance: 78.3
click at [627, 176] on div "成長椅抉擇 [PERSON_NAME] VS Stokke Nomi 哪一個比較推 好難選擇啊！！！ 喜歡[PERSON_NAME] 的長相，但貌似Stokk…" at bounding box center [644, 148] width 215 height 72
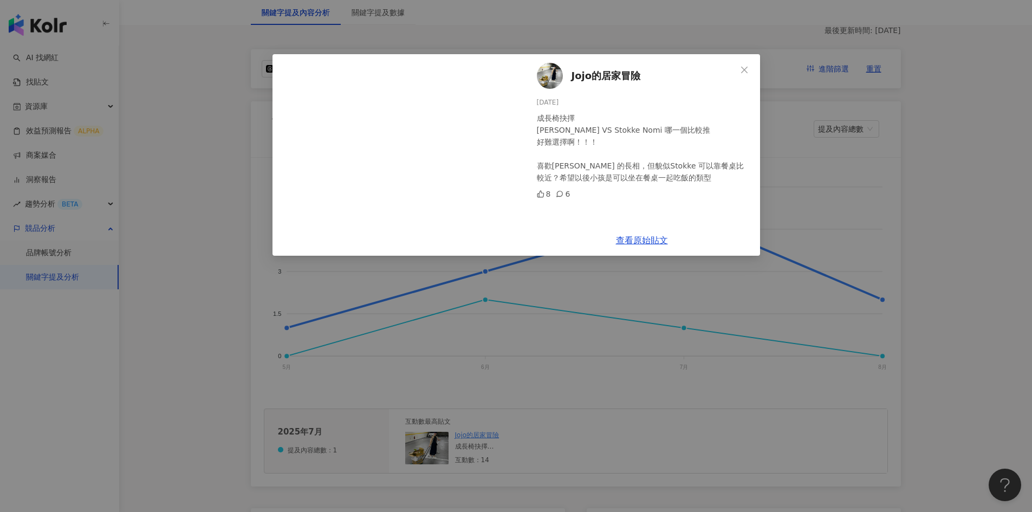
click at [683, 179] on div "成長椅抉擇 [PERSON_NAME] VS Stokke Nomi 哪一個比較推 好難選擇啊！！！ 喜歡[PERSON_NAME] 的長相，但貌似Stokk…" at bounding box center [644, 148] width 215 height 72
click at [949, 258] on div "[PERSON_NAME]的居家冒險 [DATE] 成長椅抉擇 [PERSON_NAME] VS Stokke Nomi 哪一個比較推 好難選擇啊！！！ 喜歡…" at bounding box center [516, 256] width 1032 height 512
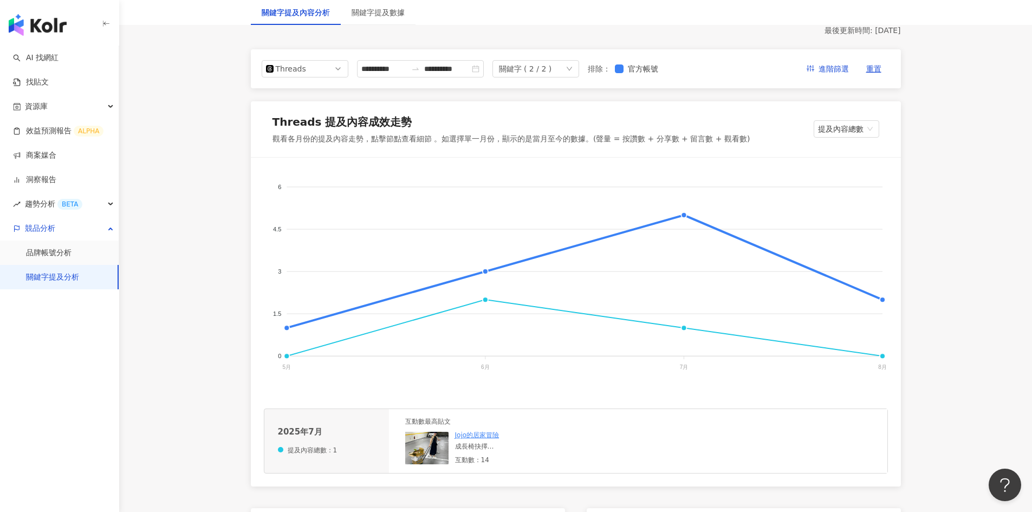
click at [882, 358] on line at bounding box center [882, 357] width 0 height 3
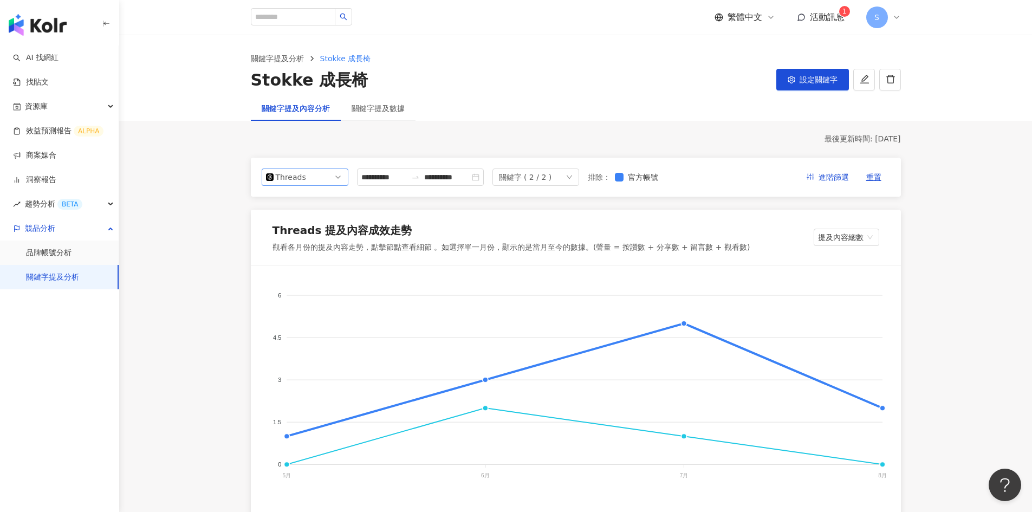
click at [318, 174] on span "Threads" at bounding box center [305, 177] width 78 height 16
click at [294, 202] on div "Instagram" at bounding box center [297, 202] width 35 height 12
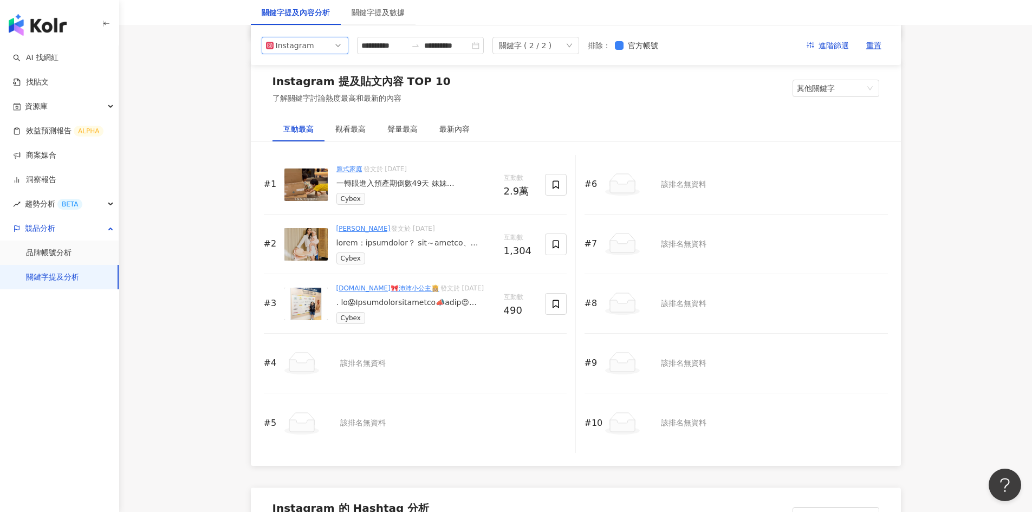
scroll to position [1571, 0]
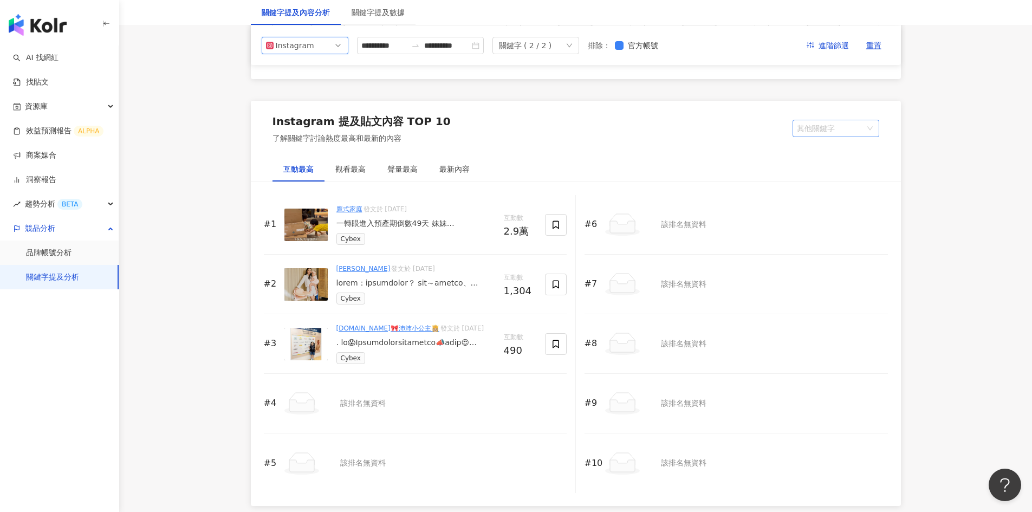
click at [826, 128] on span "其他關鍵字" at bounding box center [836, 128] width 78 height 16
click at [824, 177] on div "我的關鍵字" at bounding box center [836, 169] width 82 height 18
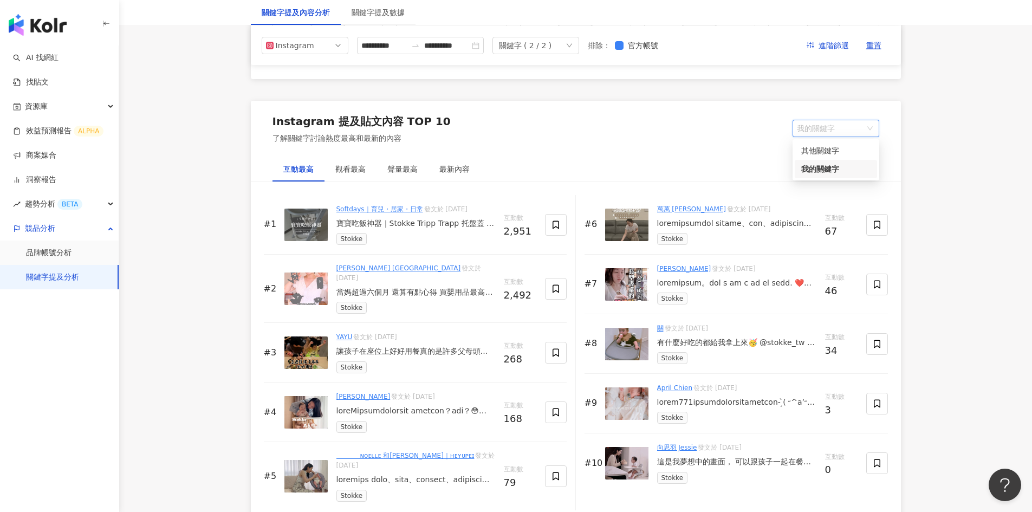
click at [817, 125] on span "我的關鍵字" at bounding box center [836, 128] width 78 height 16
click at [737, 148] on div "Instagram 提及貼文內容 TOP 10 了解關鍵字討論熱度最高和最新的內容 我的關鍵字 其他關鍵字 我的關鍵字" at bounding box center [576, 129] width 650 height 56
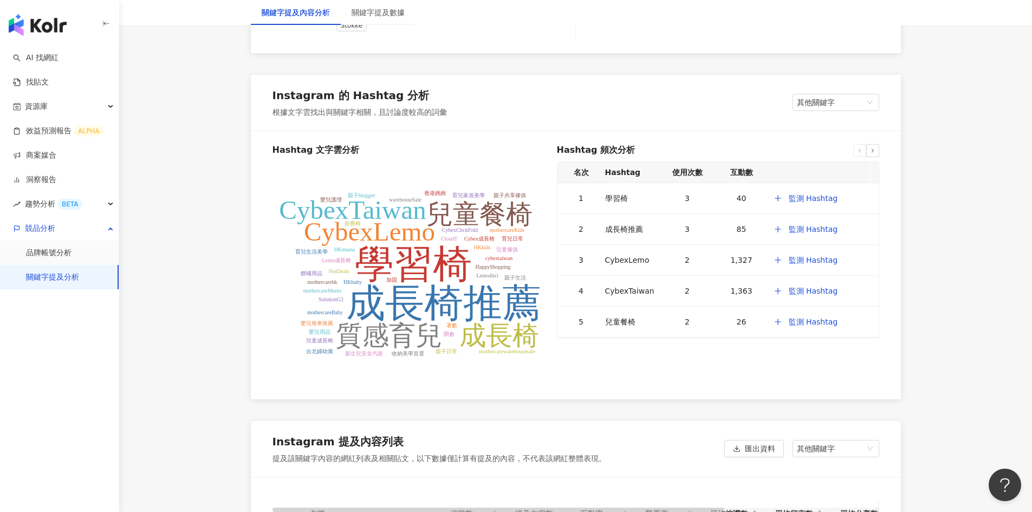
scroll to position [2058, 0]
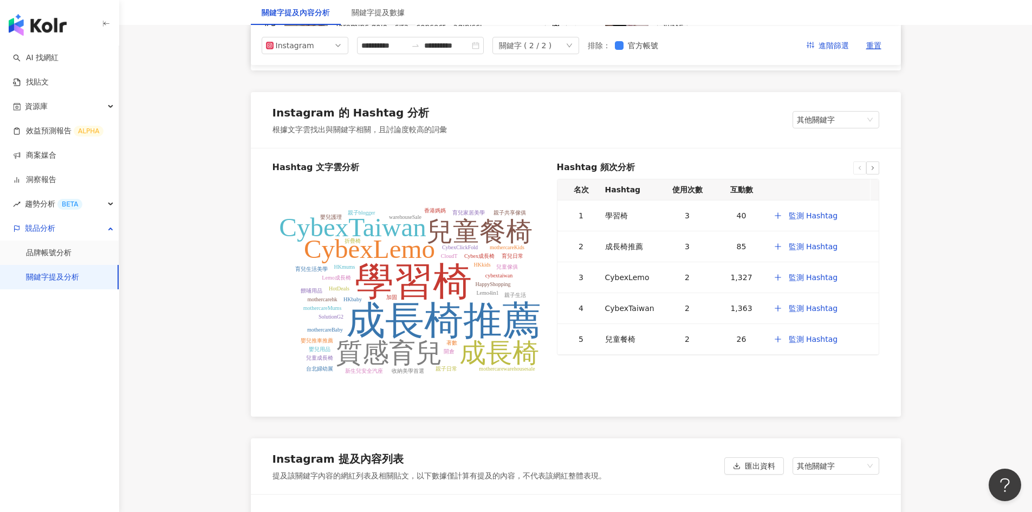
scroll to position [2004, 0]
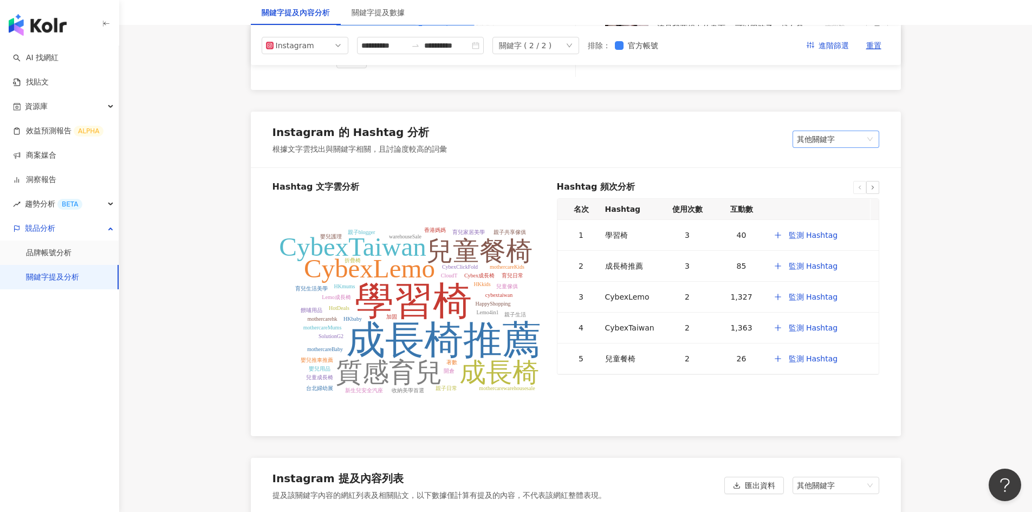
click at [848, 131] on span "其他關鍵字" at bounding box center [836, 139] width 78 height 16
click at [863, 131] on span "其他關鍵字" at bounding box center [836, 139] width 78 height 16
click at [849, 174] on div "我的關鍵字" at bounding box center [835, 180] width 69 height 12
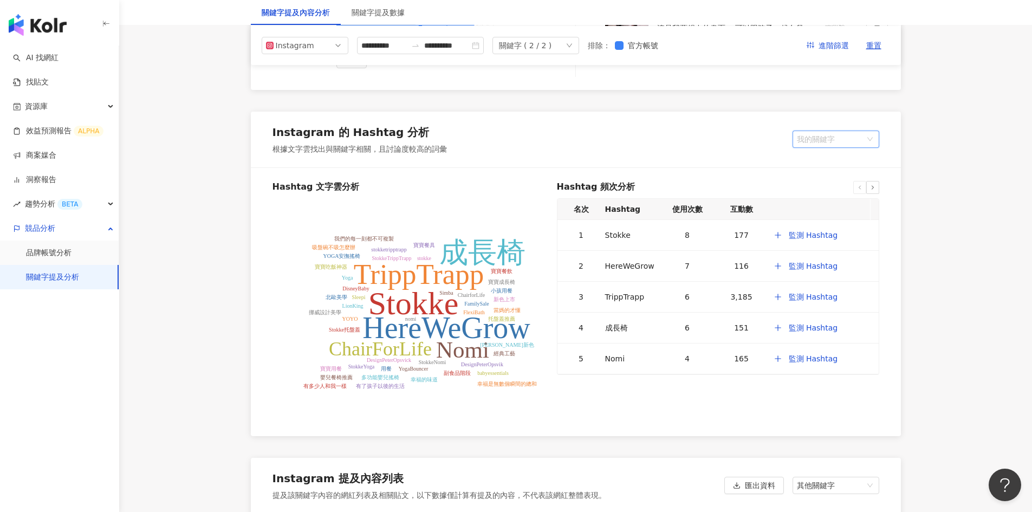
click at [847, 131] on span "我的關鍵字" at bounding box center [836, 139] width 78 height 16
click at [840, 155] on div "其他關鍵字" at bounding box center [835, 161] width 69 height 12
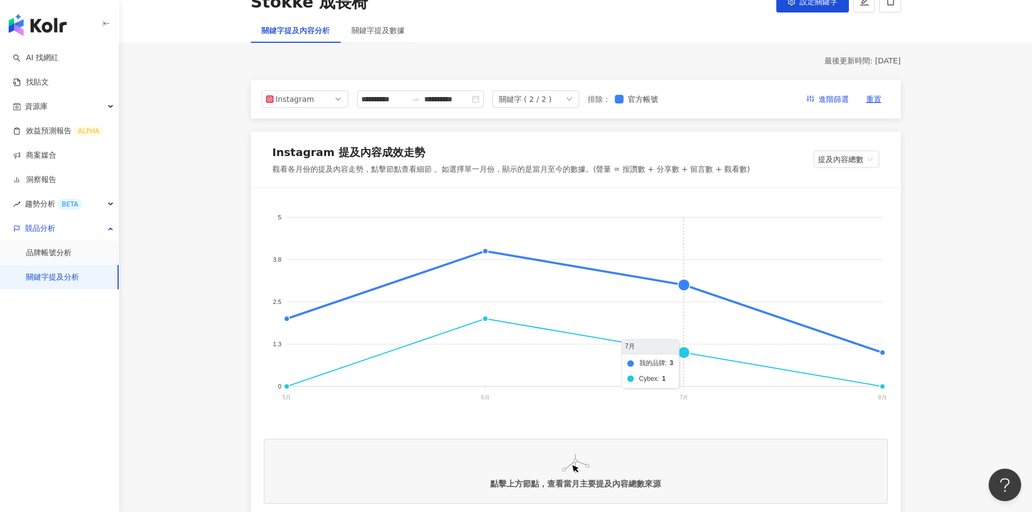
scroll to position [0, 0]
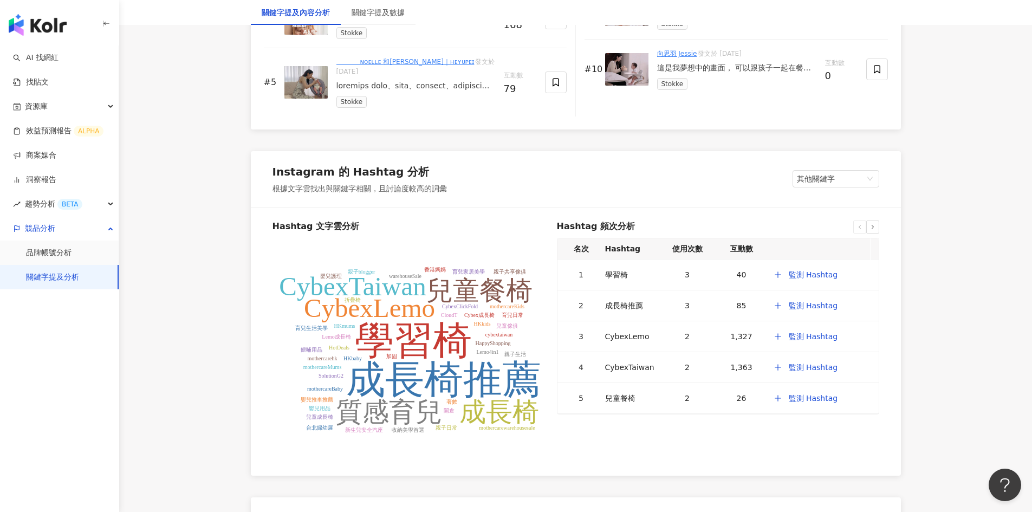
scroll to position [2058, 0]
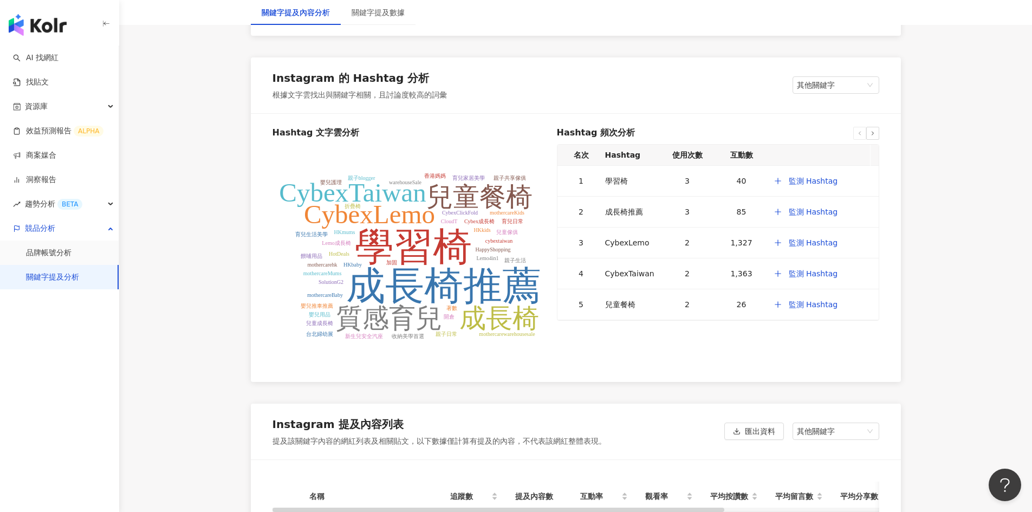
click at [488, 264] on tspan "成長椅推薦" at bounding box center [443, 285] width 195 height 43
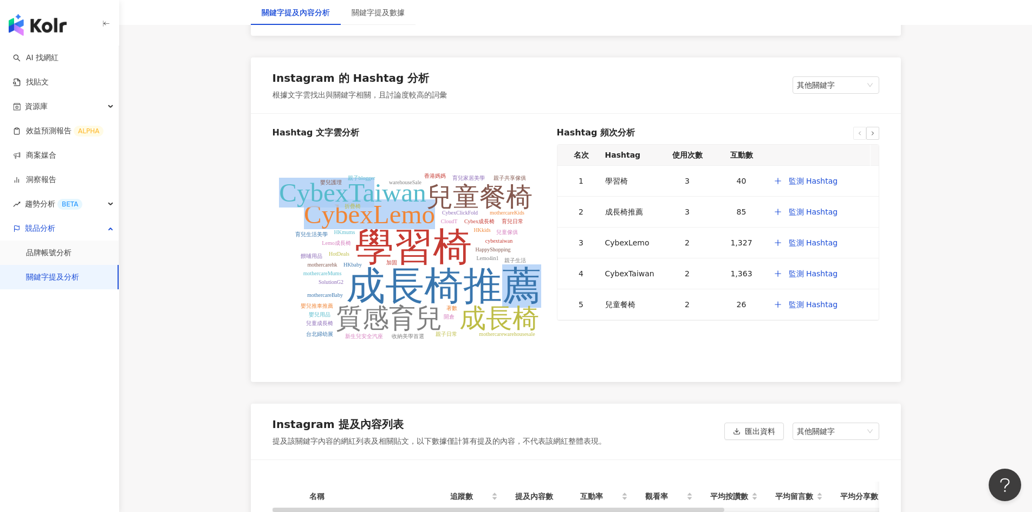
drag, startPoint x: 500, startPoint y: 285, endPoint x: 372, endPoint y: 184, distance: 163.1
click at [372, 184] on g "學習椅 成長椅推薦 CybexLemo CybexTaiwan 兒童餐椅 成長椅 質感育兒 CloudT CybexClickFold Cybex成長椅 HK…" at bounding box center [410, 256] width 262 height 166
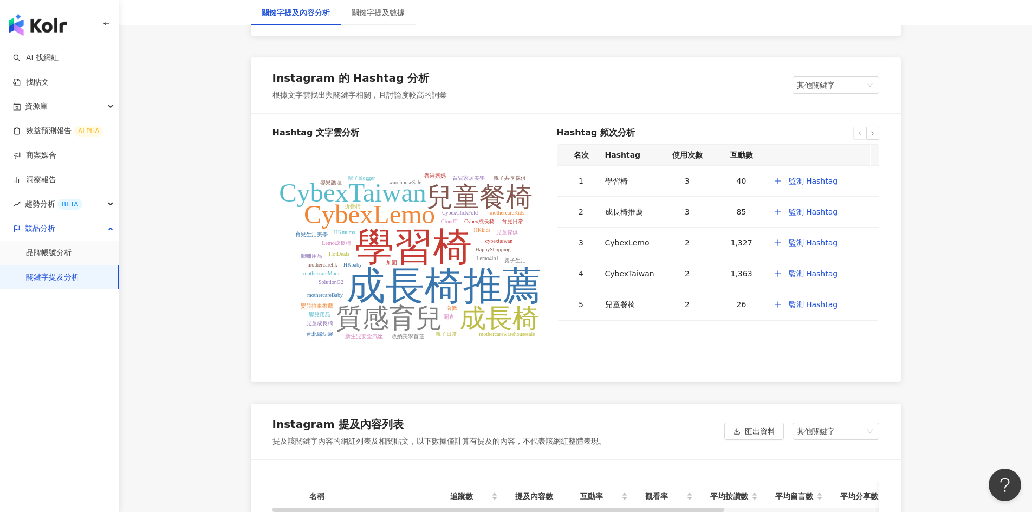
click at [421, 264] on tspan "成長椅推薦" at bounding box center [443, 285] width 195 height 43
click at [451, 331] on tspan "親子日常" at bounding box center [447, 334] width 22 height 6
drag, startPoint x: 440, startPoint y: 300, endPoint x: 342, endPoint y: 301, distance: 98.1
click at [342, 303] on tspan "質感育兒" at bounding box center [389, 318] width 106 height 30
click at [435, 241] on tspan "學習椅" at bounding box center [413, 246] width 117 height 43
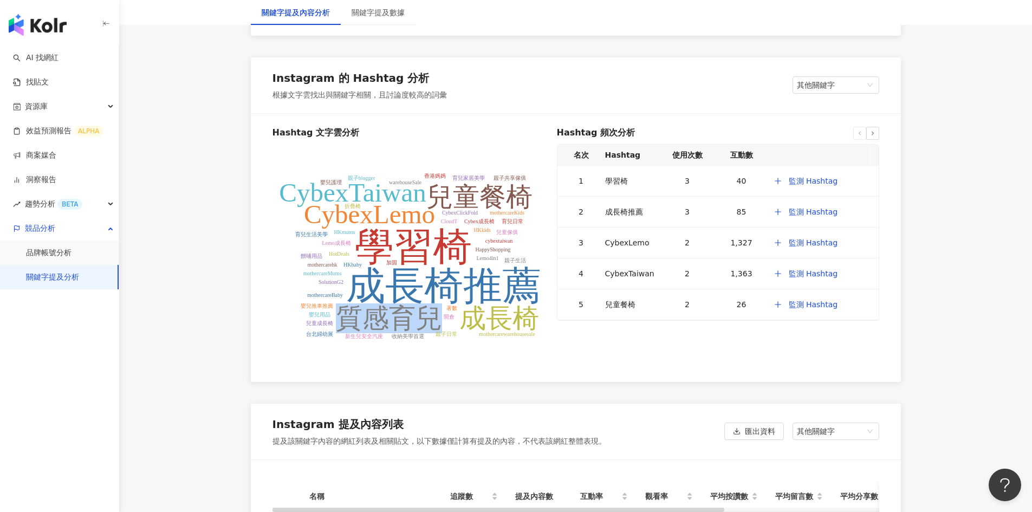
drag, startPoint x: 441, startPoint y: 309, endPoint x: 346, endPoint y: 310, distance: 95.3
click at [346, 310] on icon "學習椅 成長椅推薦 CybexLemo CybexTaiwan 兒童餐椅 成長椅 質感育兒 CloudT CybexClickFold Cybex成長椅 HK…" at bounding box center [410, 260] width 276 height 217
click at [476, 342] on icon "學習椅 成長椅推薦 CybexLemo CybexTaiwan 兒童餐椅 成長椅 質感育兒 CloudT CybexClickFold Cybex成長椅 HK…" at bounding box center [410, 260] width 276 height 217
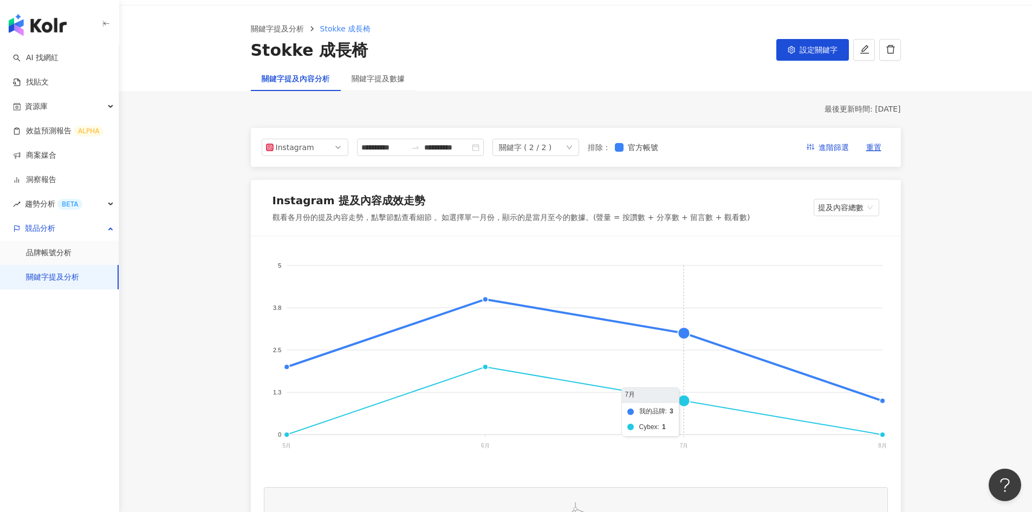
scroll to position [0, 0]
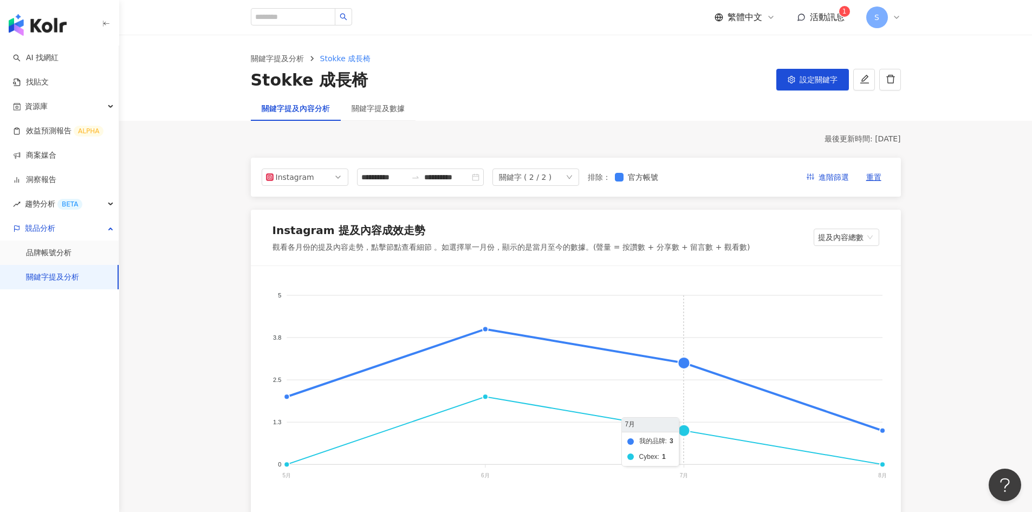
click at [684, 434] on foreignobject "我的品牌 Cybex" at bounding box center [576, 387] width 624 height 217
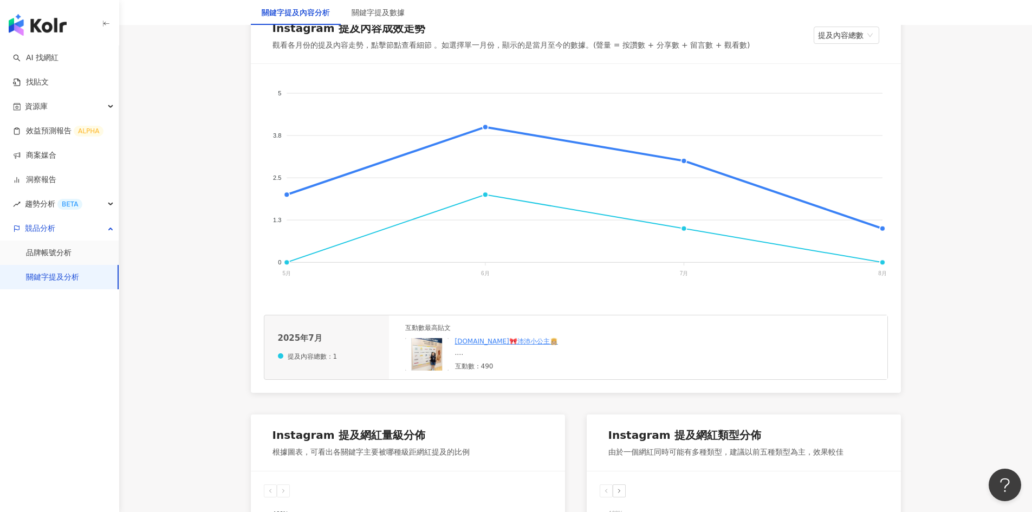
scroll to position [217, 0]
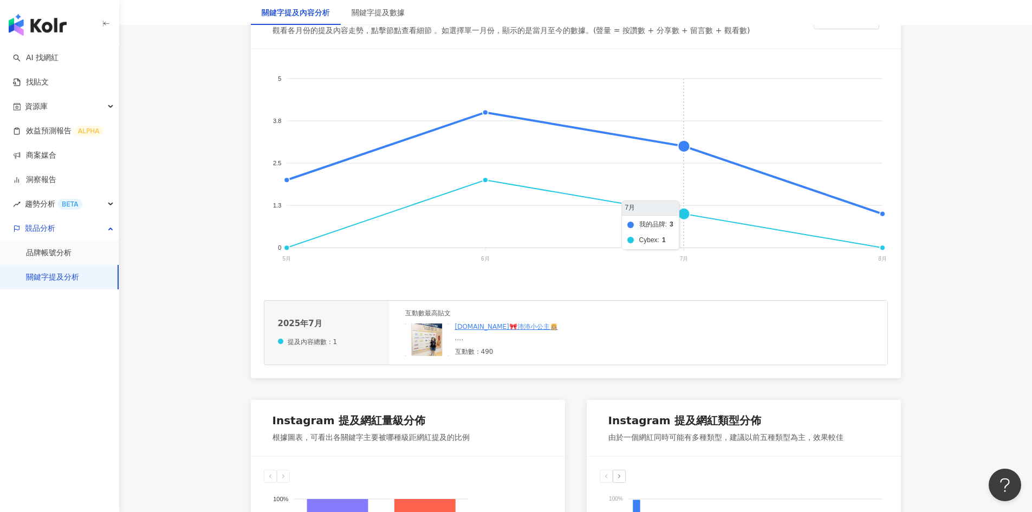
click at [684, 145] on foreignobject "我的品牌 Cybex" at bounding box center [576, 170] width 624 height 217
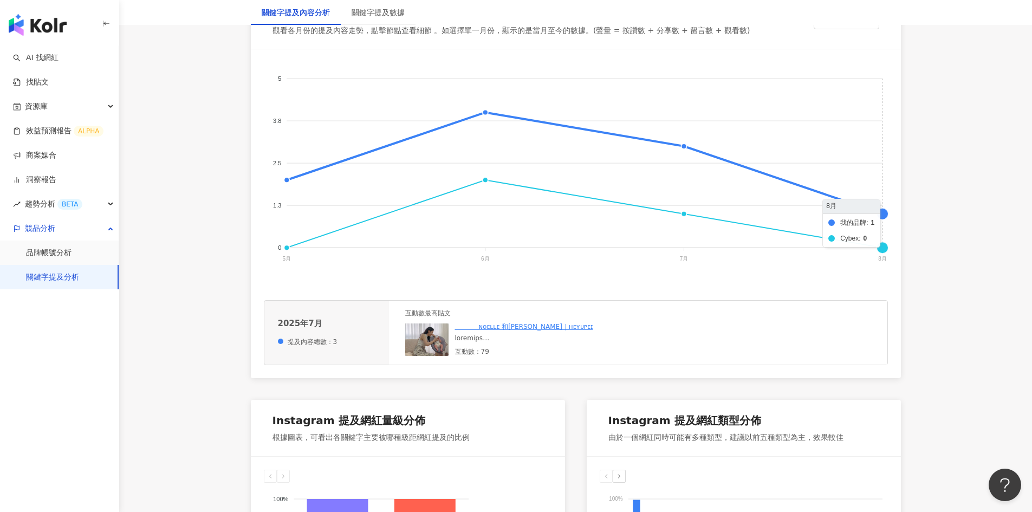
click at [881, 214] on foreignobject "我的品牌 Cybex" at bounding box center [576, 170] width 624 height 217
click at [489, 339] on div "當媽超過六個月 還算有點心得⁣ 買嬰用品最高原則～大件買的好 小件買的巧⁣ 🪑Stokke 成長椅加裝北美最強catchy! 推⁣ 🛁Stokke 折疊浴缸 …" at bounding box center [536, 338] width 163 height 9
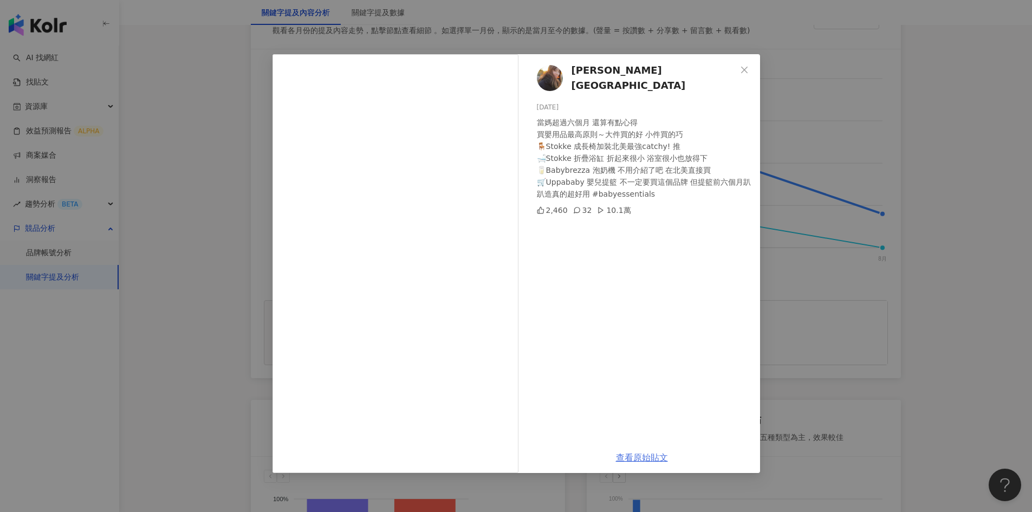
click at [636, 456] on link "查看原始貼文" at bounding box center [642, 457] width 52 height 10
click at [949, 245] on div "[PERSON_NAME] Liao [DATE] 當媽超過六個月 還算有點心得⁣ 買嬰用品最高原則～大件買的好 小件買的巧⁣ 🪑Stokke 成長椅加裝北美…" at bounding box center [516, 256] width 1032 height 512
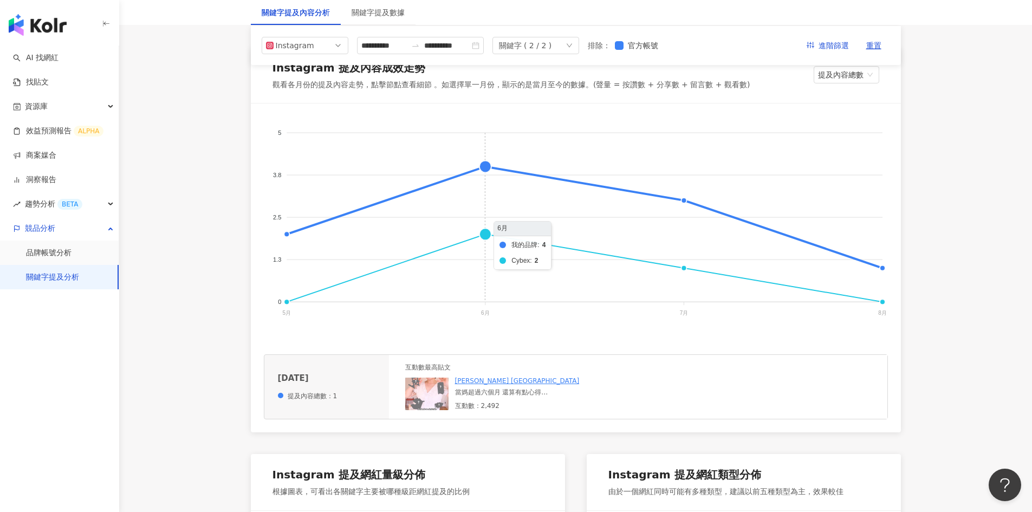
scroll to position [0, 0]
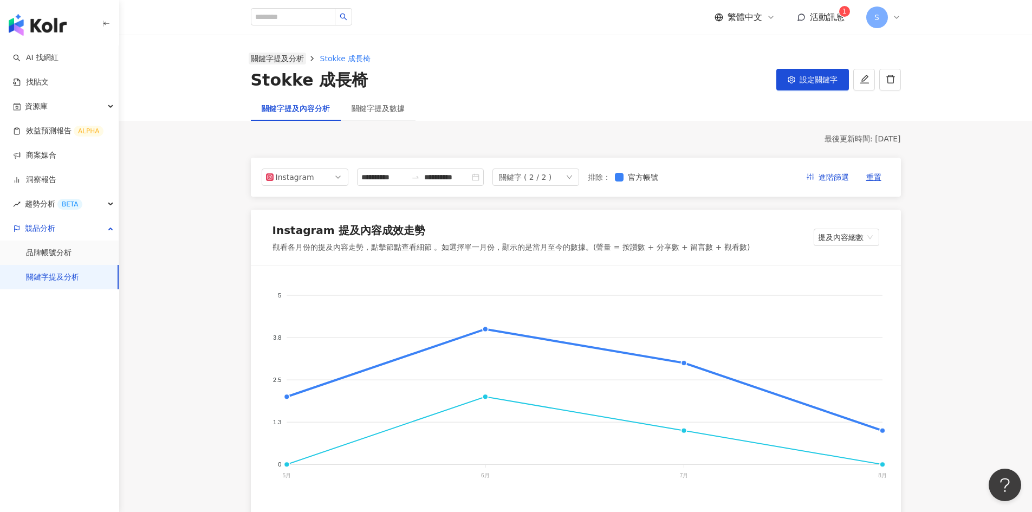
click at [288, 60] on link "關鍵字提及分析" at bounding box center [277, 59] width 57 height 12
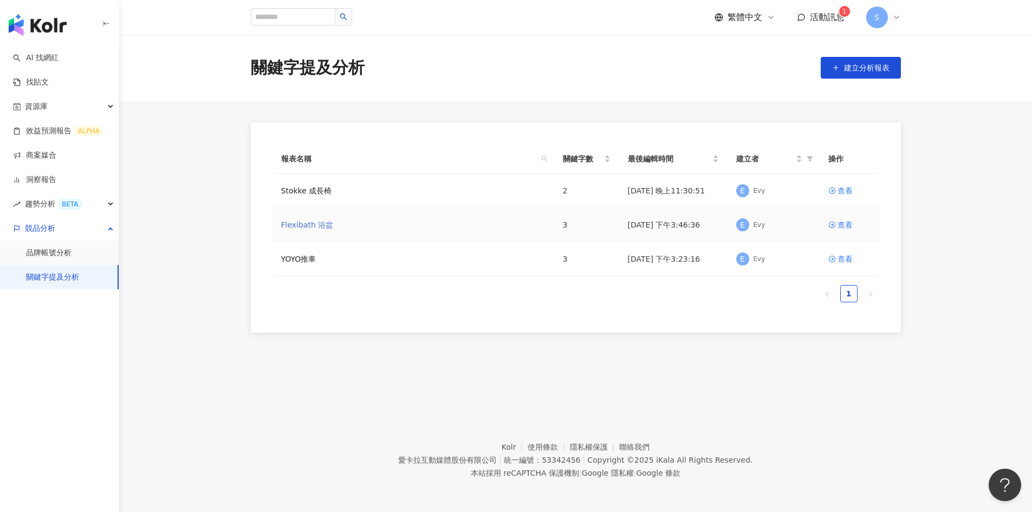
click at [314, 223] on link "Flexibath 浴盆" at bounding box center [307, 225] width 53 height 12
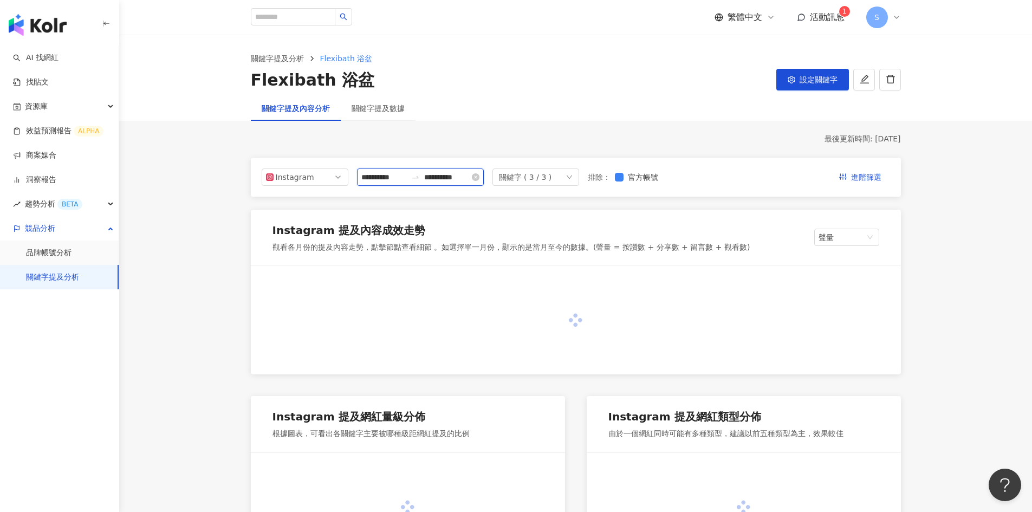
click at [400, 177] on input "**********" at bounding box center [384, 177] width 46 height 12
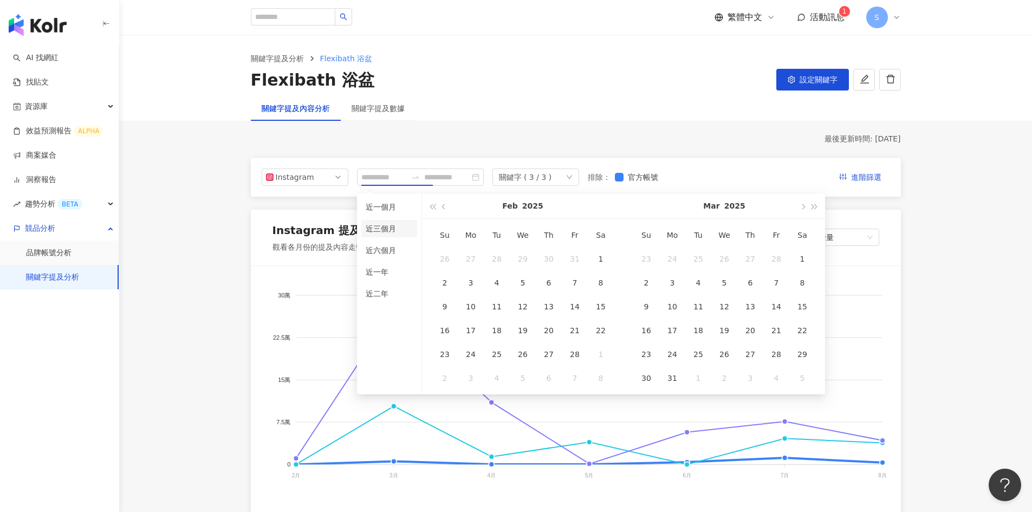
click at [379, 221] on li "近三個月" at bounding box center [389, 228] width 56 height 17
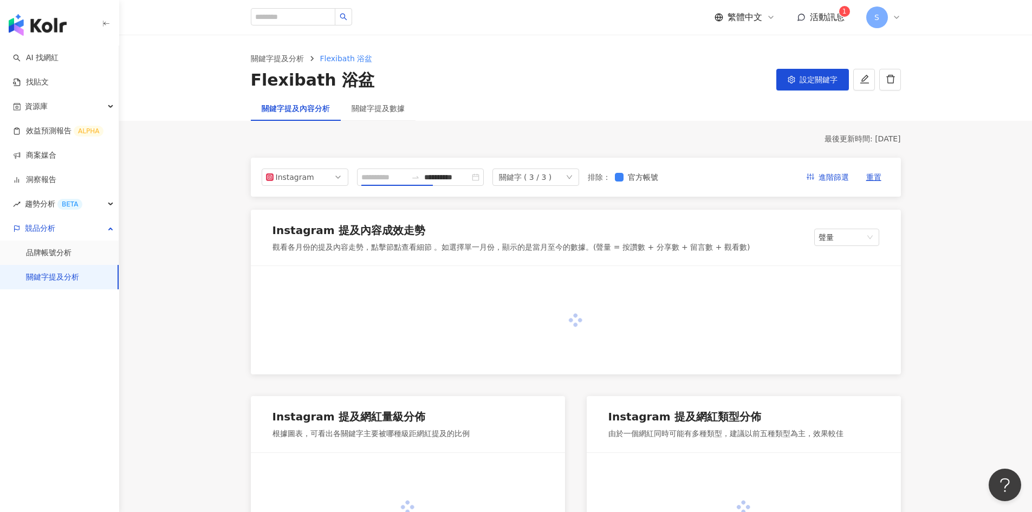
type input "**********"
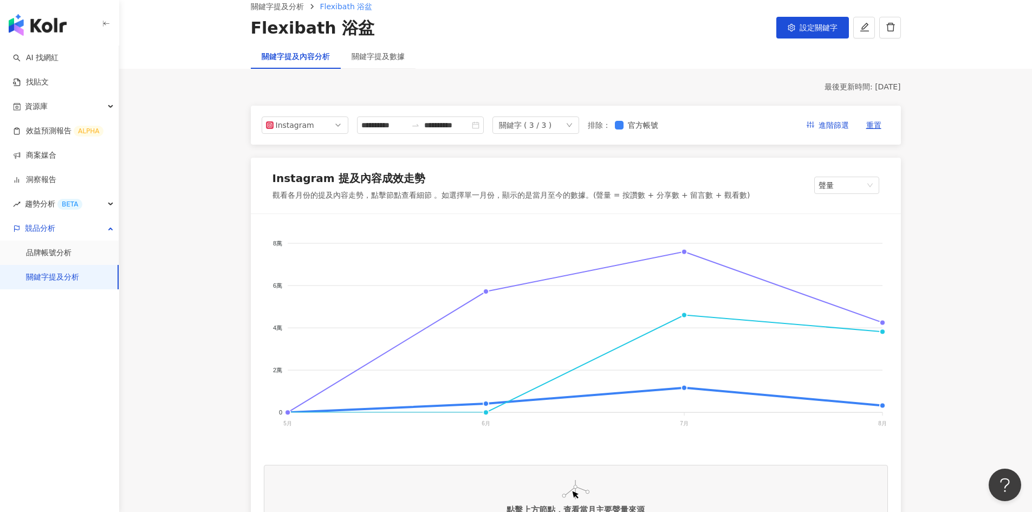
scroll to position [108, 0]
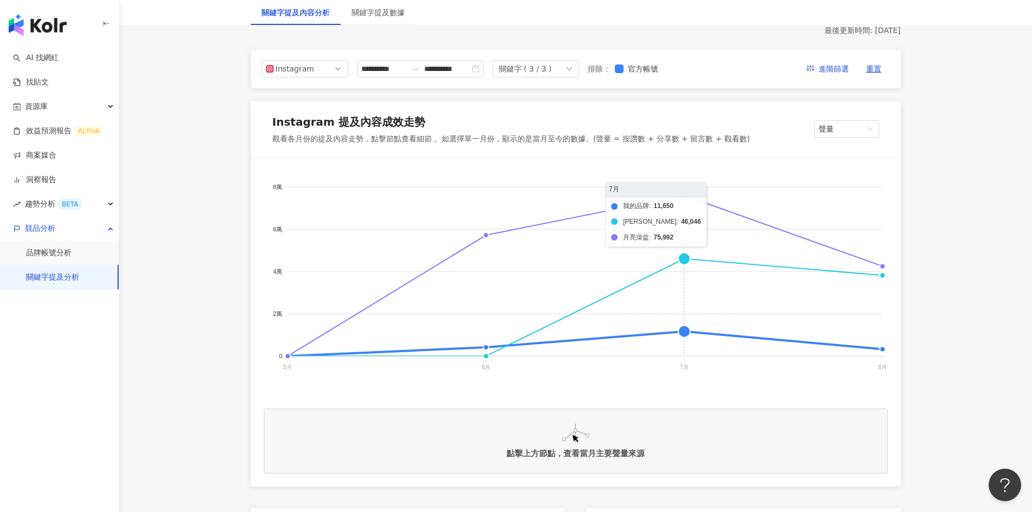
click at [686, 198] on foreignobject "我的品牌 貝喜力克 月亮澡盆" at bounding box center [576, 279] width 624 height 217
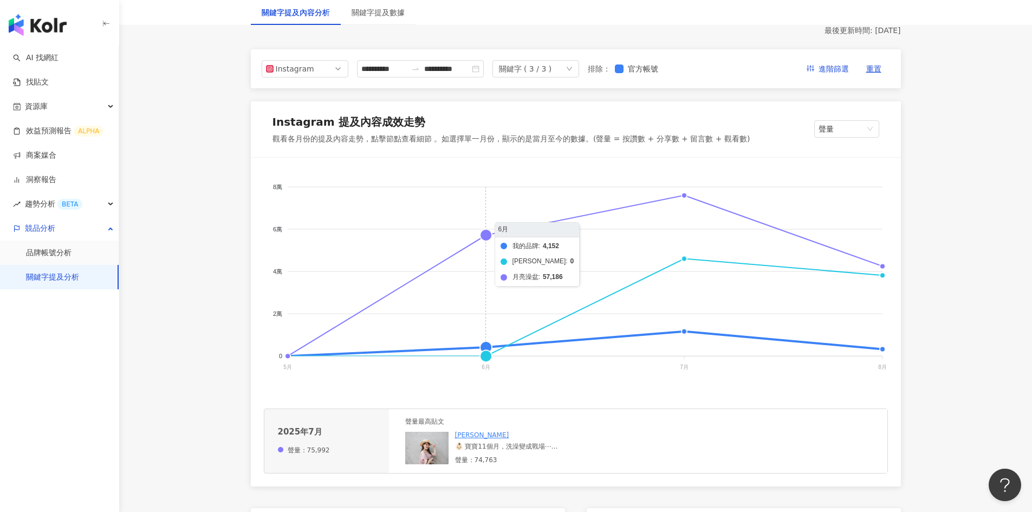
click at [485, 237] on foreignobject "我的品牌 貝喜力克 月亮澡盆" at bounding box center [576, 279] width 624 height 217
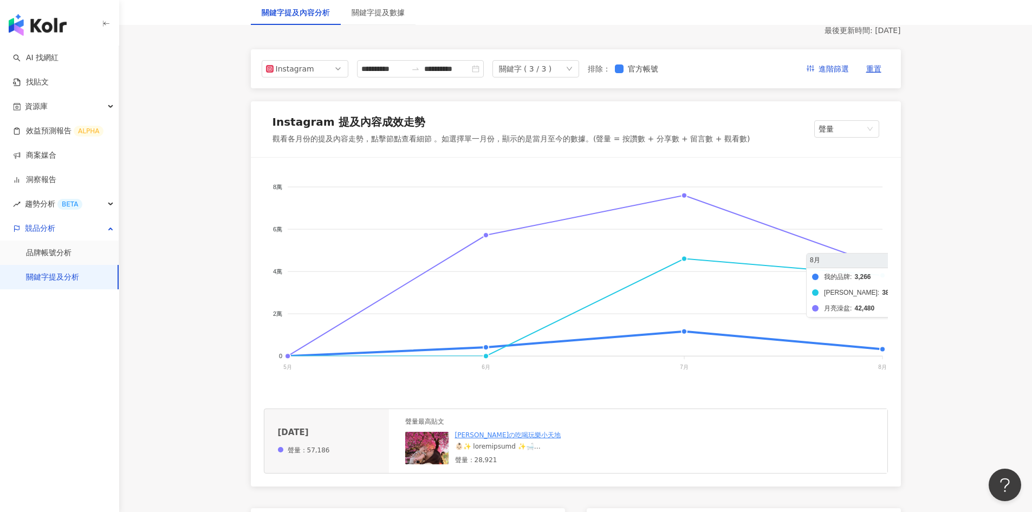
click at [884, 267] on foreignobject "我的品牌 貝喜力克 月亮澡盆" at bounding box center [576, 279] width 624 height 217
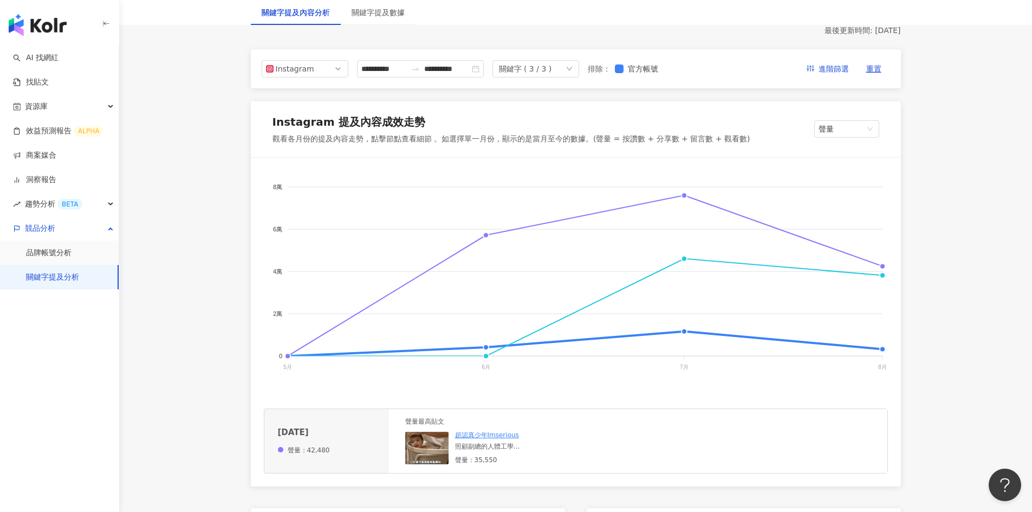
click at [476, 446] on div "照顧副總的人體工學 在副總還沒有降落地球時 我就把他當成一個要長期操作的機械工件 為了我自己的人體工學早研究好＋買好月亮澡盆和傾斜尿布墊 在月中學洗澡 看到漂…" at bounding box center [536, 446] width 163 height 9
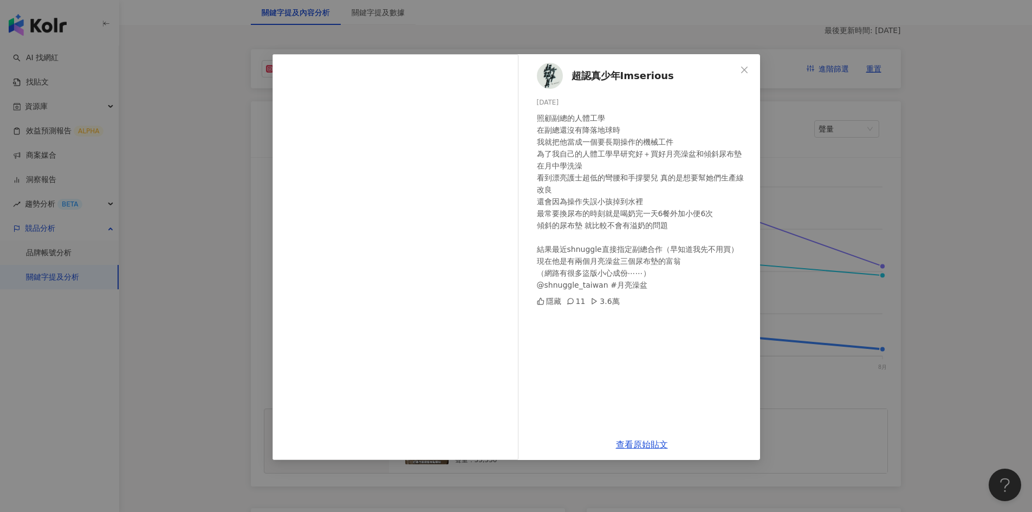
click at [935, 218] on div "超認真少年Imserious [DATE] 照顧副總的人體工學 在副總還沒有降落地球時 我就把他當成一個要長期操作的機械工件 為了我自己的人體工學早研究好＋買…" at bounding box center [516, 256] width 1032 height 512
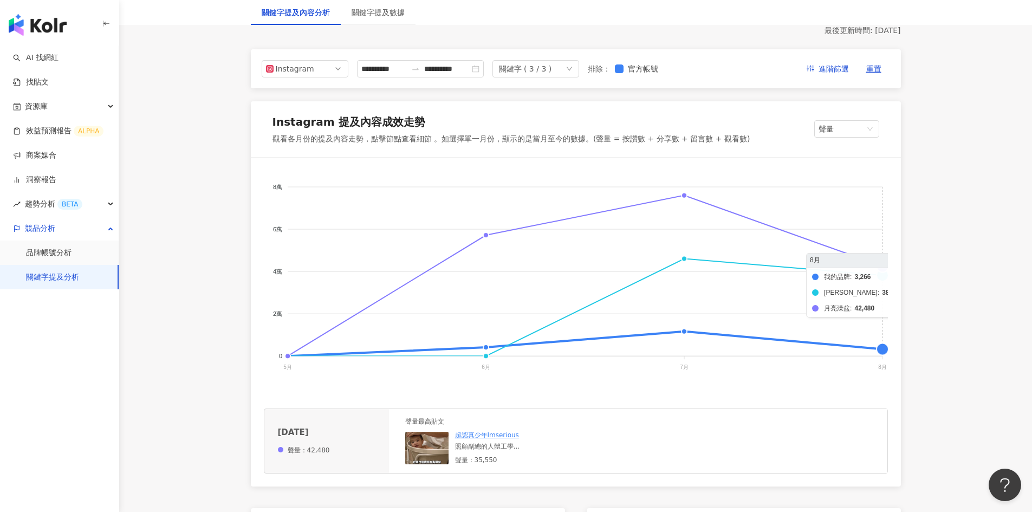
click at [881, 276] on foreignobject "我的品牌 貝喜力克 月亮澡盆" at bounding box center [576, 279] width 624 height 217
click at [475, 445] on div at bounding box center [536, 446] width 163 height 9
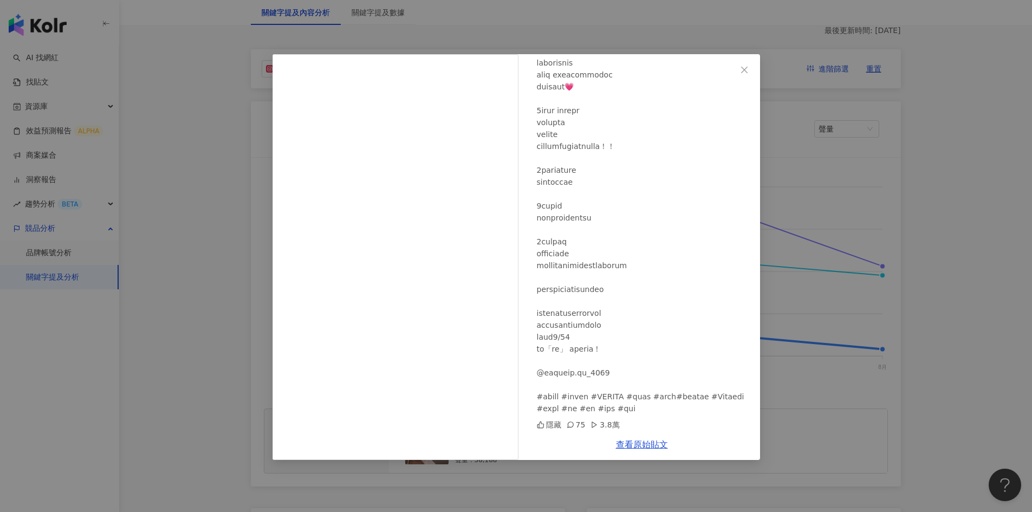
scroll to position [224, 0]
click at [954, 253] on div "[PERSON_NAME] [DATE] 隱藏 75 3.8萬 查看原始貼文" at bounding box center [516, 256] width 1032 height 512
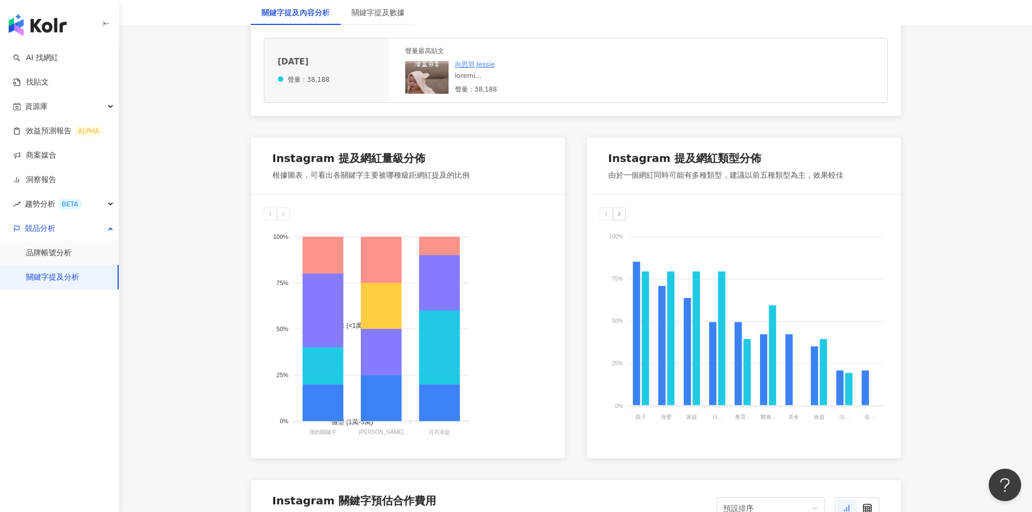
scroll to position [542, 0]
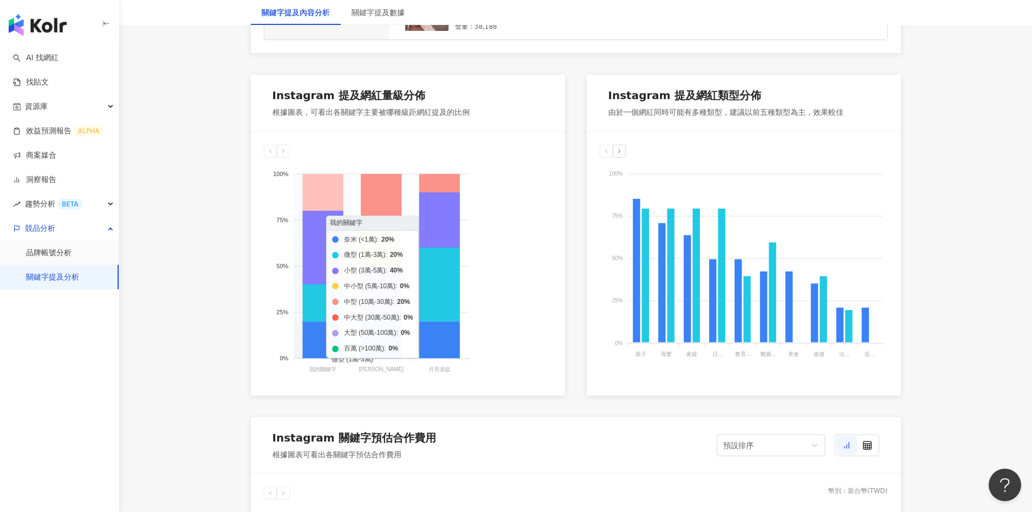
click at [325, 193] on icon at bounding box center [322, 192] width 41 height 37
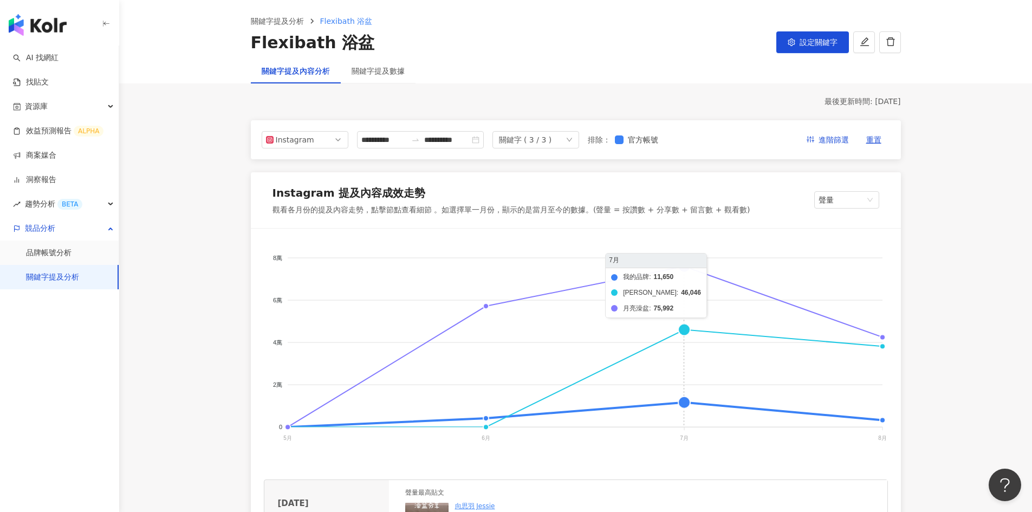
scroll to position [54, 0]
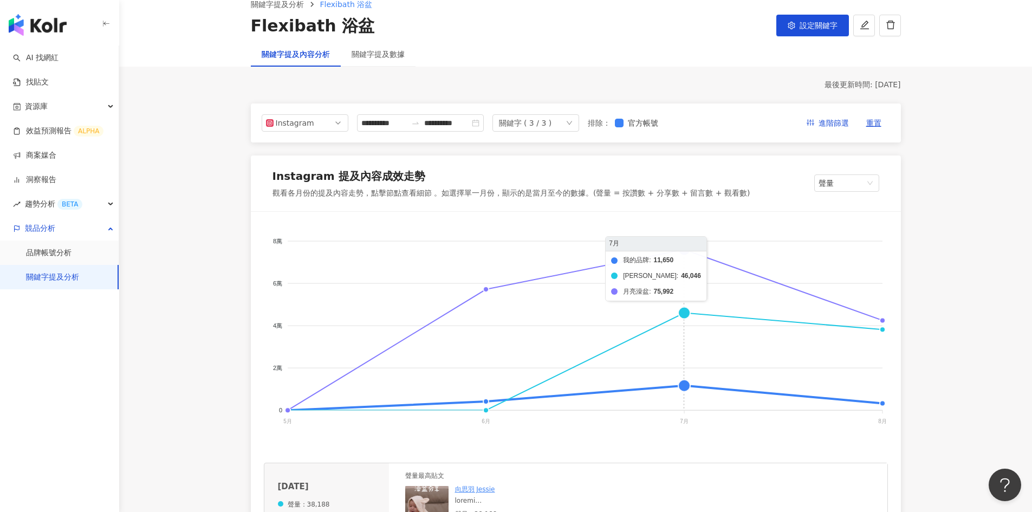
click at [684, 245] on foreignobject "我的品牌 貝喜力克 月亮澡盆" at bounding box center [576, 333] width 624 height 217
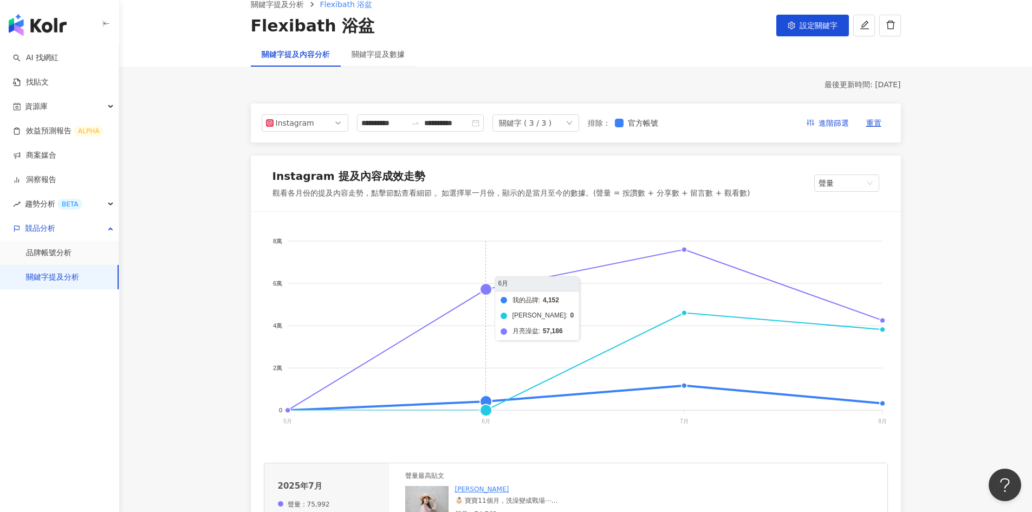
scroll to position [163, 0]
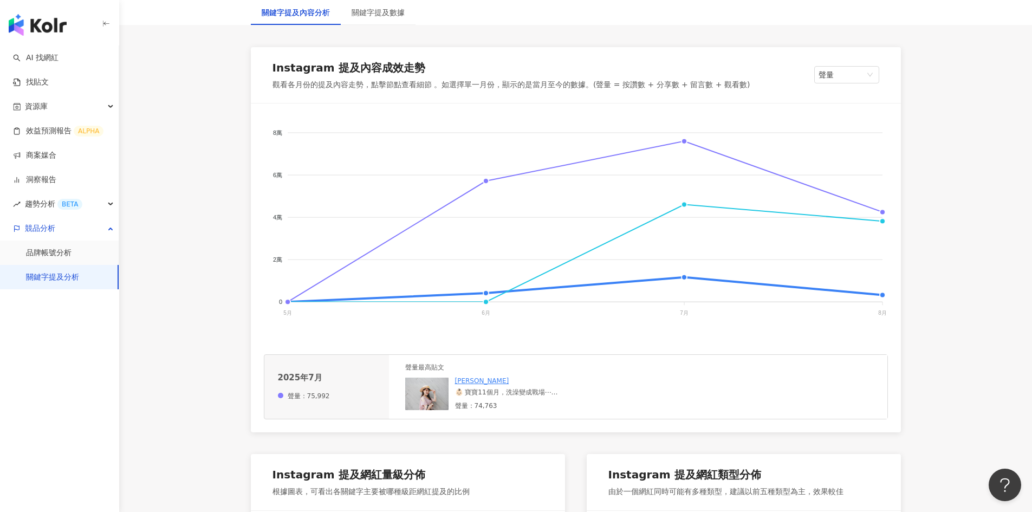
click at [529, 395] on div "👶🏻 寶寶11個月，洗澡變成戰場⋯ 自從會站立後 只要放進月亮澡盆，他立刻站起來，完全坐不住！ 每次洗澡我都要一手扶著，超危險⚠️ 我以為是澡盆太小 趕快換成…" at bounding box center [536, 392] width 163 height 9
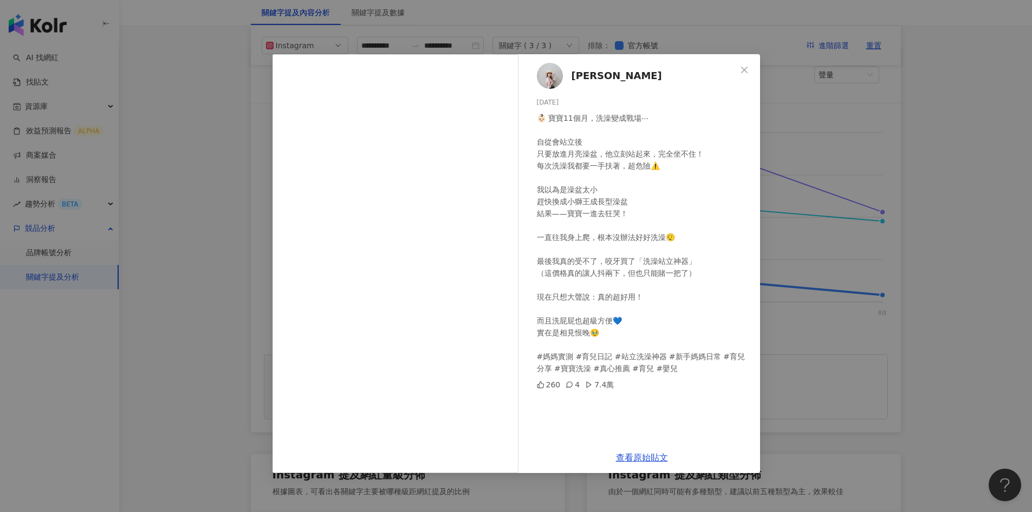
click at [902, 336] on div "[PERSON_NAME] [DATE] 👶🏻 寶寶11個月，洗澡變成戰場⋯ 自從會站立後 只要放進月亮澡盆，他立刻站起來，完全坐不住！ 每次洗澡我都要一手扶…" at bounding box center [516, 256] width 1032 height 512
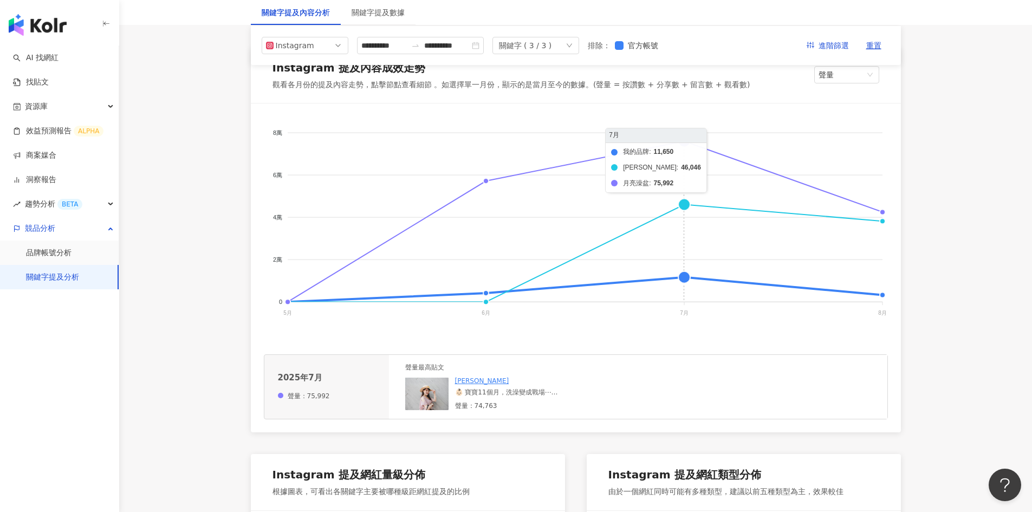
click at [687, 142] on foreignobject "我的品牌 貝喜力克 月亮澡盆" at bounding box center [576, 224] width 624 height 217
click at [483, 392] on div "👶🏻 寶寶11個月，洗澡變成戰場⋯ 自從會站立後 只要放進月亮澡盆，他立刻站起來，完全坐不住！ 每次洗澡我都要一手扶著，超危險⚠️ 我以為是澡盆太小 趕快換成…" at bounding box center [536, 392] width 163 height 9
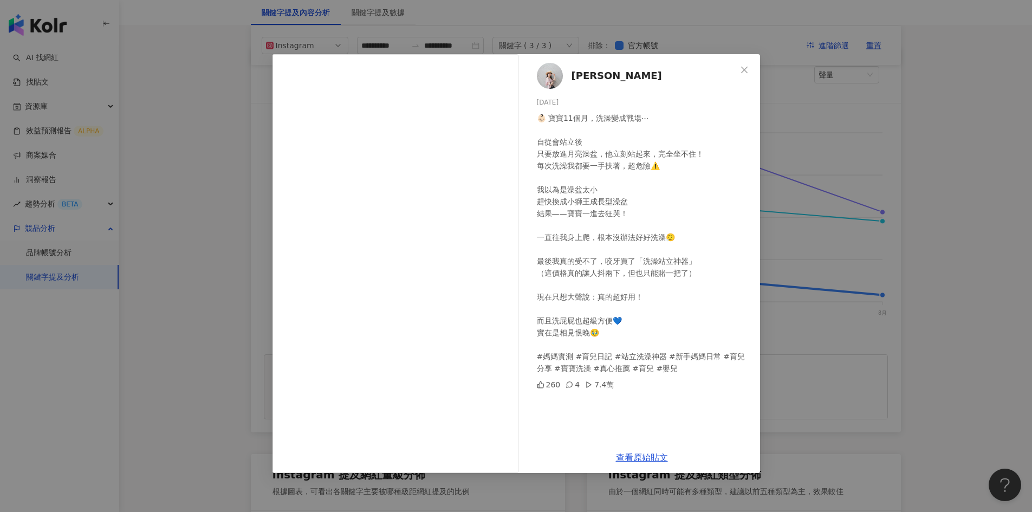
click at [953, 309] on div "[PERSON_NAME] [DATE] 👶🏻 寶寶11個月，洗澡變成戰場⋯ 自從會站立後 只要放進月亮澡盆，他立刻站起來，完全坐不住！ 每次洗澡我都要一手扶…" at bounding box center [516, 256] width 1032 height 512
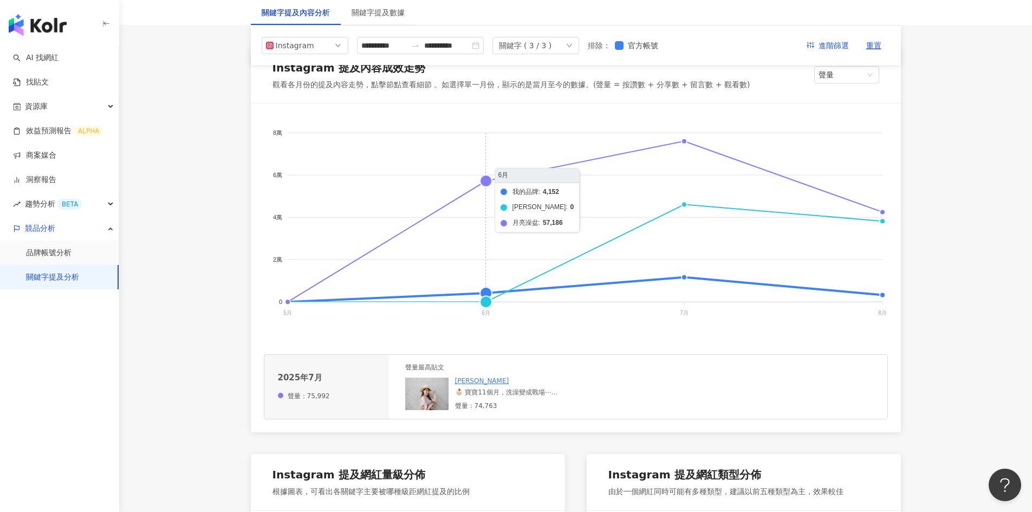
click at [486, 173] on foreignobject "我的品牌 貝喜力克 月亮澡盆" at bounding box center [576, 224] width 624 height 217
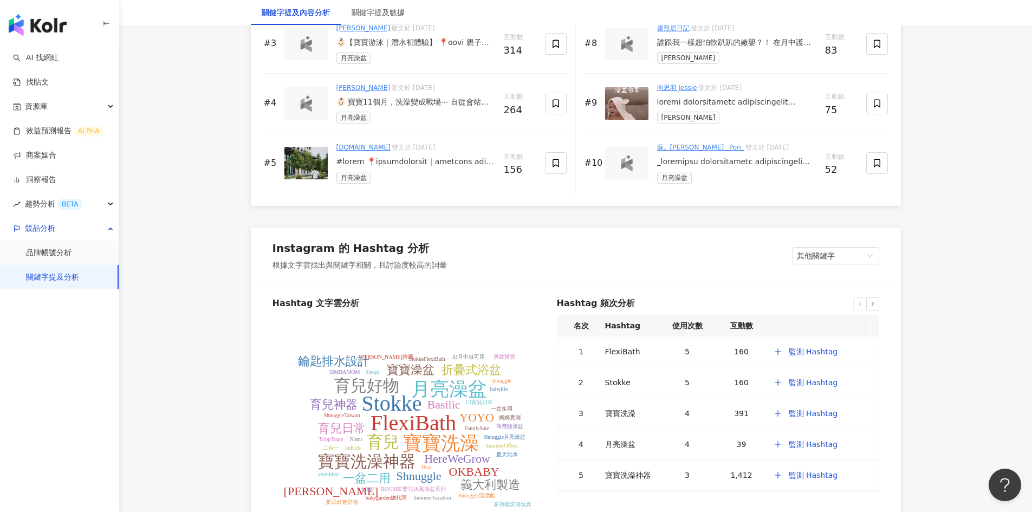
scroll to position [2004, 0]
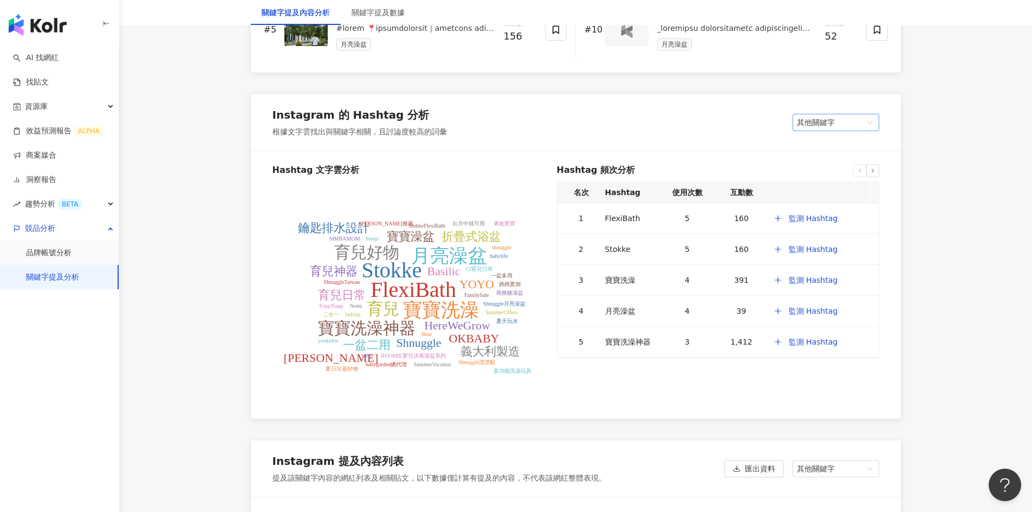
click at [808, 124] on span "其他關鍵字" at bounding box center [836, 122] width 78 height 16
click at [817, 166] on div "我的關鍵字" at bounding box center [835, 163] width 69 height 12
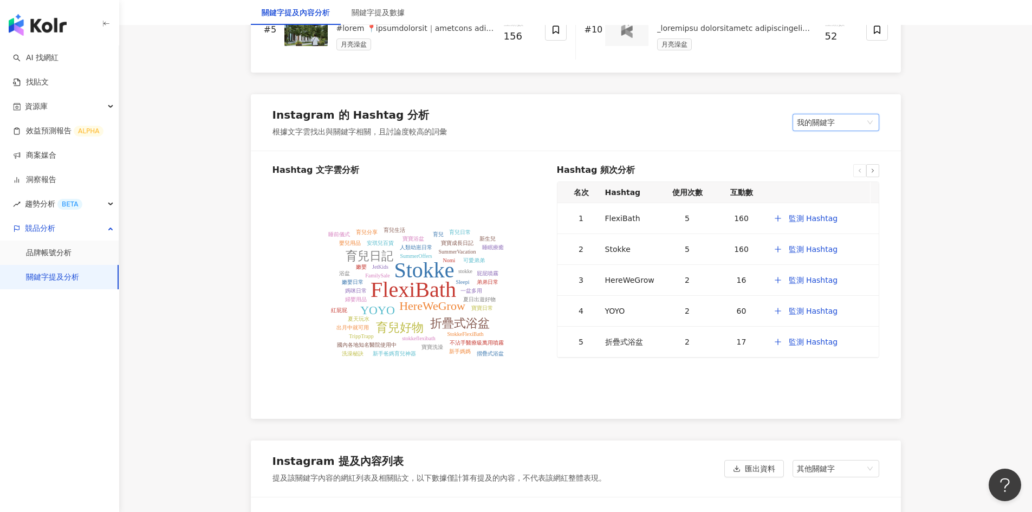
click at [836, 123] on span "我的關鍵字" at bounding box center [836, 122] width 78 height 16
click at [833, 142] on div "其他關鍵字" at bounding box center [835, 145] width 69 height 12
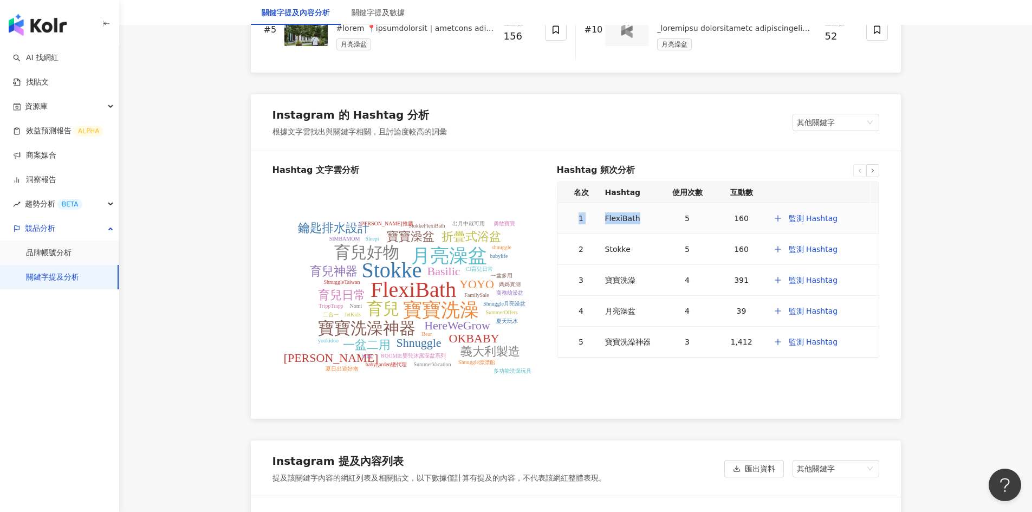
drag, startPoint x: 647, startPoint y: 222, endPoint x: 579, endPoint y: 224, distance: 67.7
click at [579, 224] on tr "1 FlexiBath 5 160 監測 Hashtag" at bounding box center [717, 218] width 321 height 31
drag, startPoint x: 702, startPoint y: 224, endPoint x: 683, endPoint y: 224, distance: 19.0
click at [683, 224] on div "5" at bounding box center [688, 218] width 46 height 12
click at [498, 406] on div "FlexiBath Stokke 寶寶洗澡 月亮澡盆 寶寶洗澡神器 育兒 育兒好物 Basilic HereWeGrow OKBABY Shnuggle YO…" at bounding box center [410, 296] width 276 height 233
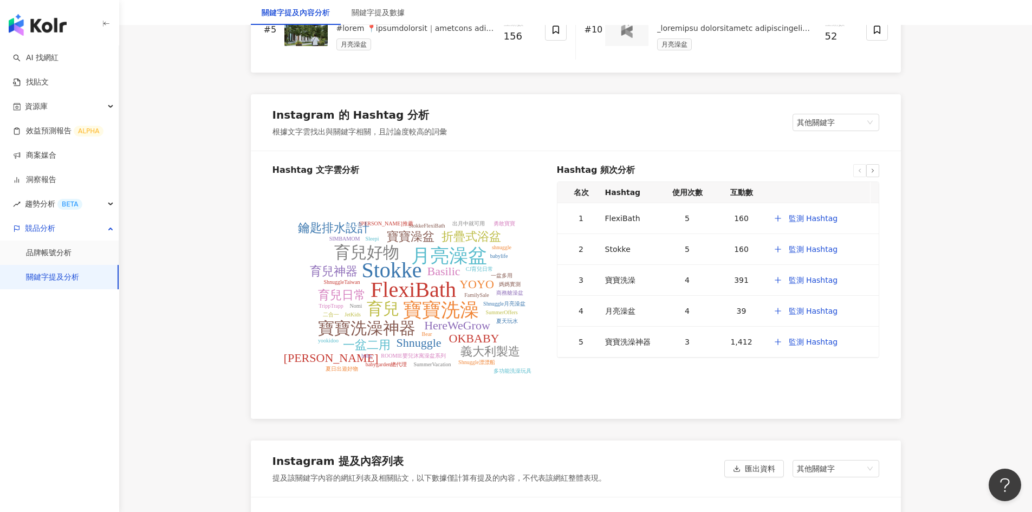
click at [467, 400] on icon "FlexiBath Stokke 寶寶洗澡 月亮澡盆 寶寶洗澡神器 育兒 育兒好物 Basilic HereWeGrow OKBABY Shnuggle YO…" at bounding box center [410, 297] width 276 height 217
click at [357, 349] on tspan "一盆二用" at bounding box center [367, 345] width 48 height 14
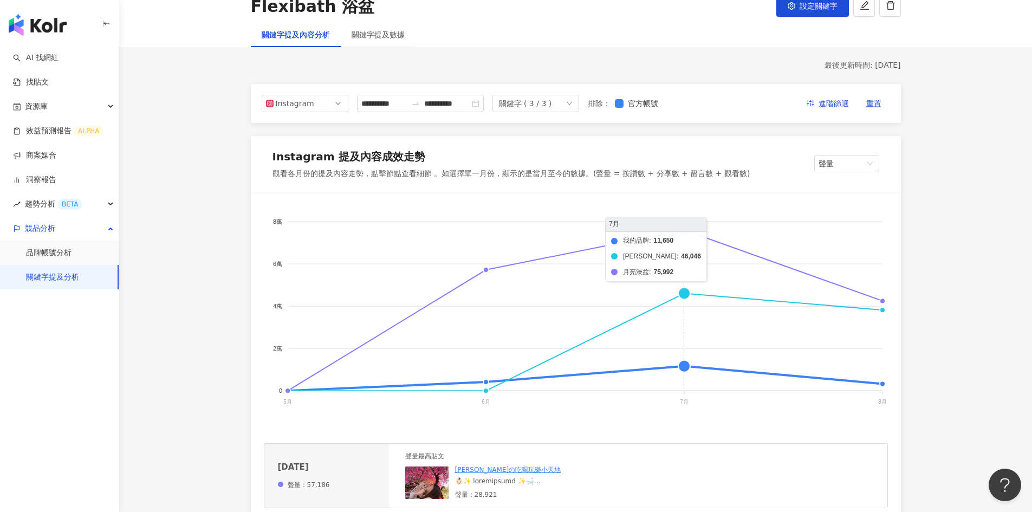
scroll to position [108, 0]
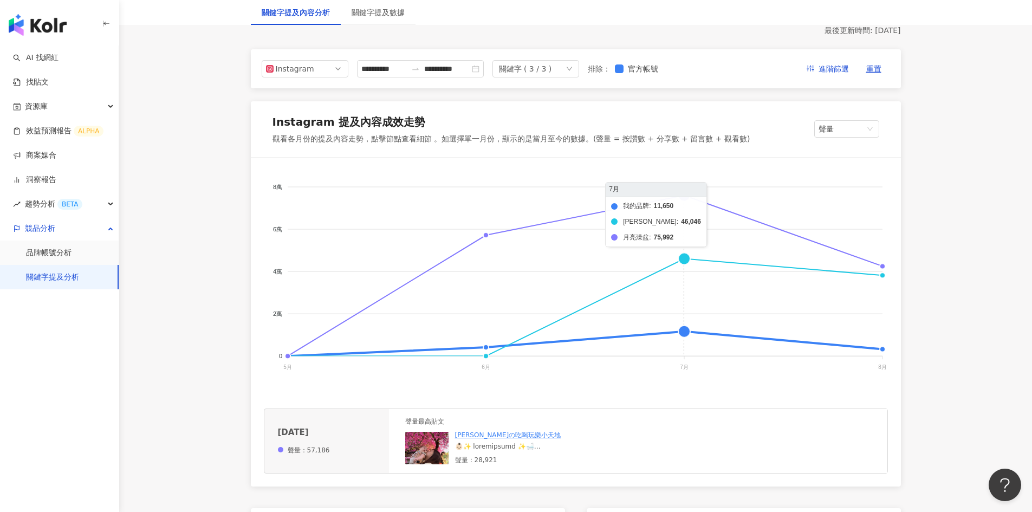
click at [683, 197] on foreignobject "我的品牌 貝喜力克 月亮澡盆" at bounding box center [576, 279] width 624 height 217
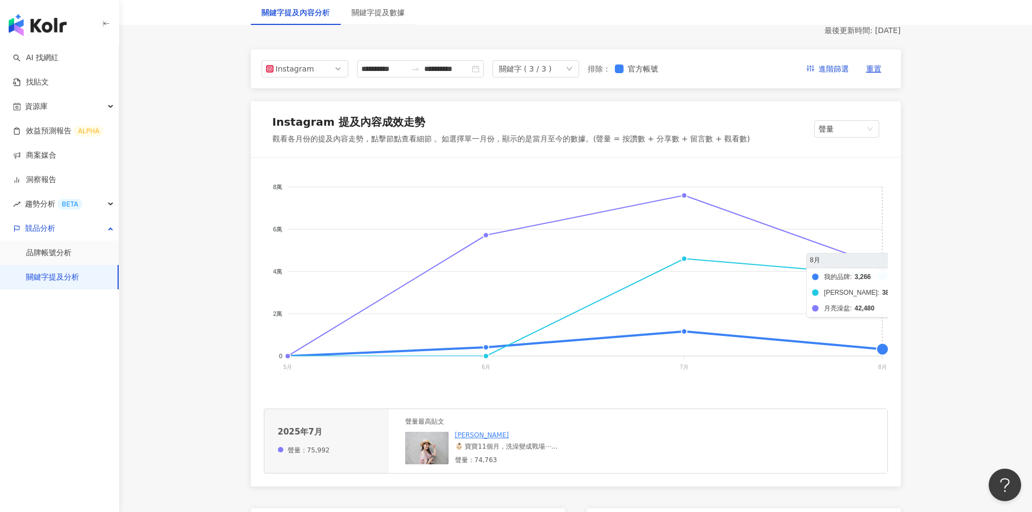
click at [881, 264] on foreignobject "我的品牌 貝喜力克 月亮澡盆" at bounding box center [576, 279] width 624 height 217
